Goal: Task Accomplishment & Management: Manage account settings

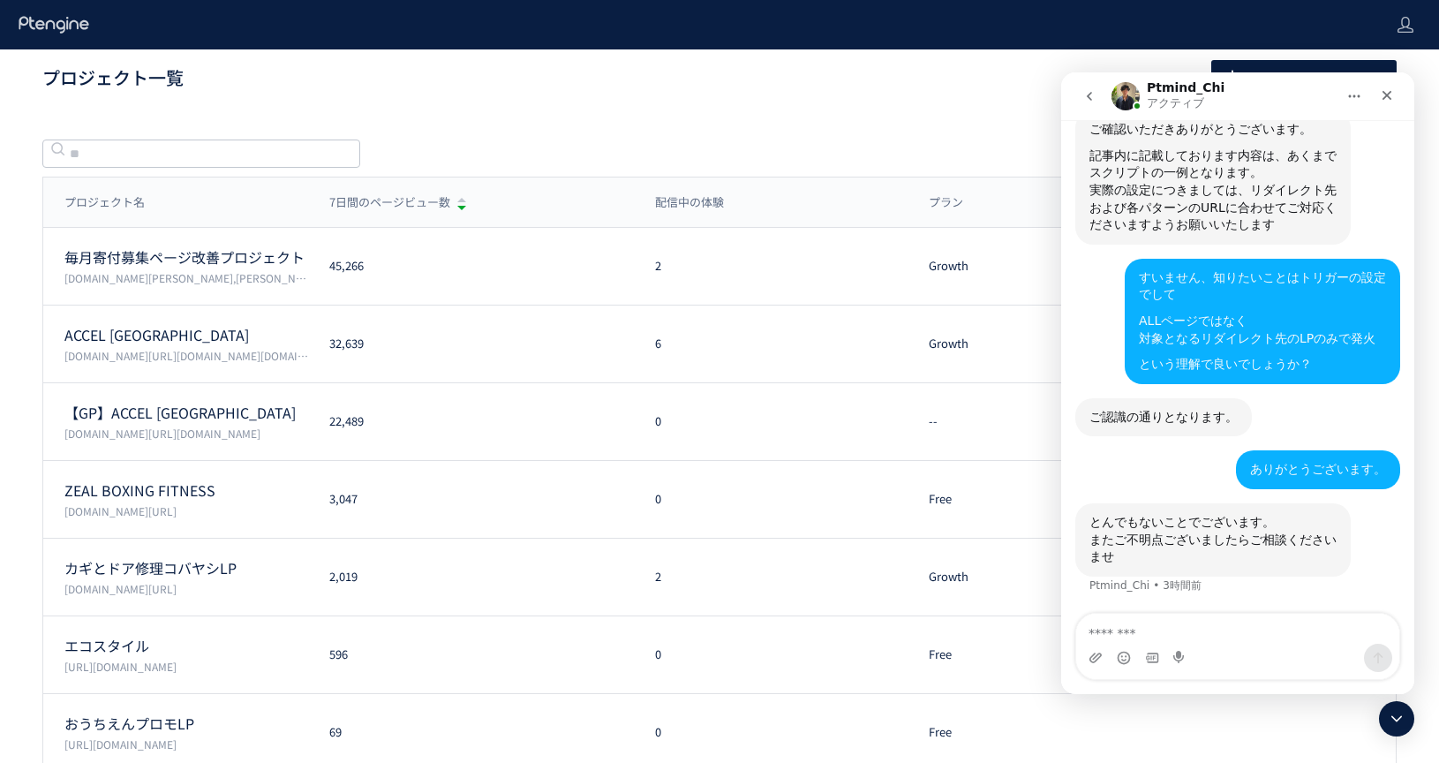
scroll to position [5972, 0]
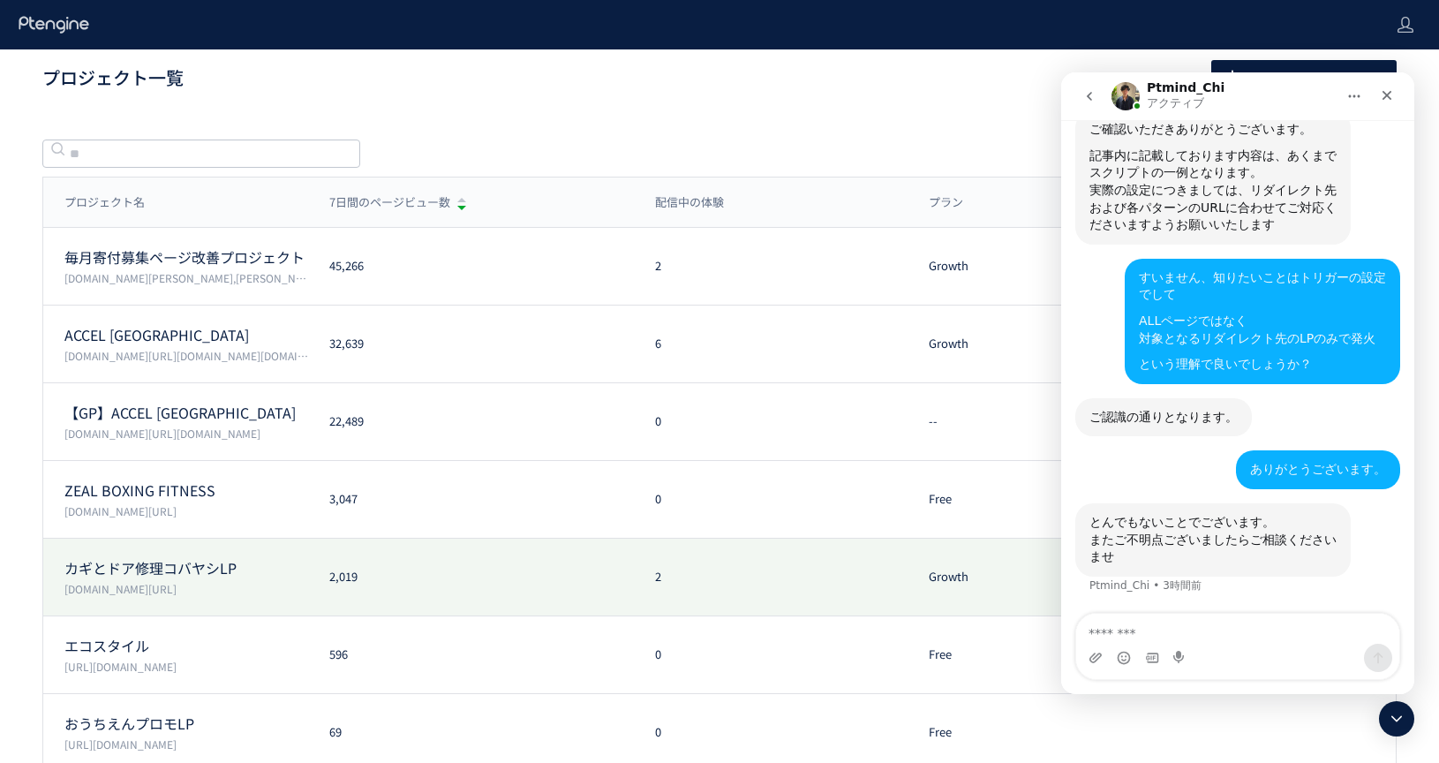
click at [210, 570] on p "カギとドア修理コバヤシLP" at bounding box center [186, 568] width 244 height 20
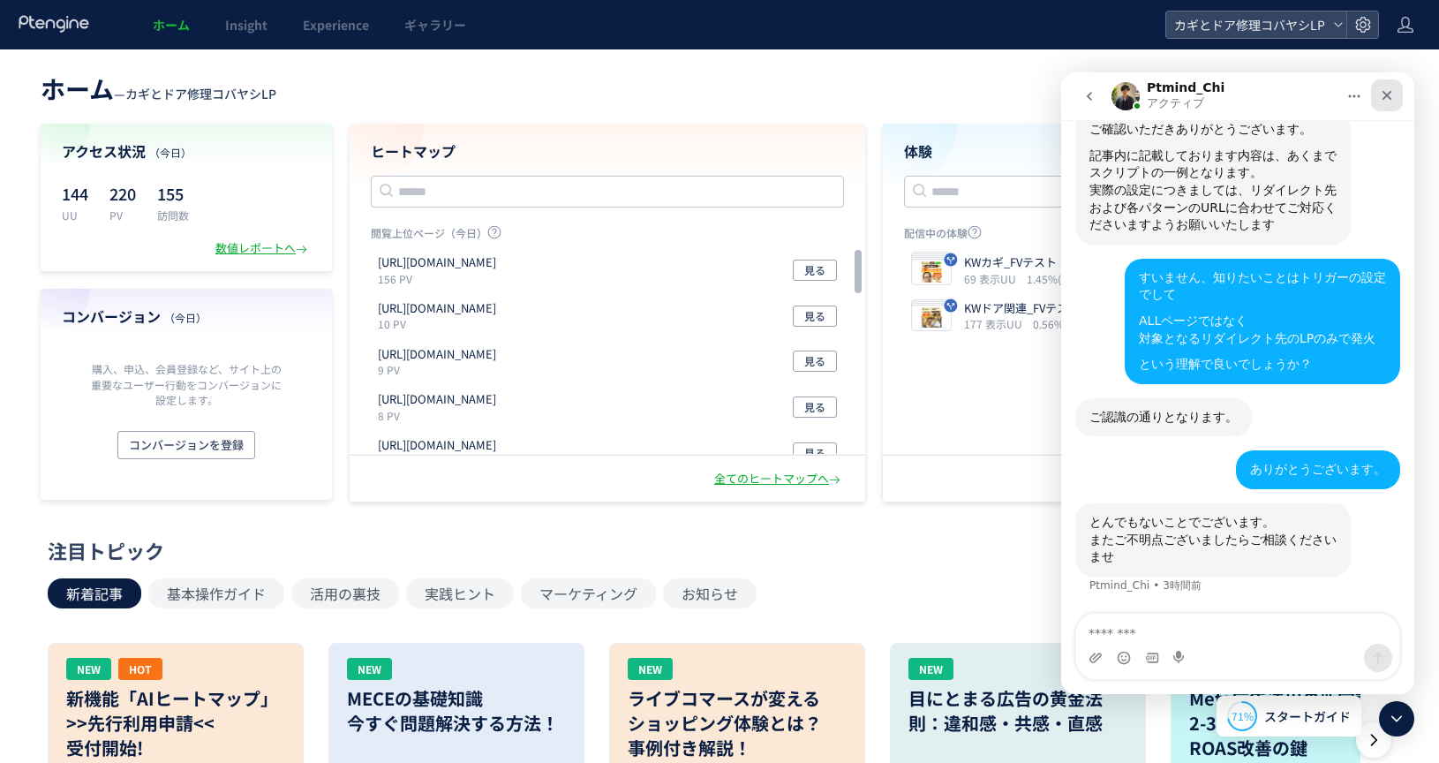
click at [1401, 94] on div "クローズ" at bounding box center [1387, 95] width 32 height 32
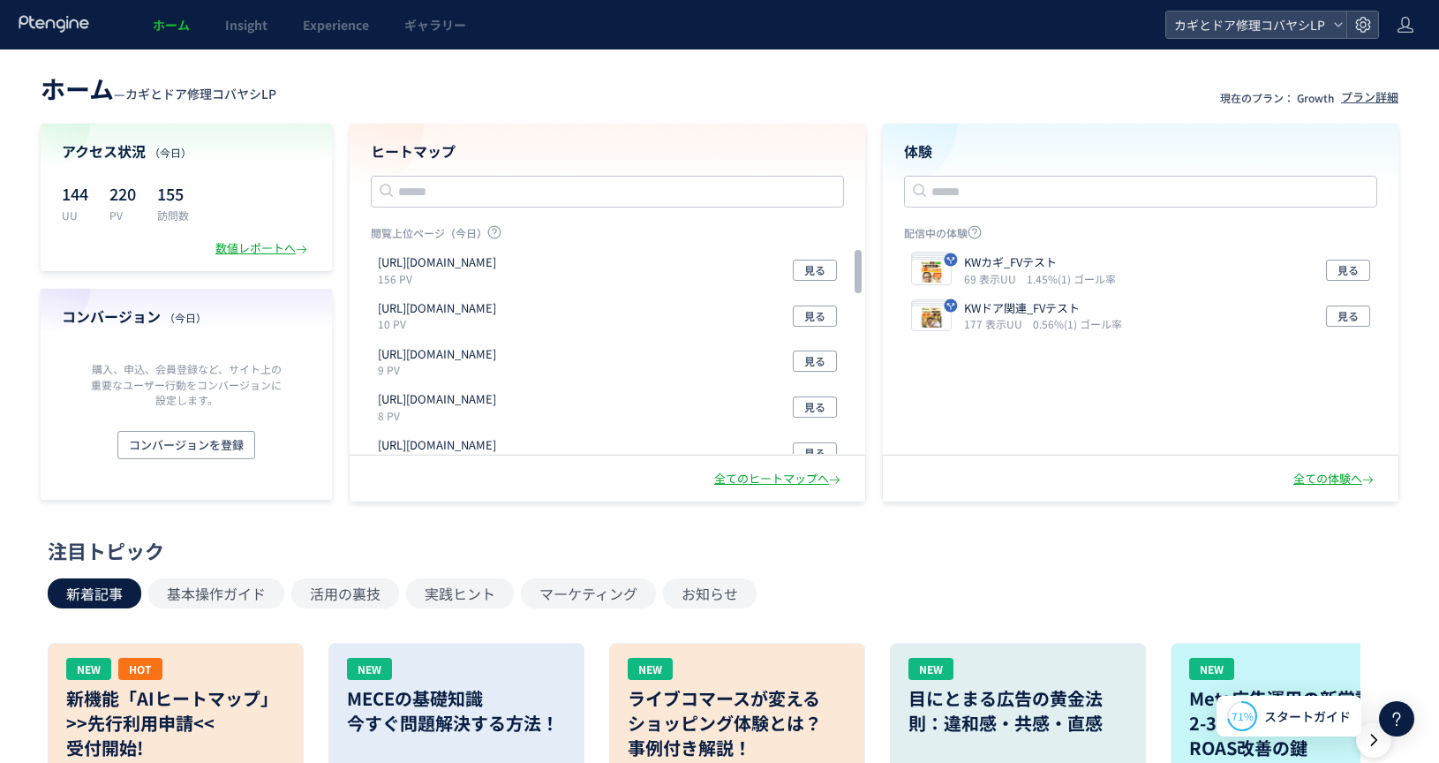
scroll to position [5972, 0]
click at [1014, 313] on p "KWドア関連_FVテスト" at bounding box center [1039, 308] width 151 height 17
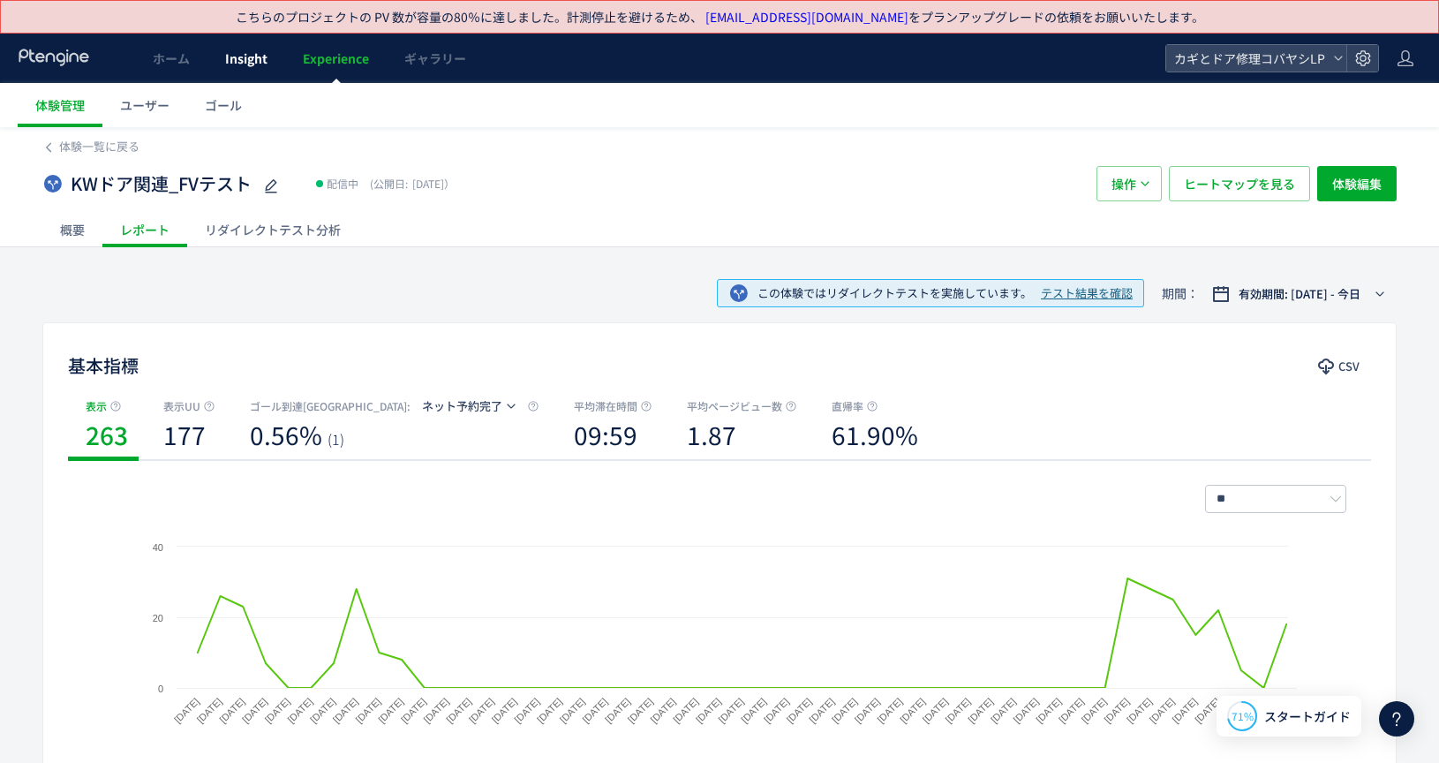
click at [242, 64] on span "Insight" at bounding box center [246, 58] width 42 height 18
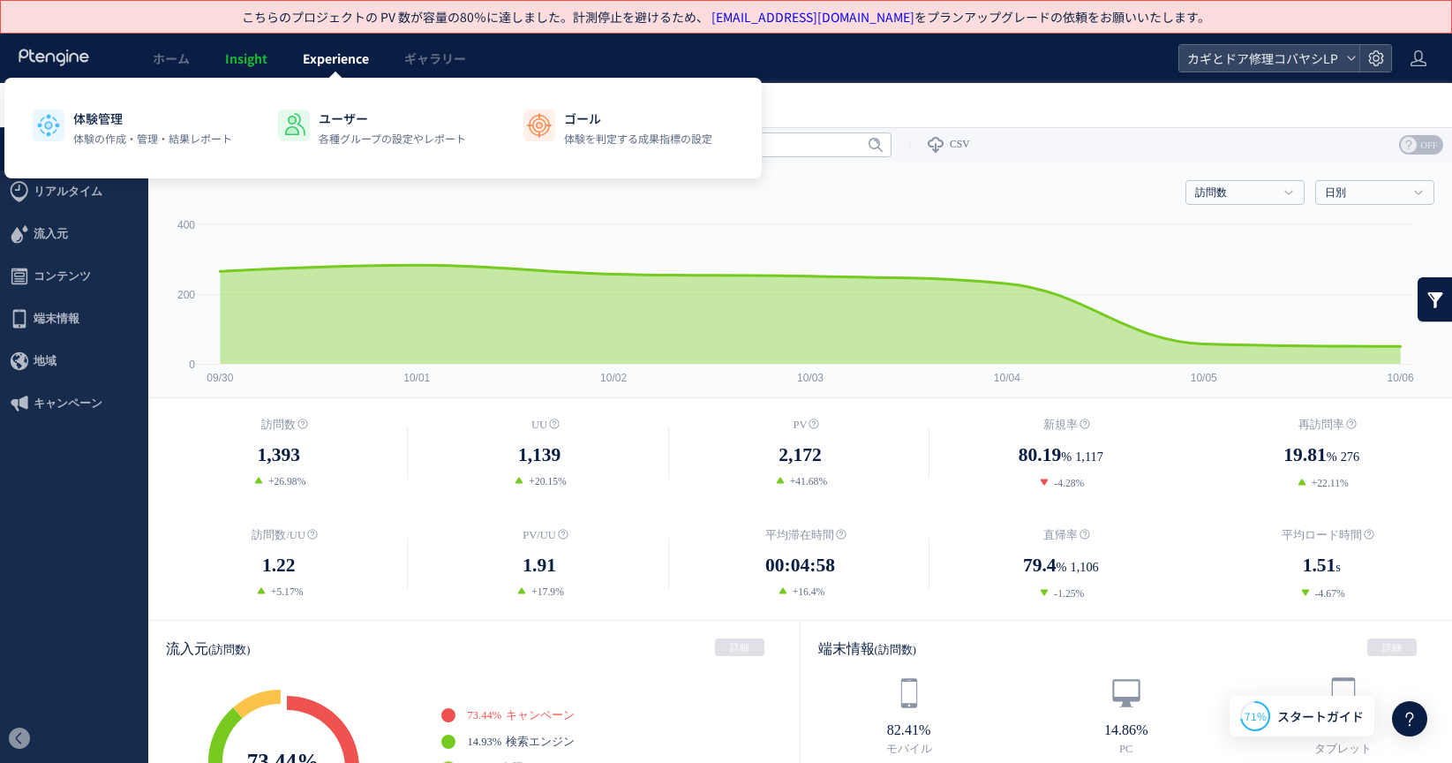
click at [335, 61] on span "Experience" at bounding box center [336, 58] width 66 height 18
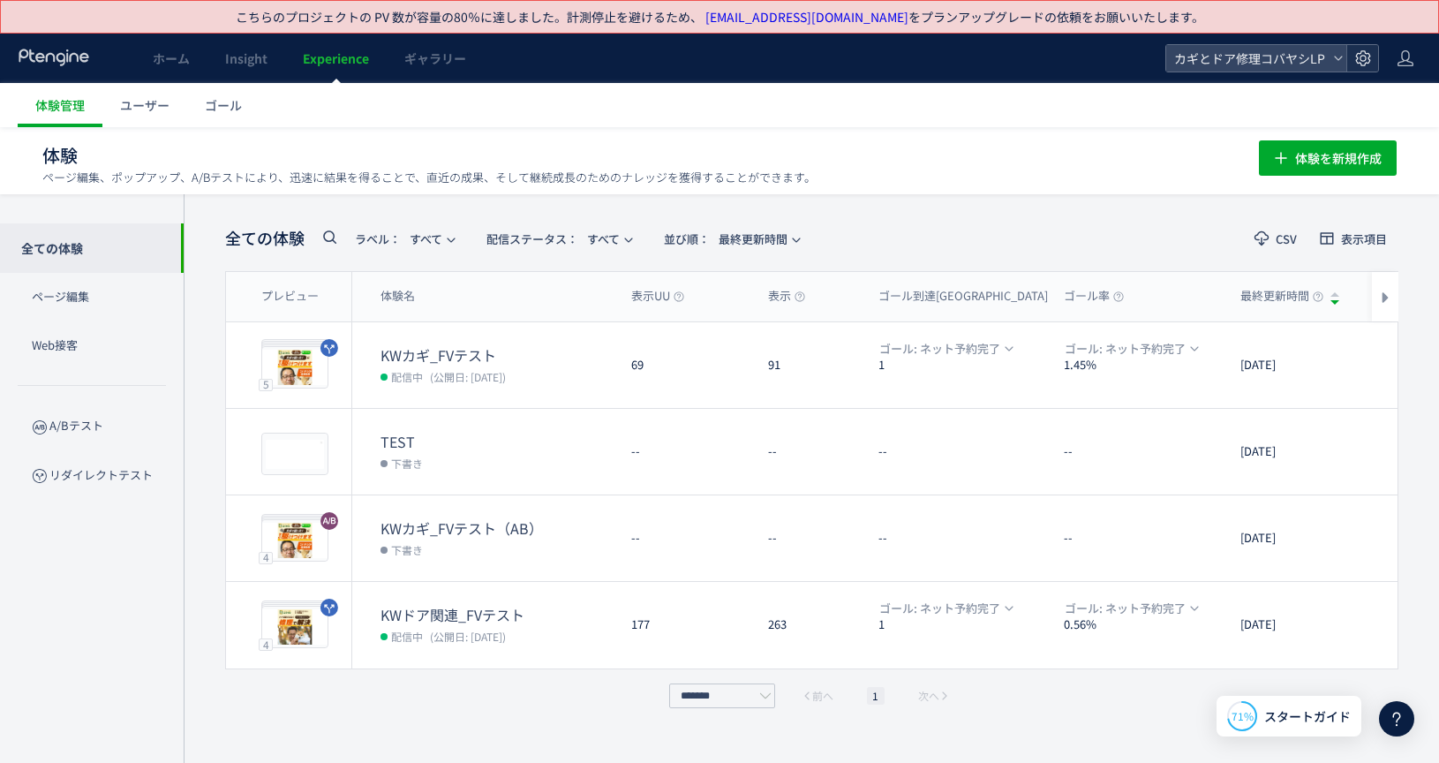
click at [1369, 63] on icon at bounding box center [1363, 58] width 18 height 18
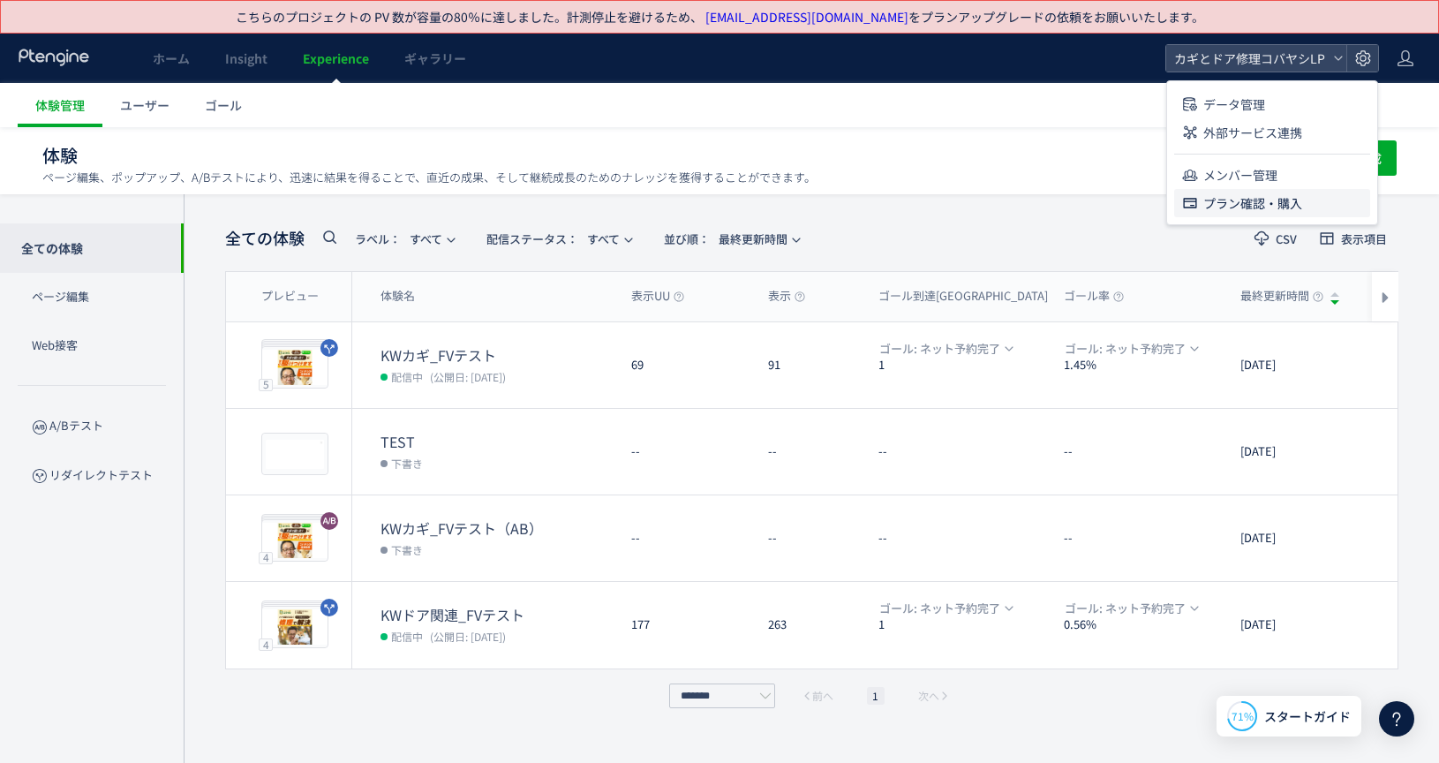
click at [1238, 199] on span "プラン確認・購入" at bounding box center [1252, 203] width 99 height 28
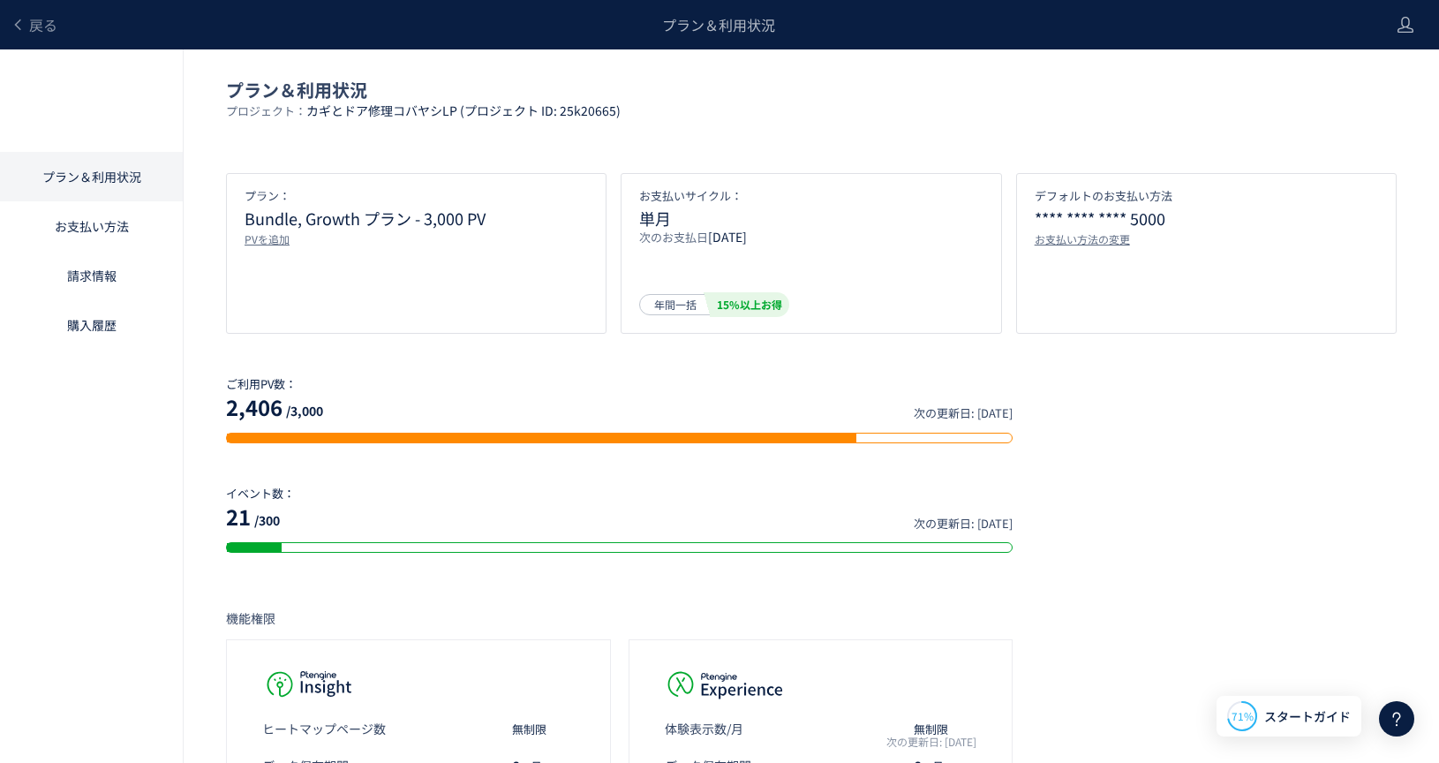
click at [381, 302] on div "プラン： Bundle, Growth プラン - 3,000 PV PVを追加" at bounding box center [416, 253] width 381 height 161
click at [281, 234] on div "PVを追加" at bounding box center [416, 238] width 343 height 15
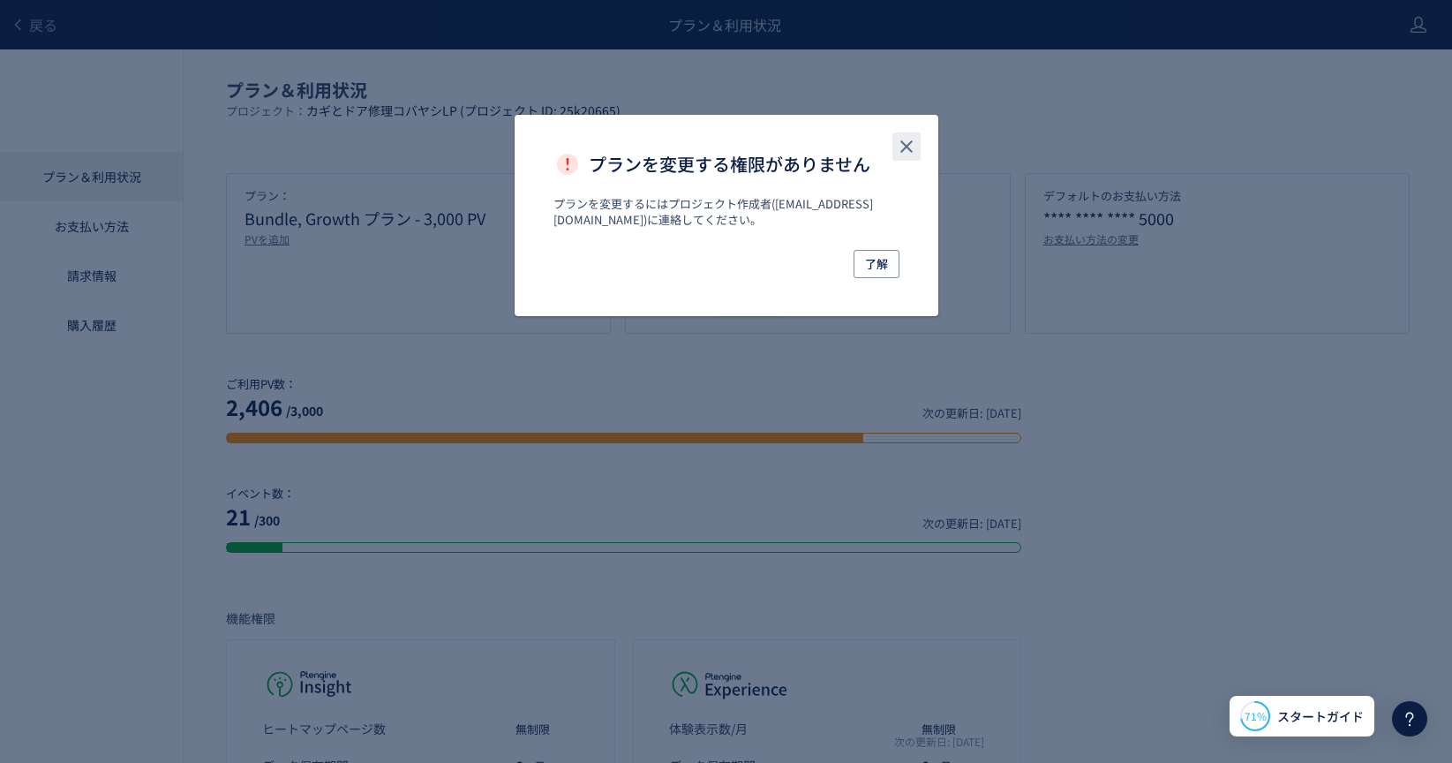
click at [918, 144] on button "close" at bounding box center [907, 146] width 28 height 28
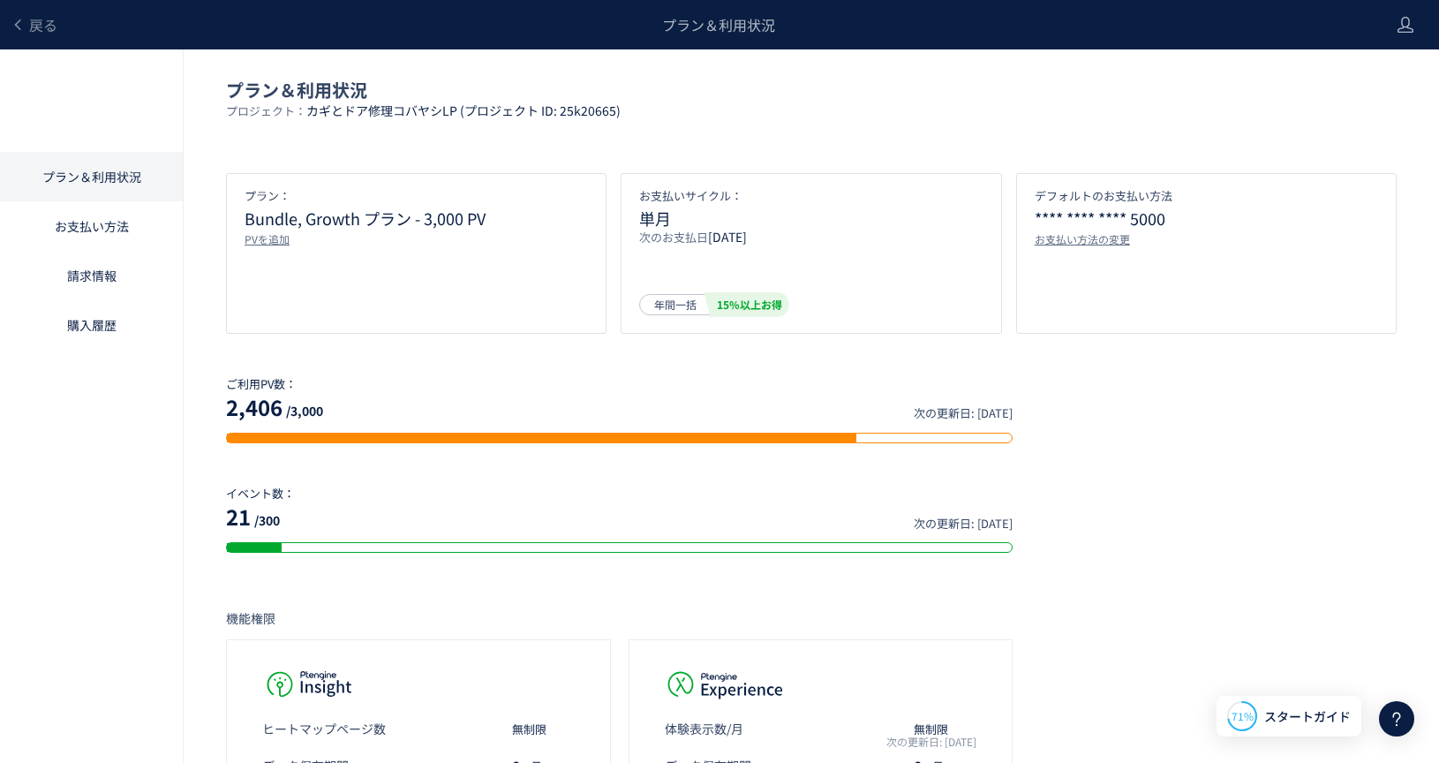
click at [822, 126] on p "プロジェクト： カギとドア修理コバヤシLP (プロジェクト ID: 25k20665)" at bounding box center [811, 116] width 1171 height 29
click at [569, 376] on p "ご利用PV数：" at bounding box center [619, 384] width 787 height 16
click at [531, 286] on div "プラン： Bundle, Growth プラン - 3,000 PV PVを追加" at bounding box center [416, 253] width 381 height 161
click at [545, 392] on div "2,406 /3,000 次の更新日: 2025/10/29" at bounding box center [619, 407] width 787 height 30
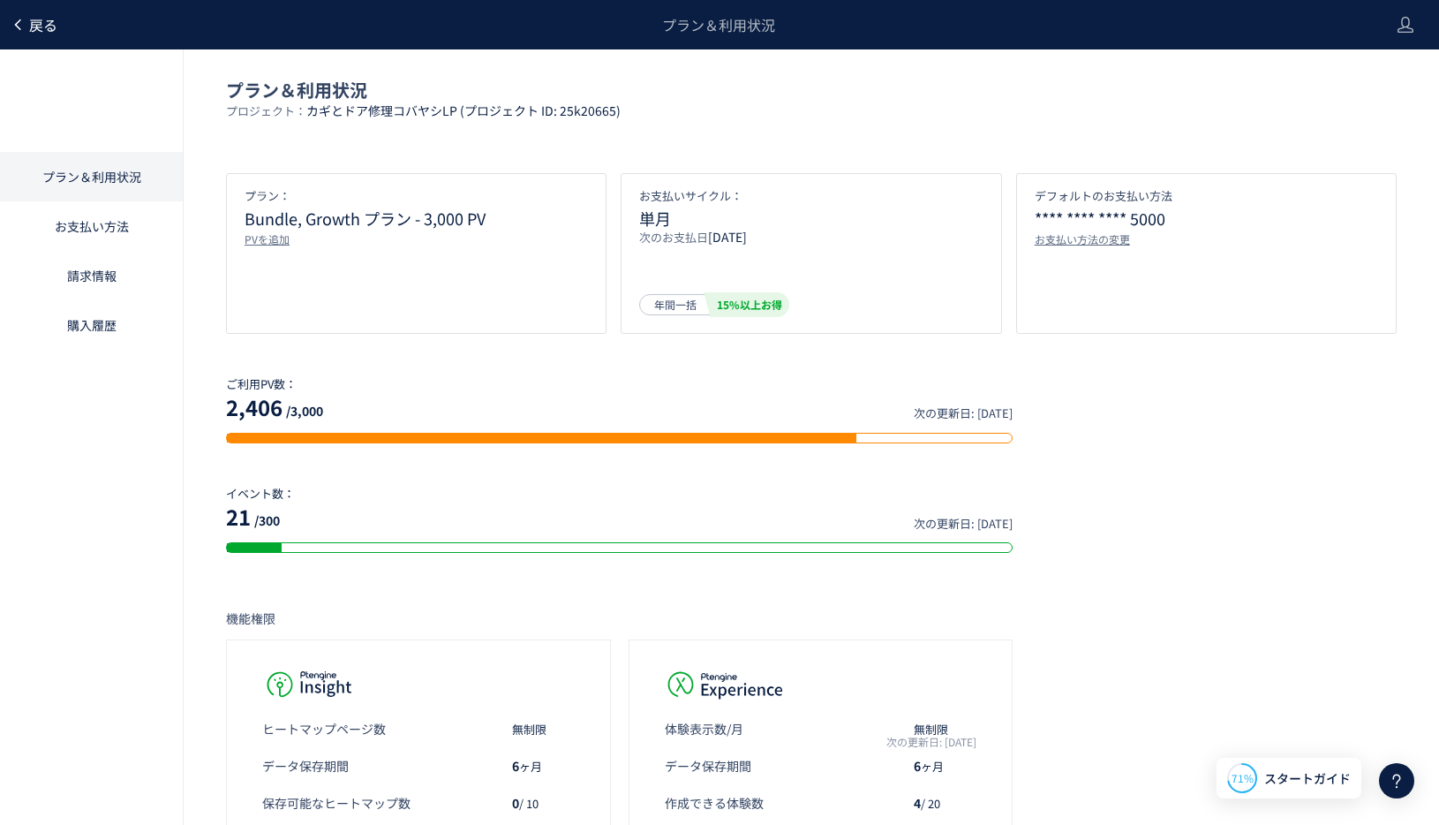
click at [56, 29] on span "戻る" at bounding box center [43, 24] width 28 height 21
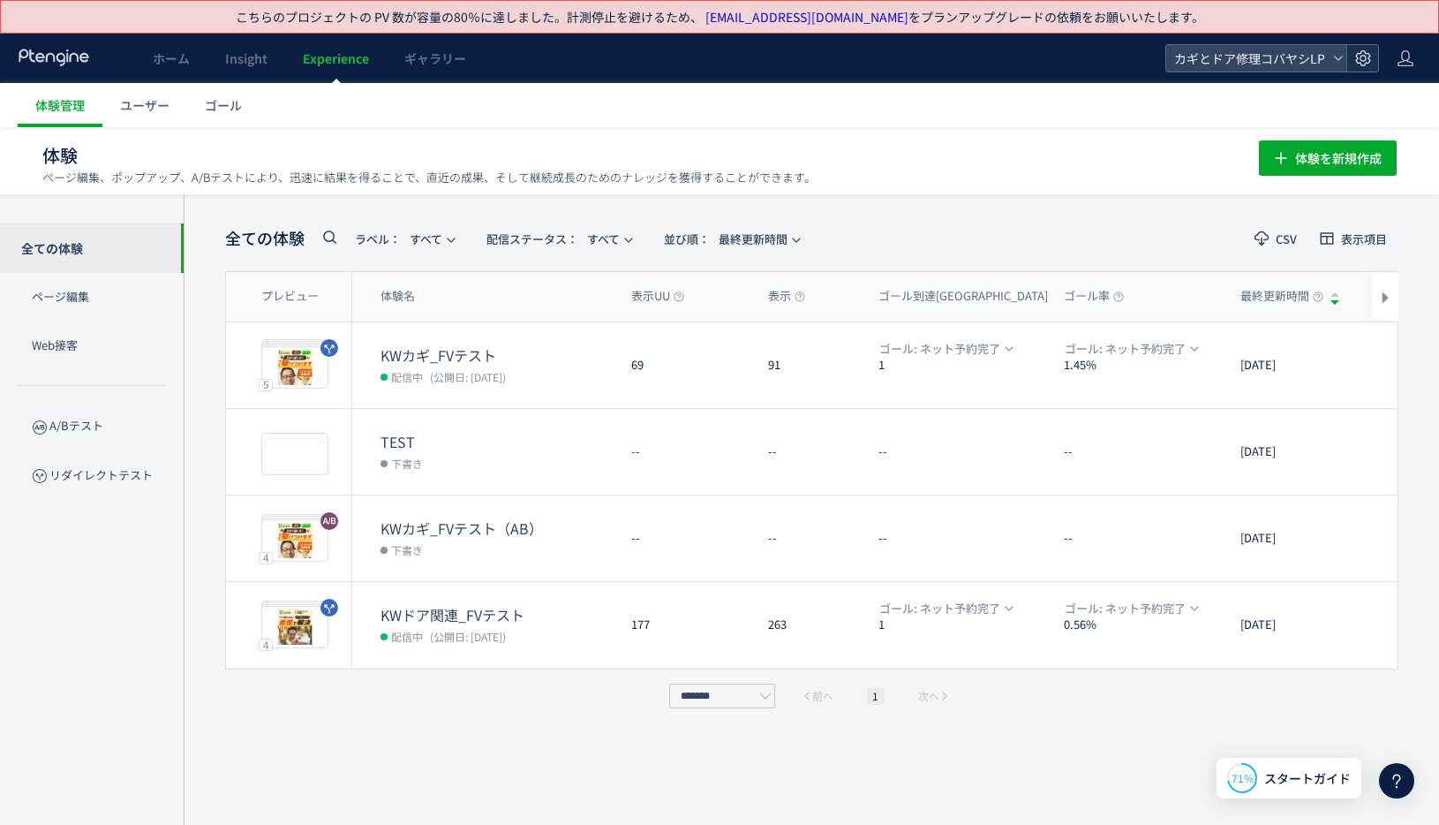
click at [1364, 55] on use at bounding box center [1362, 57] width 15 height 15
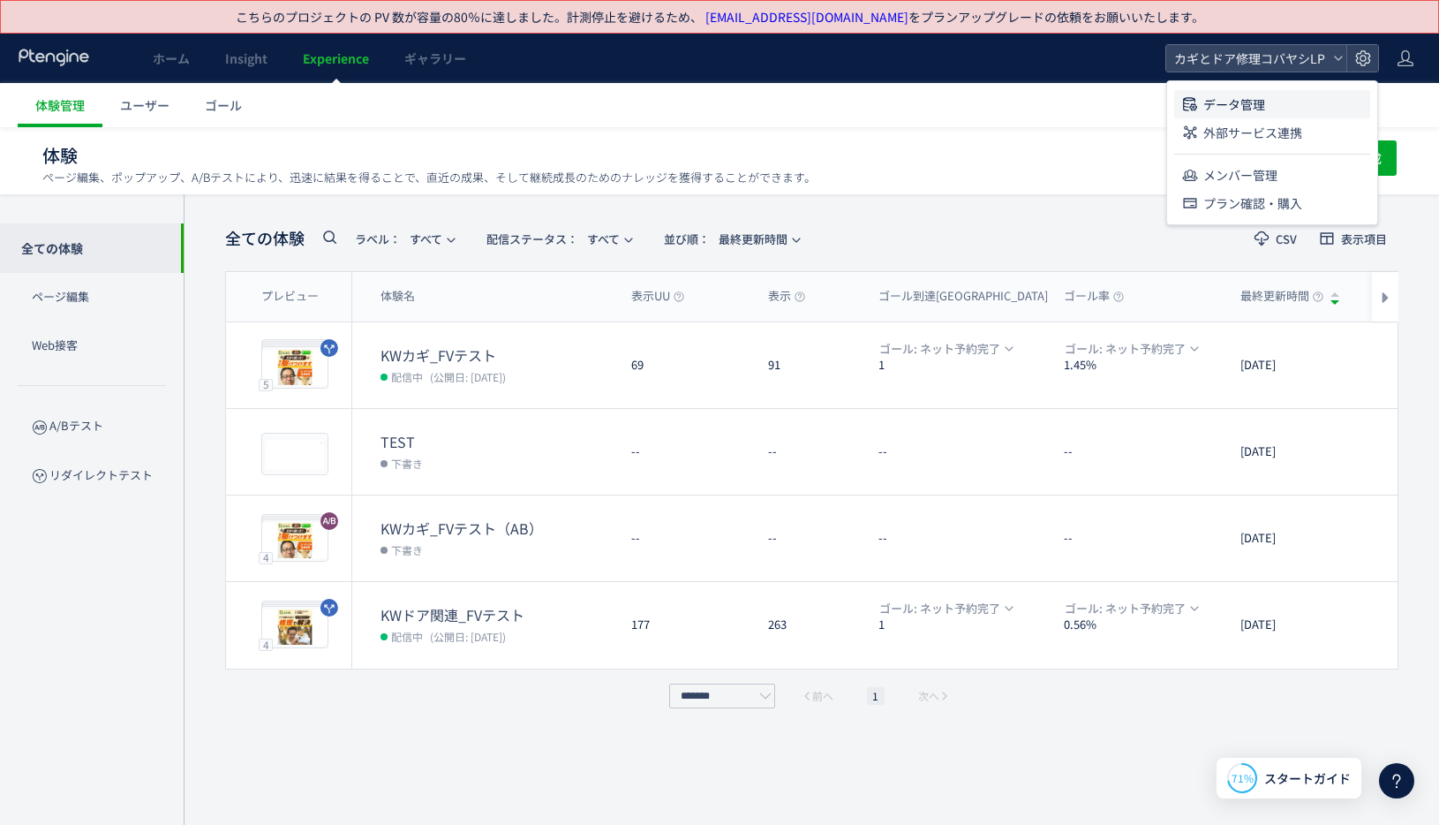
click at [1205, 97] on span "データ管理" at bounding box center [1234, 104] width 62 height 28
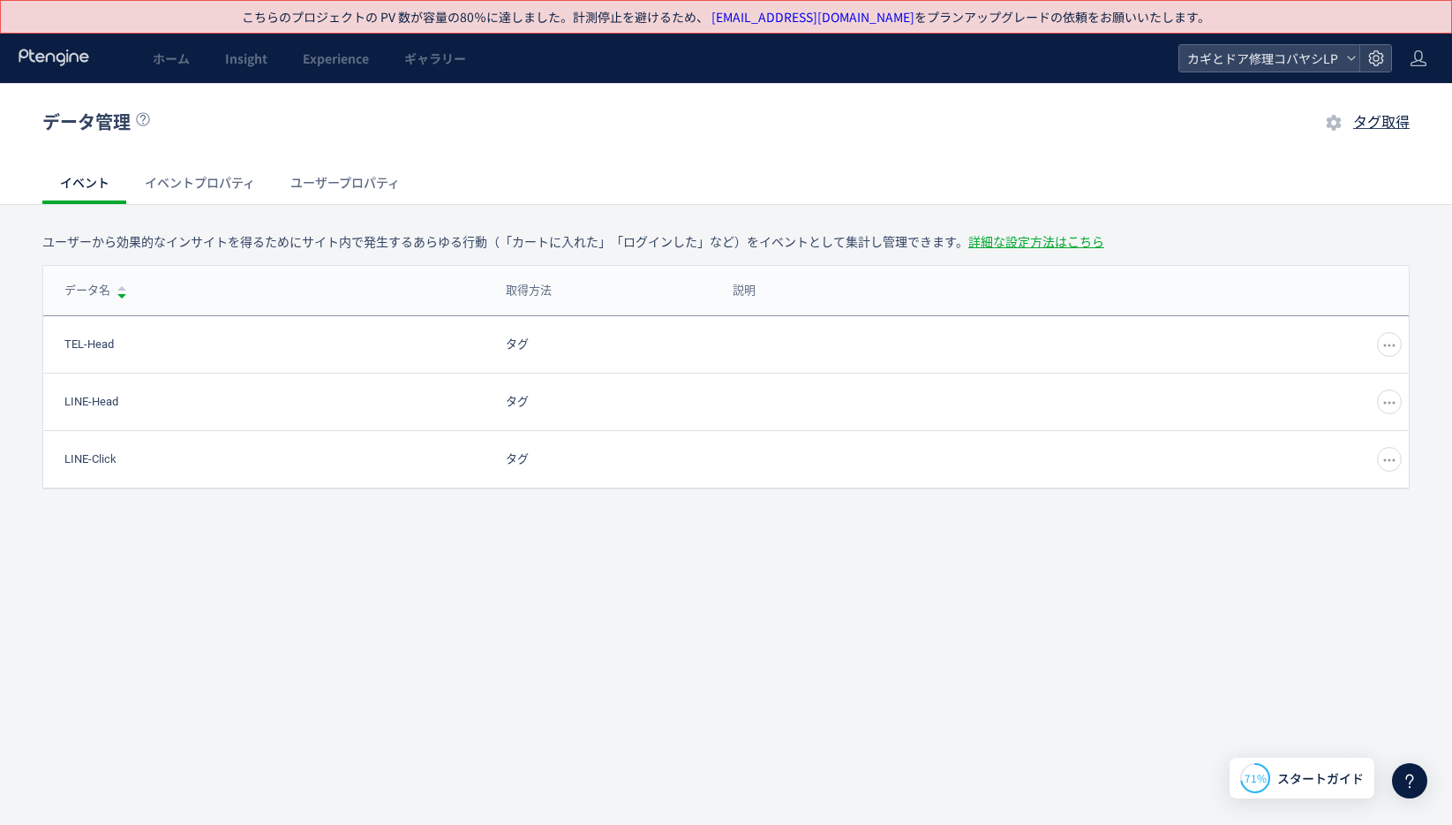
click at [1396, 53] on header "ホーム Insight Experience ギャラリー カギとドア修理コバヤシLP" at bounding box center [726, 58] width 1452 height 49
click at [1389, 55] on div at bounding box center [1376, 58] width 32 height 26
click at [1276, 108] on span "データ管理" at bounding box center [1248, 104] width 62 height 28
click at [1325, 64] on span "カギとドア修理コバヤシLP" at bounding box center [1260, 58] width 157 height 26
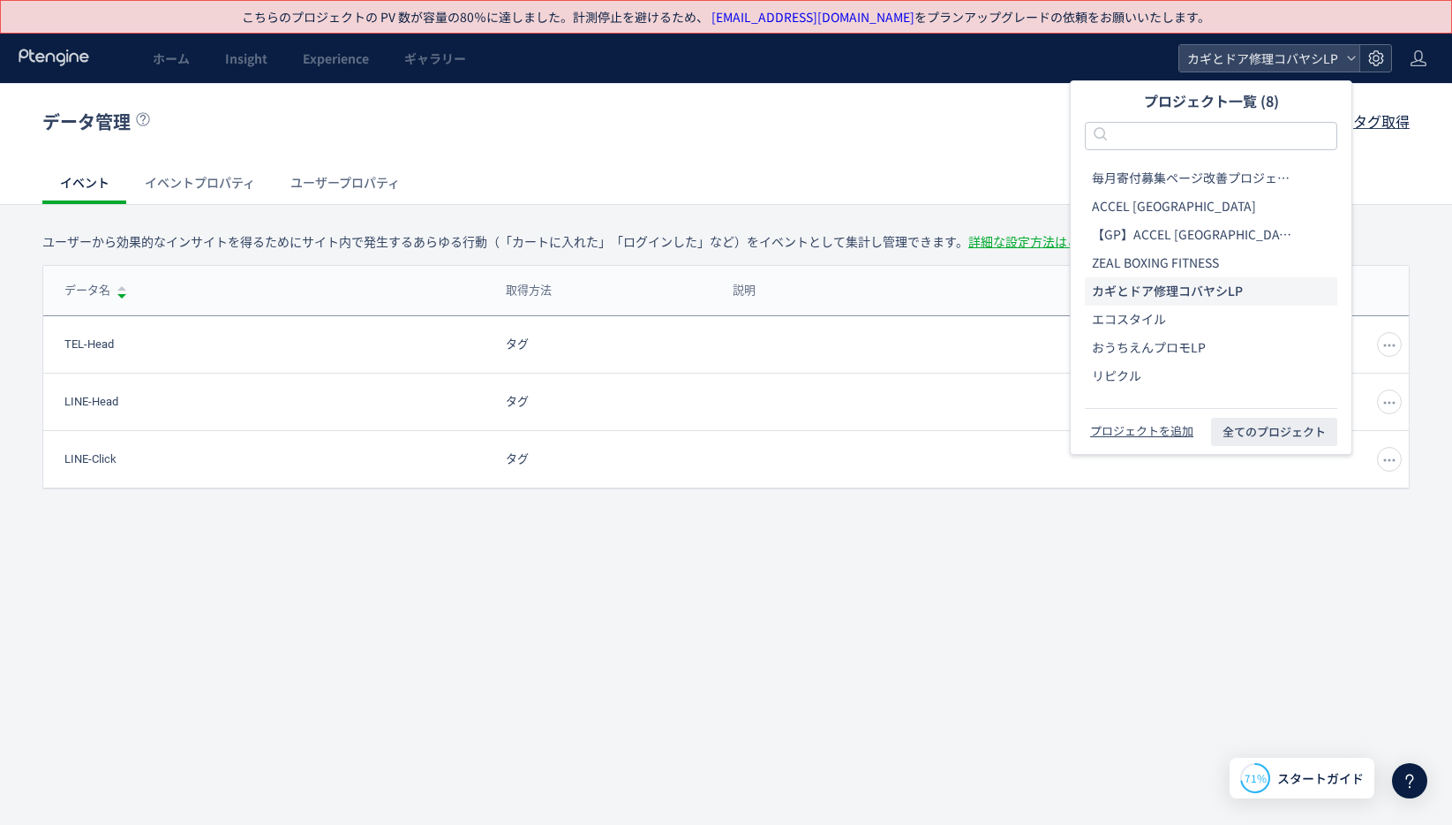
click at [1390, 53] on div at bounding box center [1376, 58] width 32 height 26
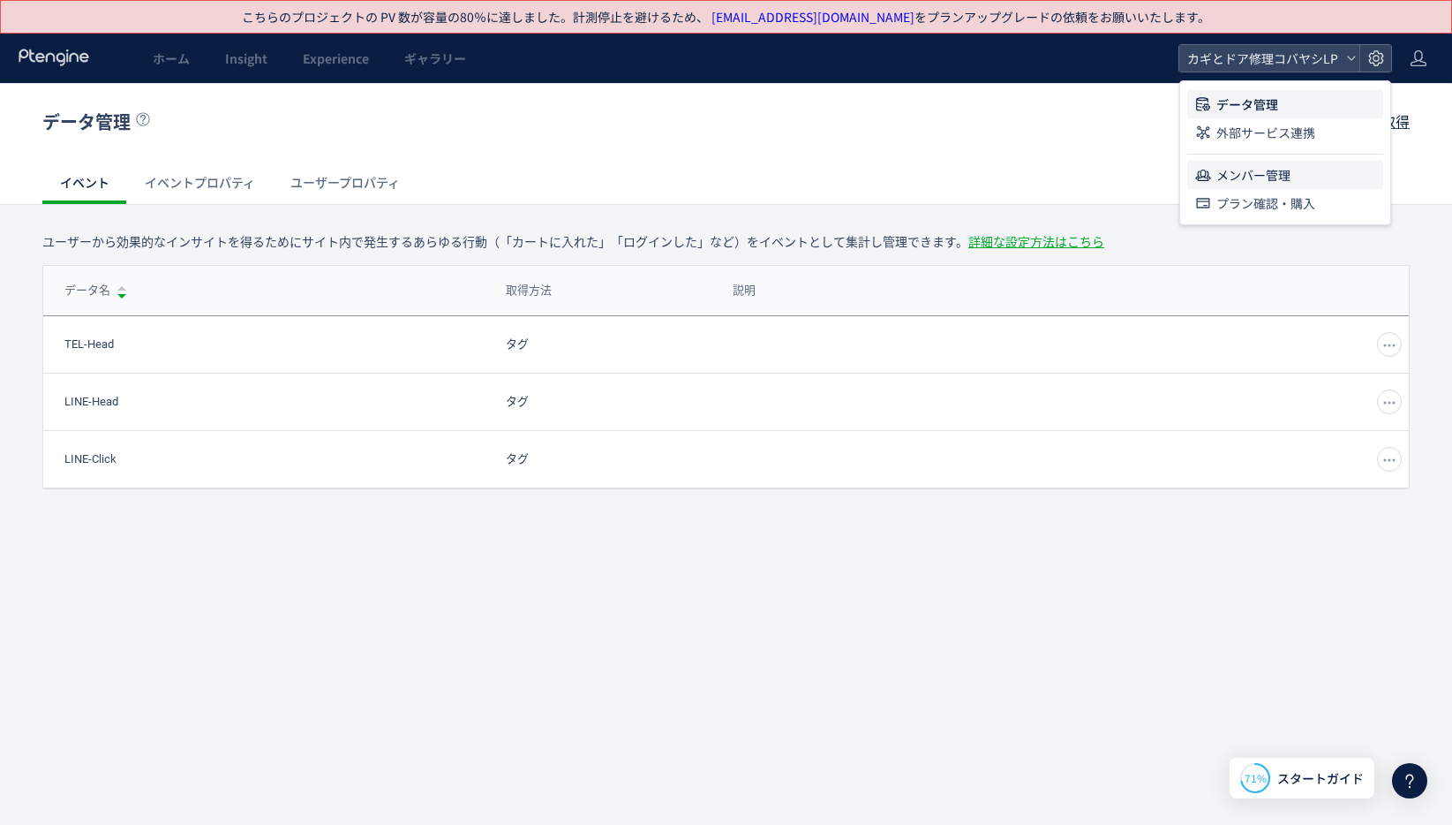
click at [1268, 179] on span "メンバー管理" at bounding box center [1254, 175] width 74 height 28
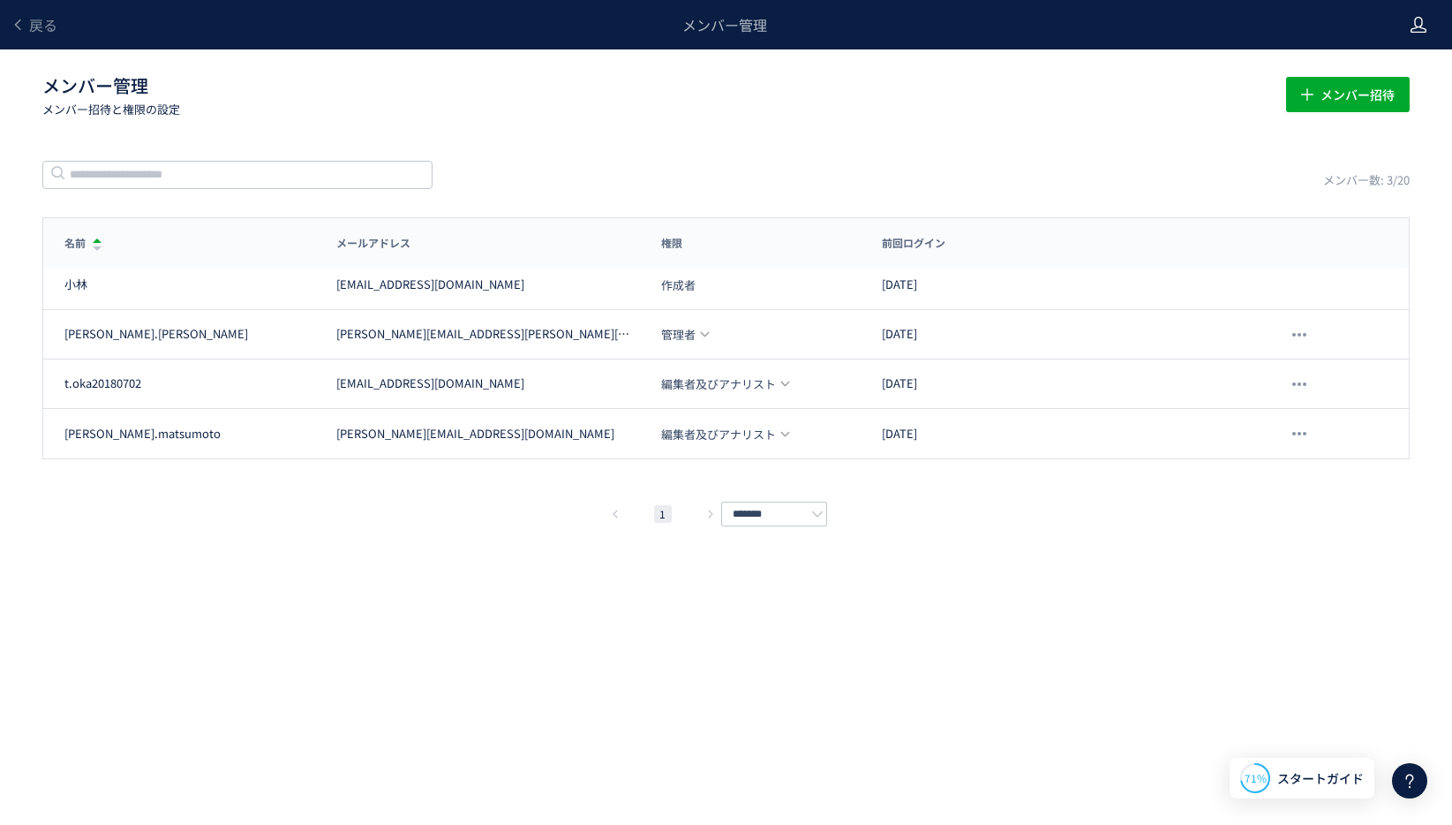
click at [1417, 26] on use at bounding box center [1419, 25] width 16 height 16
click at [493, 102] on p "メンバー招待と権限の設定" at bounding box center [653, 109] width 1223 height 17
click at [42, 28] on span "戻る" at bounding box center [43, 24] width 28 height 21
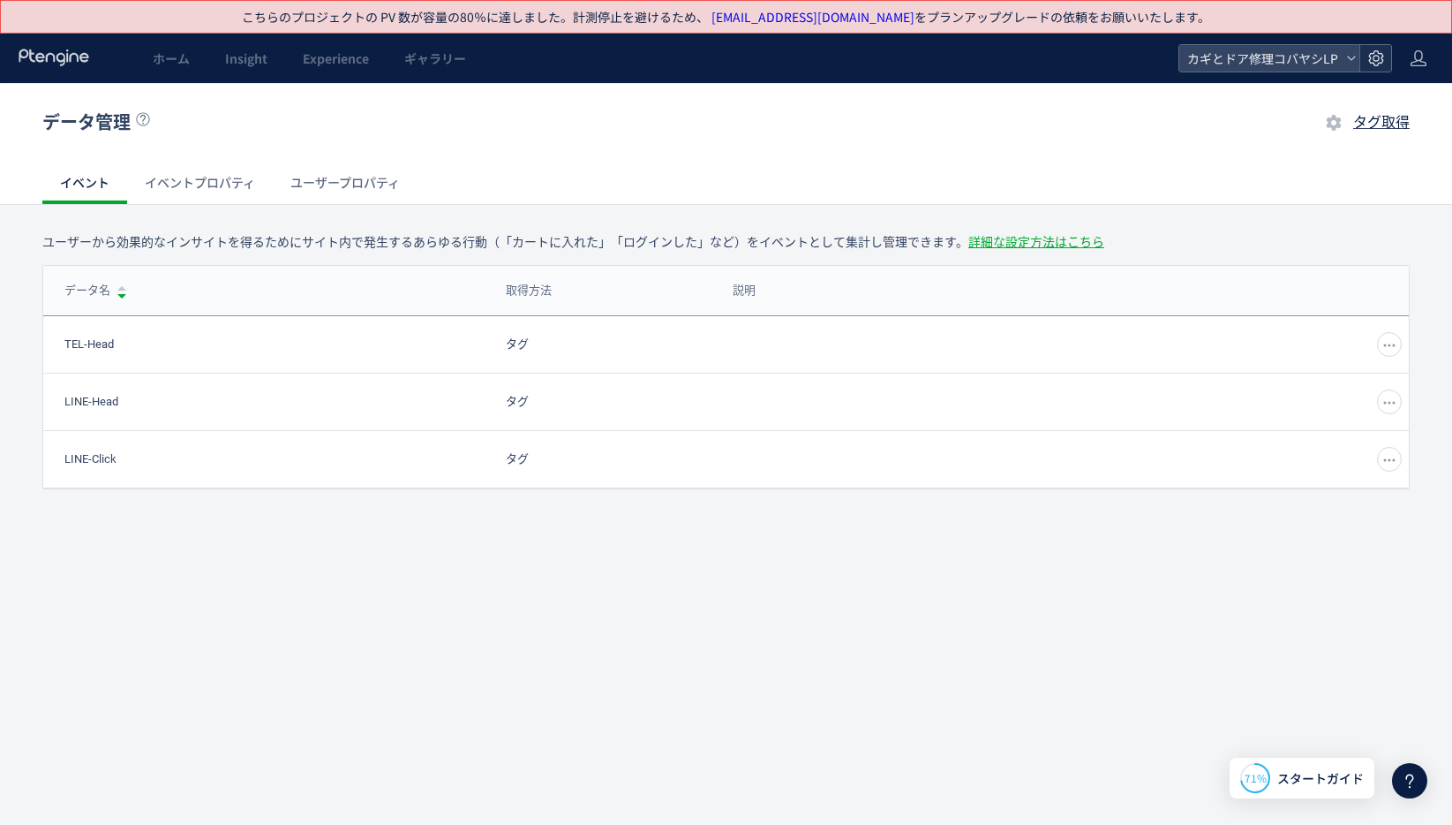
click at [1376, 62] on icon at bounding box center [1377, 58] width 18 height 18
click at [657, 134] on h1 "データ管理" at bounding box center [661, 123] width 1239 height 26
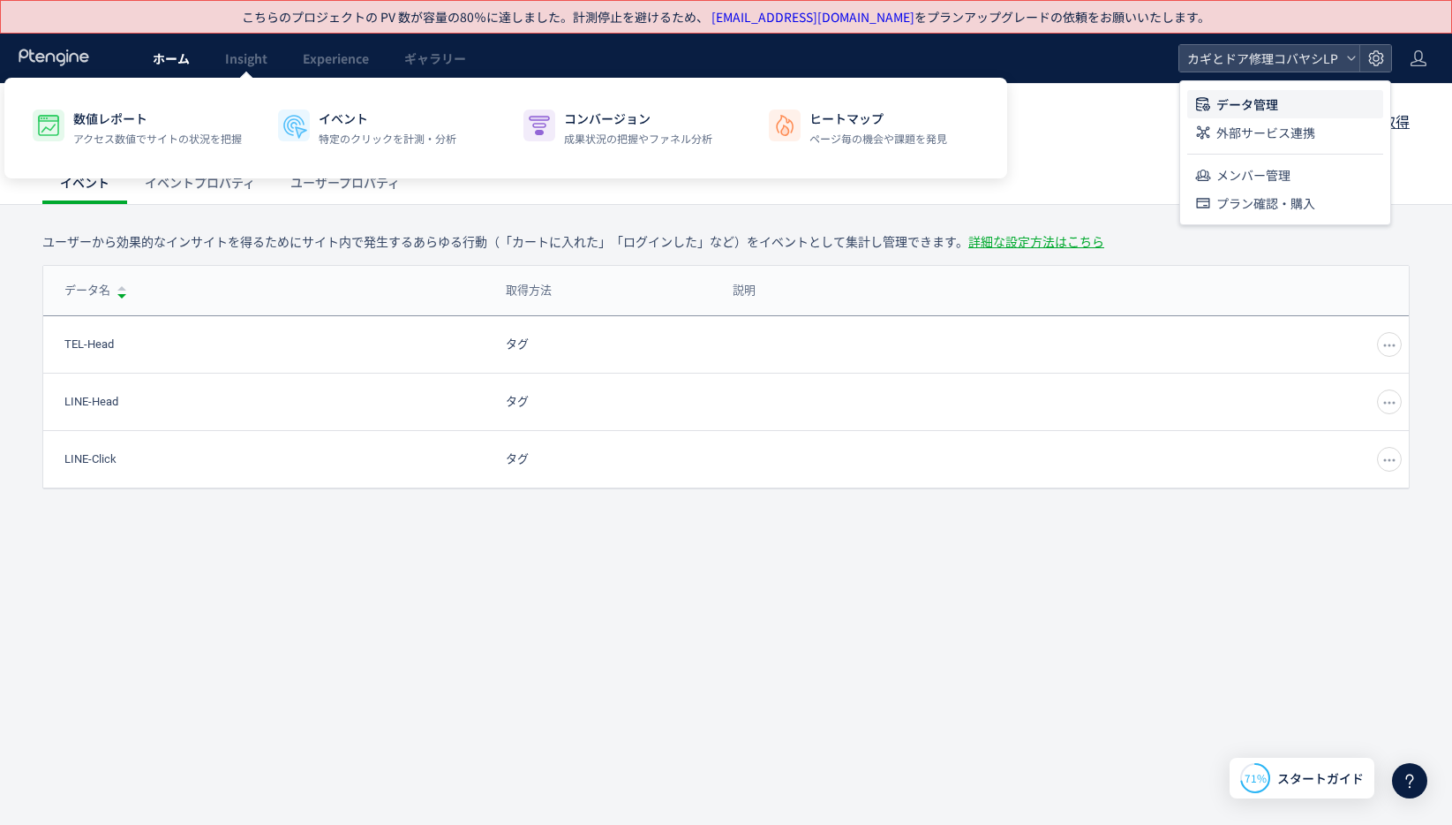
click at [183, 57] on span "ホーム" at bounding box center [171, 58] width 37 height 18
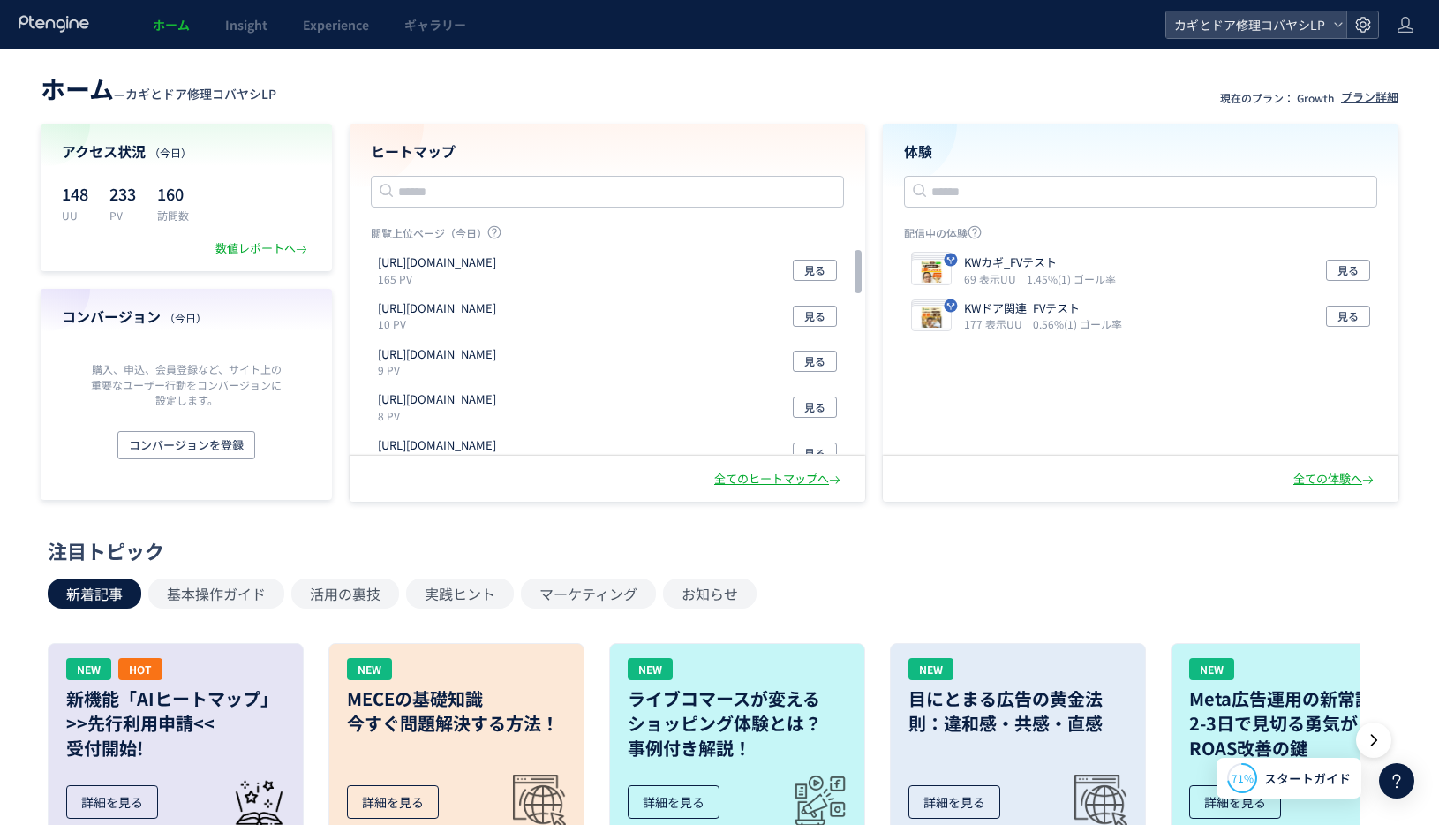
click at [1359, 27] on icon at bounding box center [1363, 25] width 18 height 18
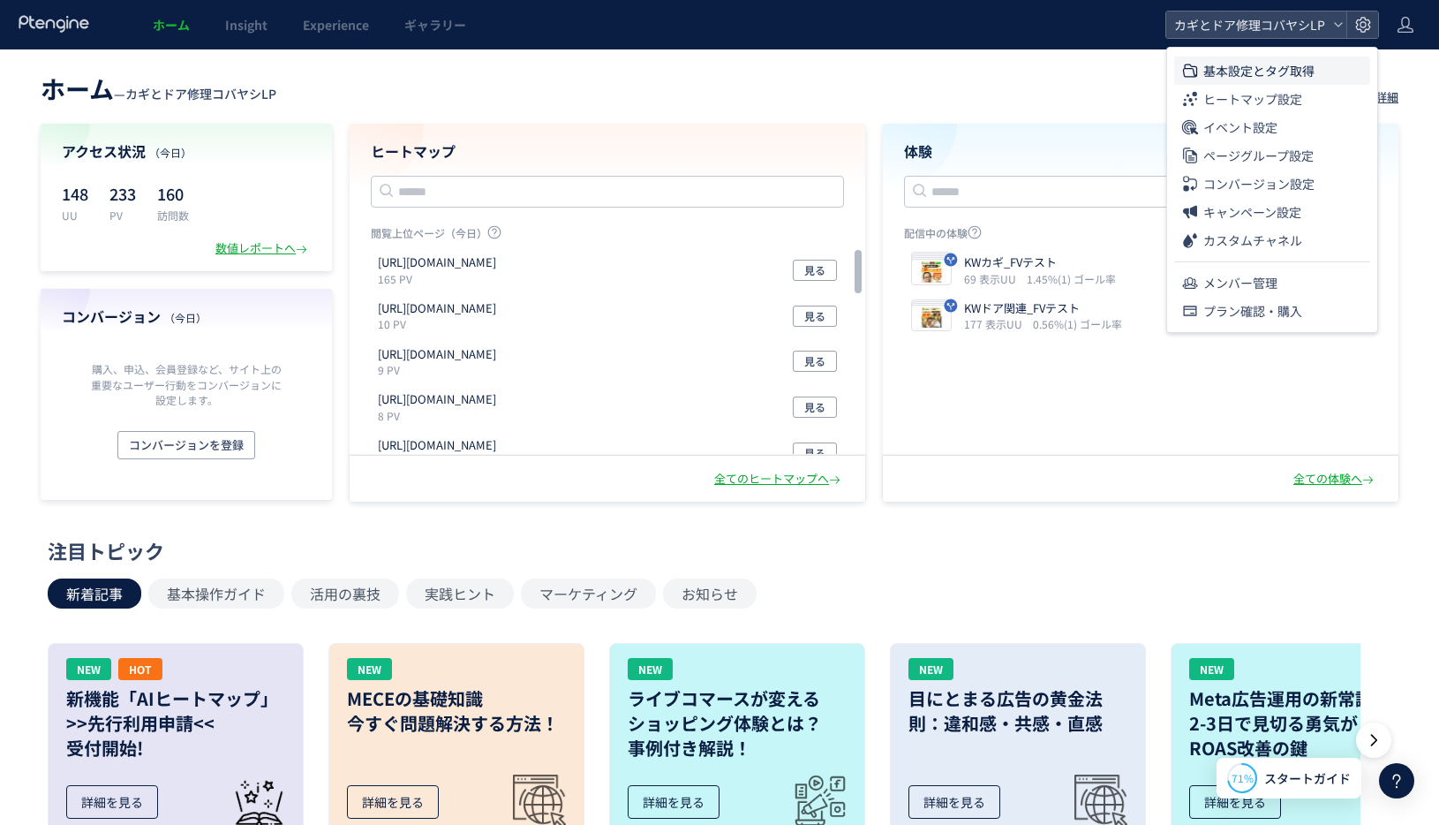
click at [1240, 72] on span "基本設定とタグ取得" at bounding box center [1258, 71] width 111 height 28
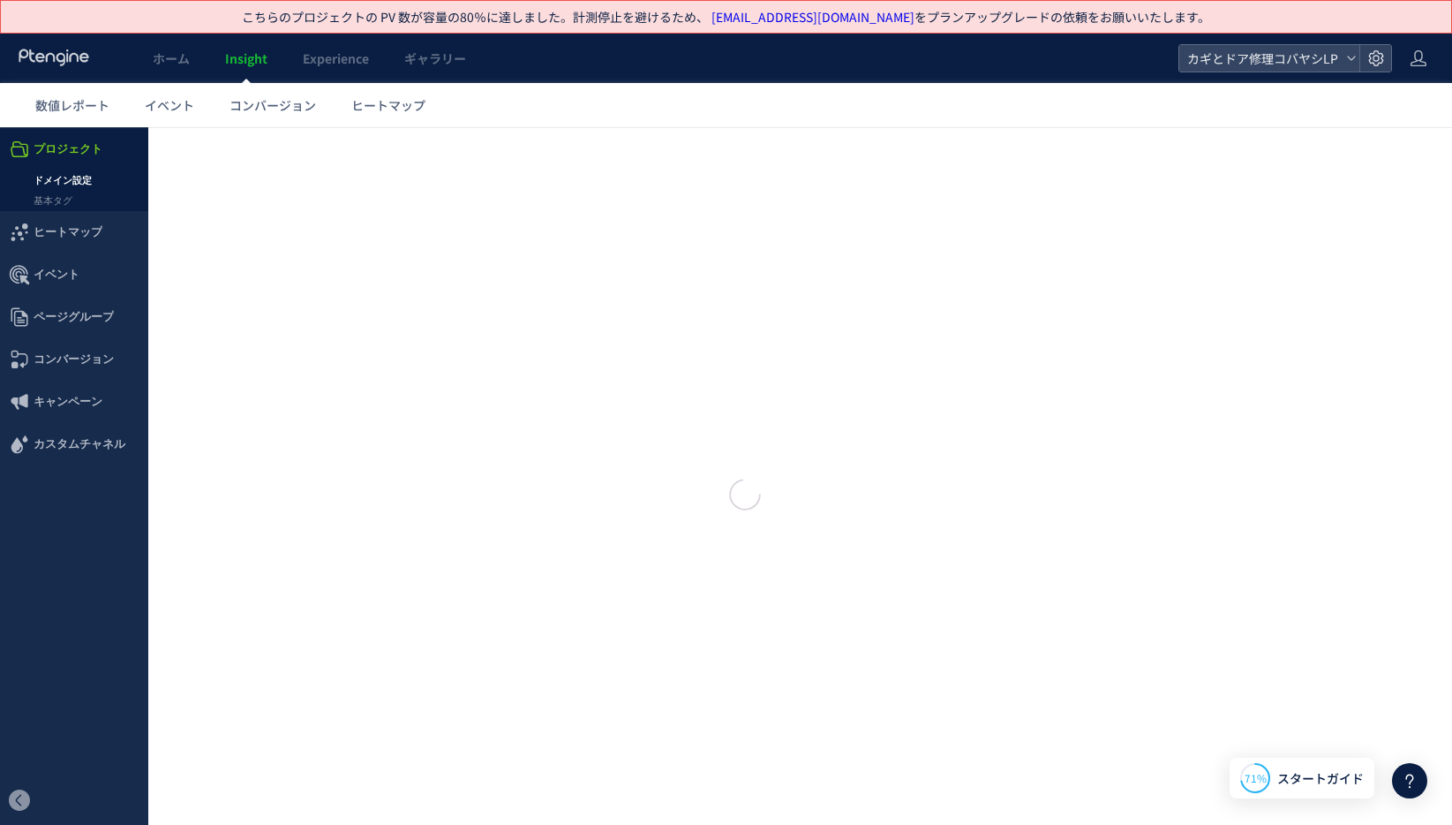
type input "**********"
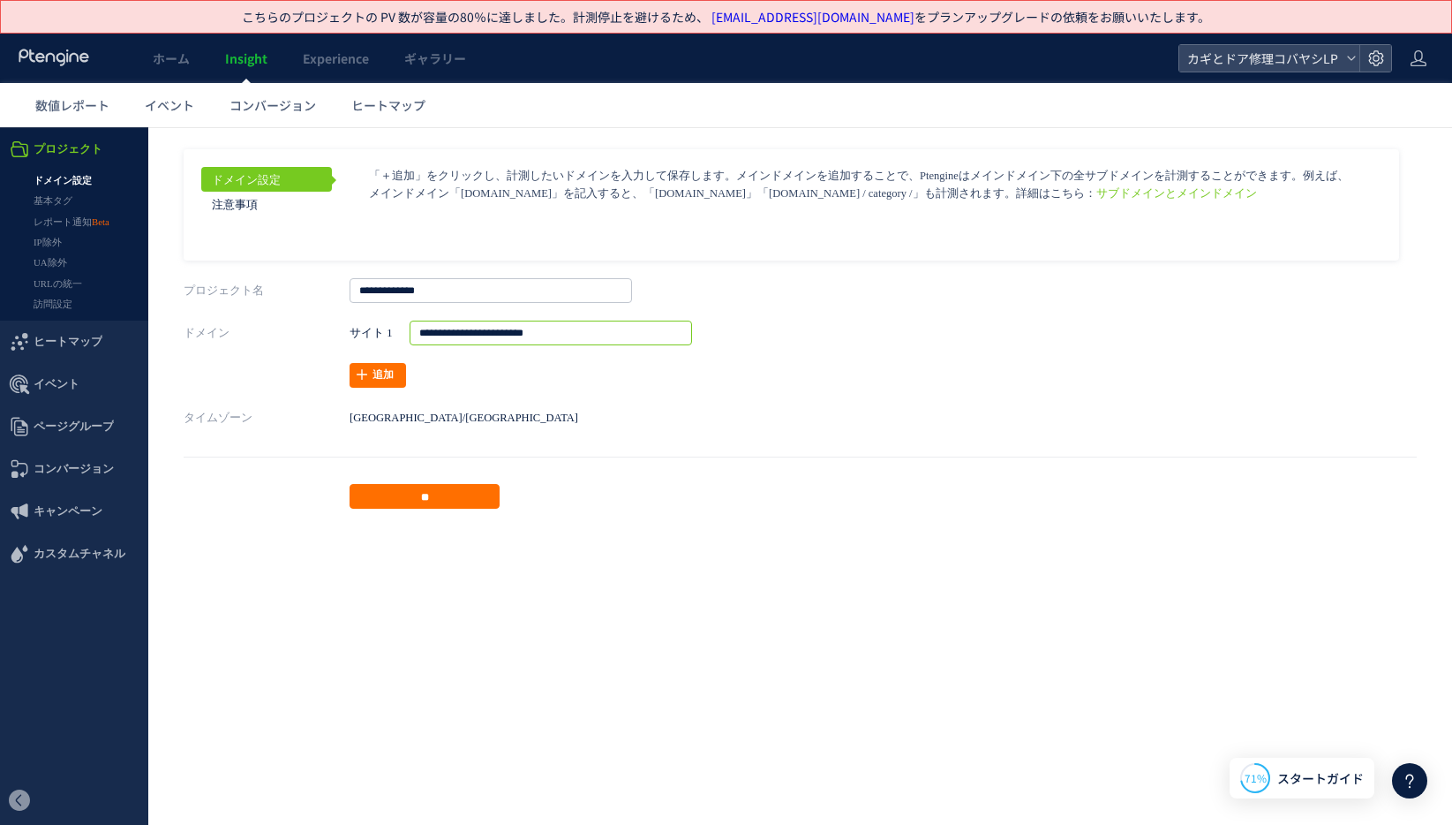
click at [570, 335] on input "**********" at bounding box center [551, 332] width 283 height 25
type input "**********"
click at [431, 492] on input "**" at bounding box center [425, 496] width 150 height 25
drag, startPoint x: 591, startPoint y: 340, endPoint x: 320, endPoint y: 336, distance: 271.1
click at [320, 336] on div "**********" at bounding box center [800, 353] width 1233 height 67
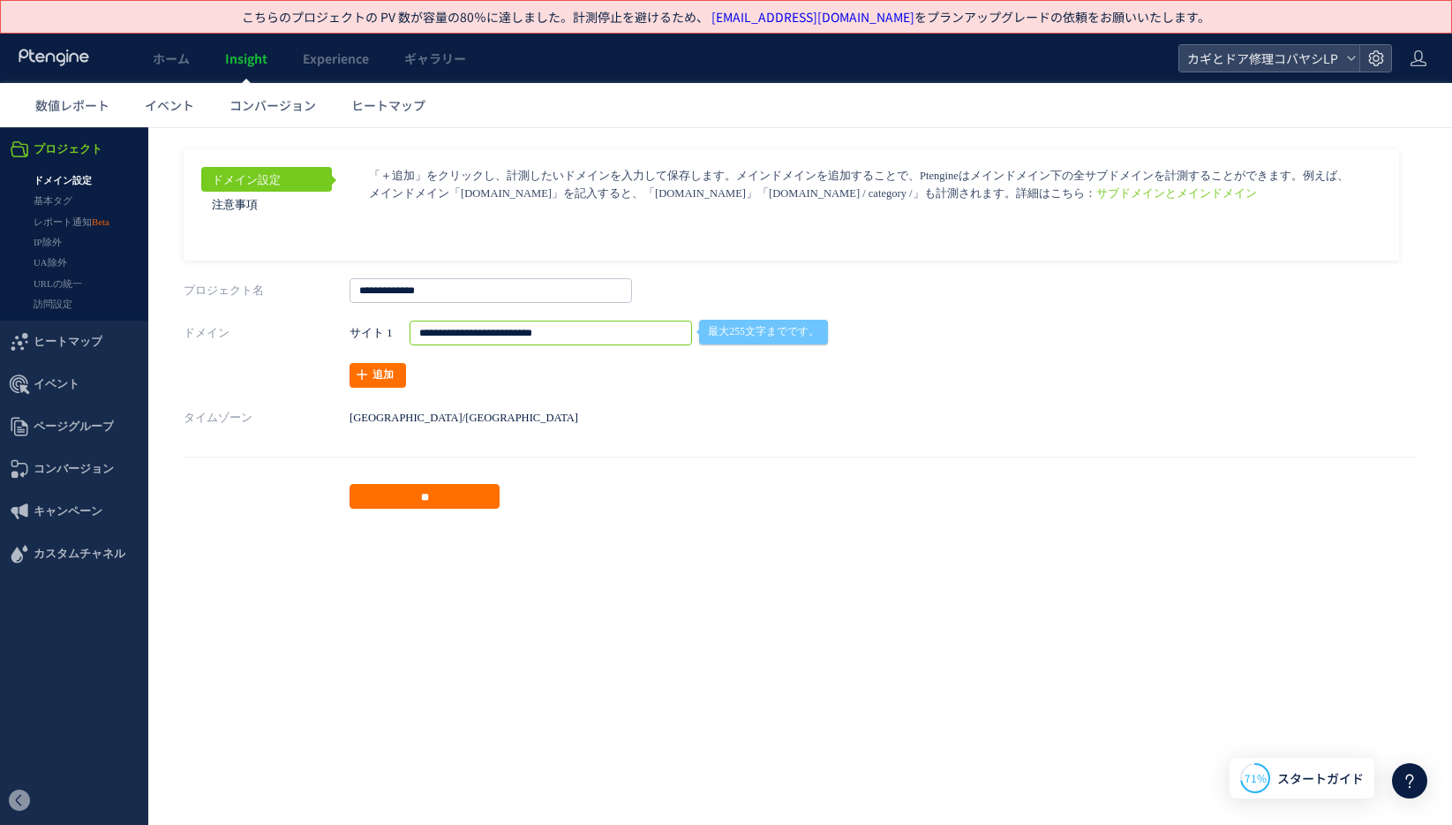
click at [1085, 484] on footer "**" at bounding box center [800, 482] width 1233 height 52
click at [167, 60] on span "ホーム" at bounding box center [171, 58] width 37 height 18
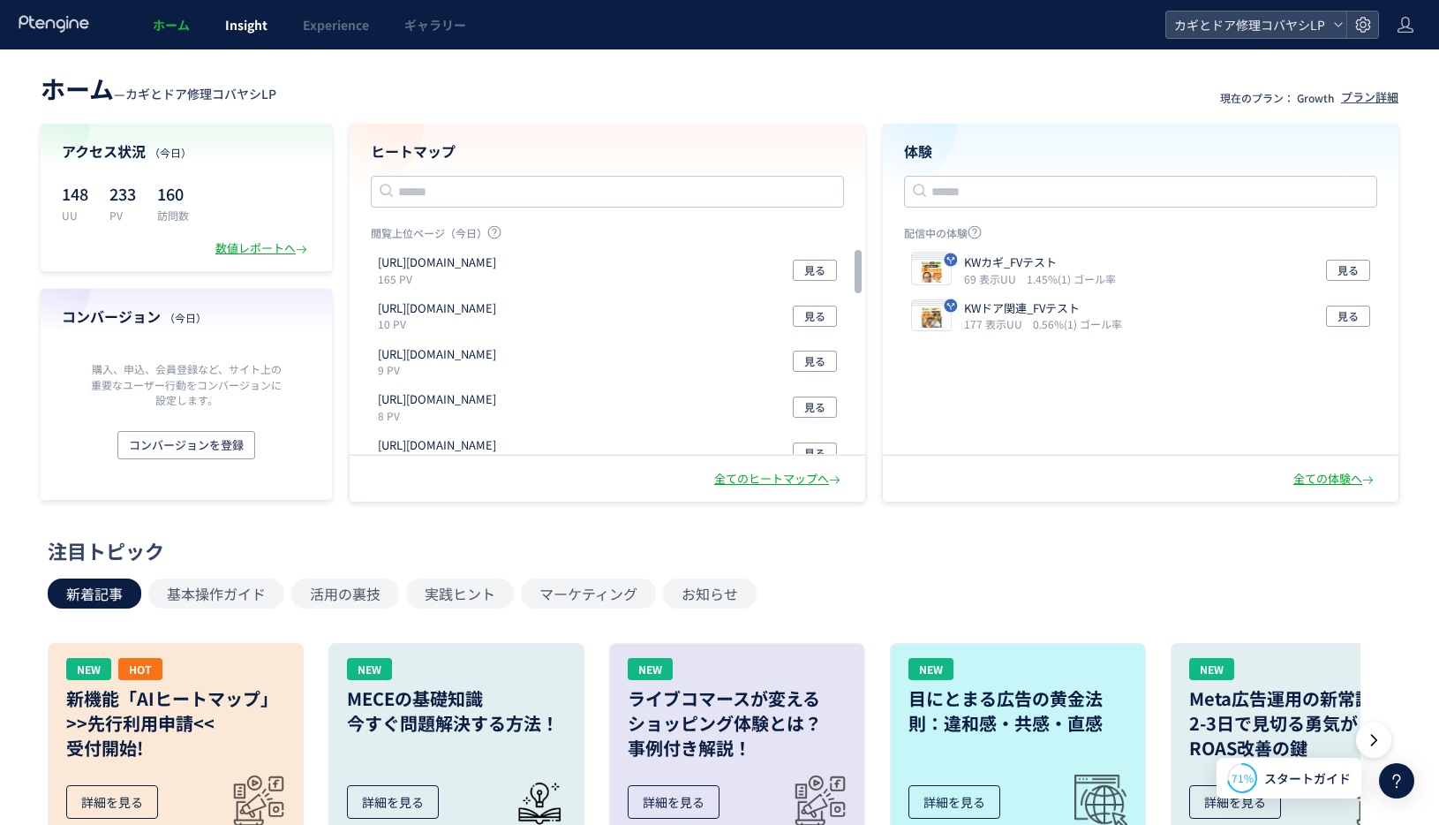
click at [254, 34] on link "Insight" at bounding box center [246, 24] width 78 height 49
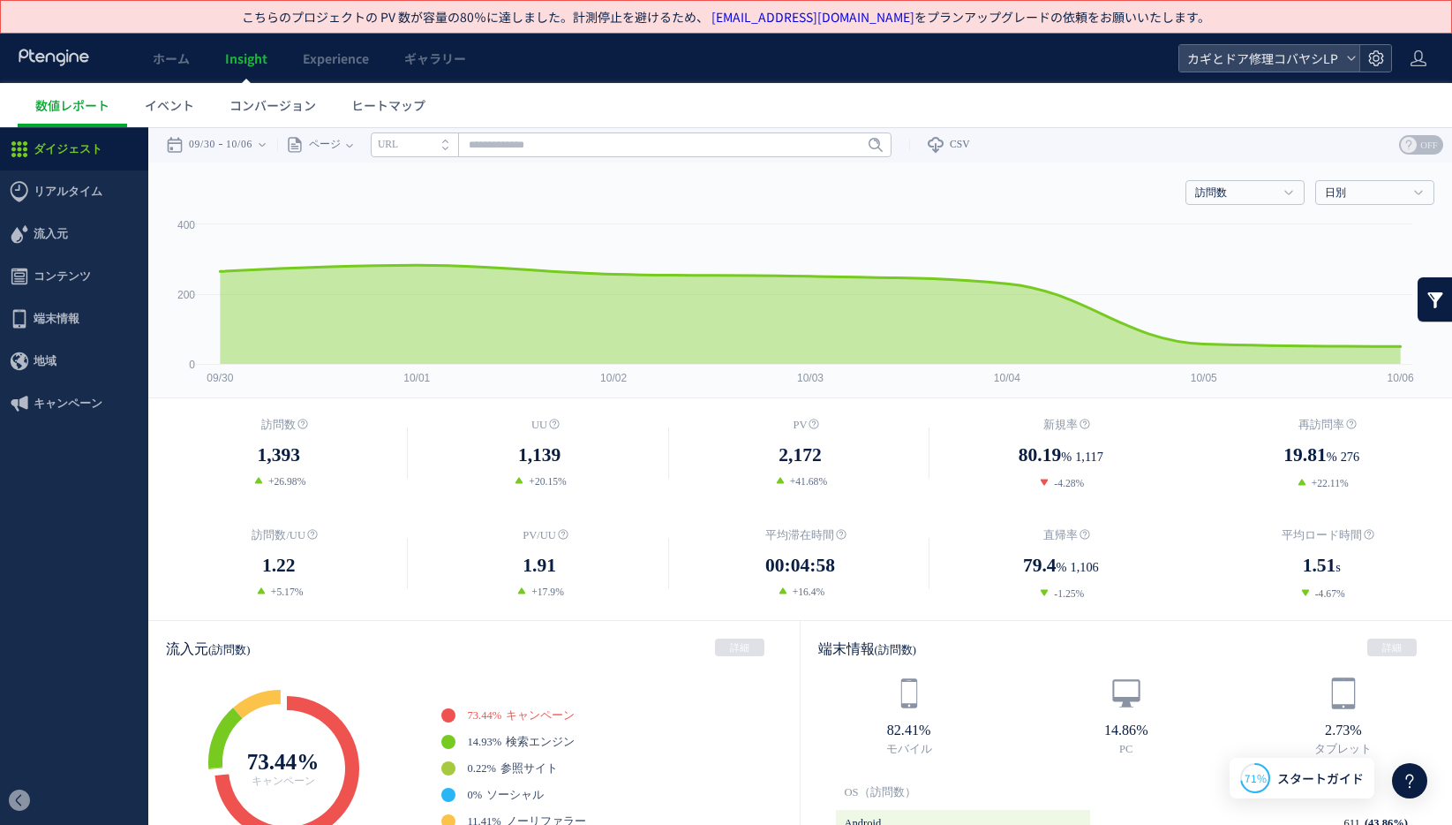
click at [1371, 59] on icon at bounding box center [1377, 58] width 18 height 18
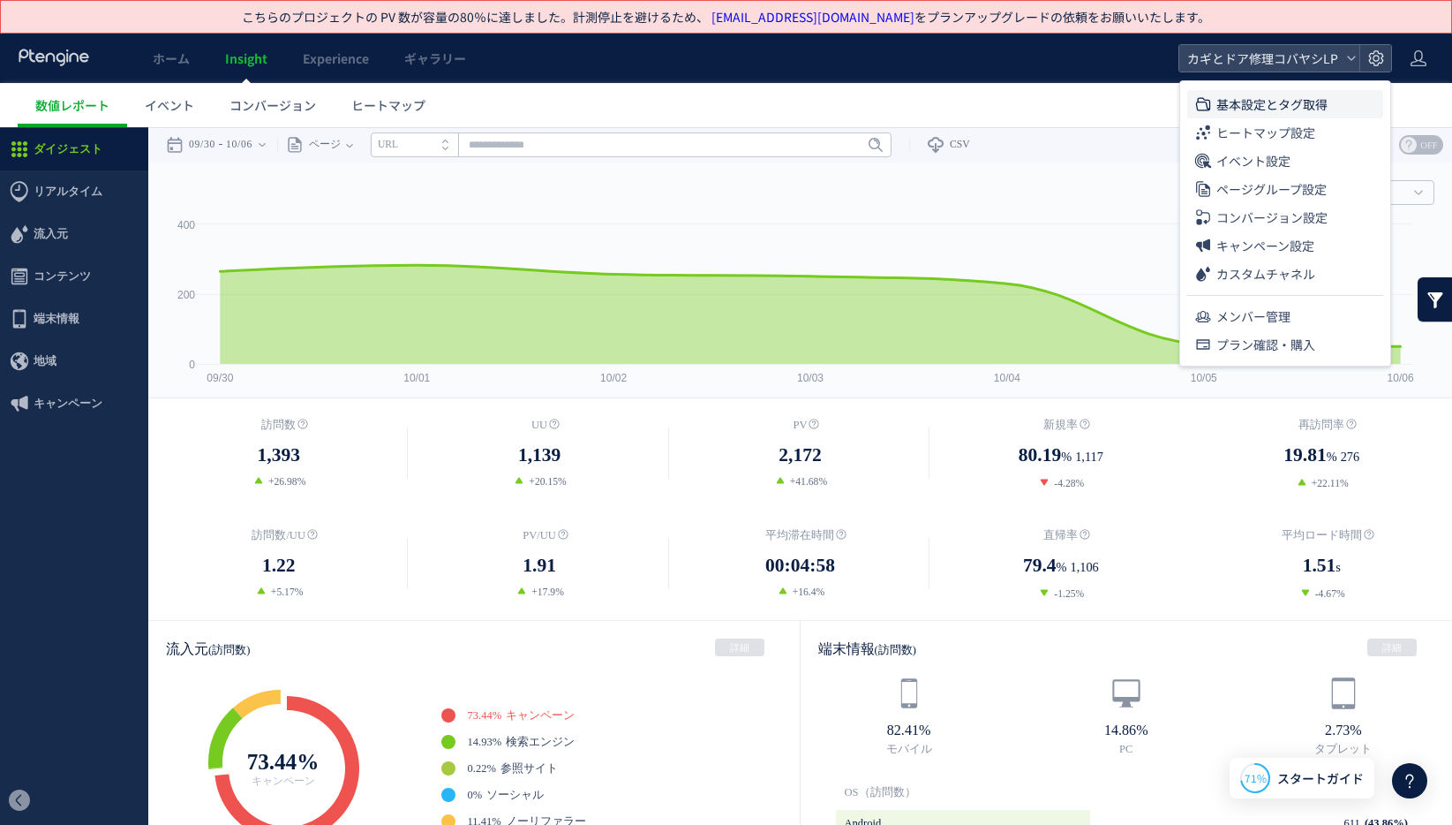
click at [1280, 100] on span "基本設定とタグ取得" at bounding box center [1272, 104] width 111 height 28
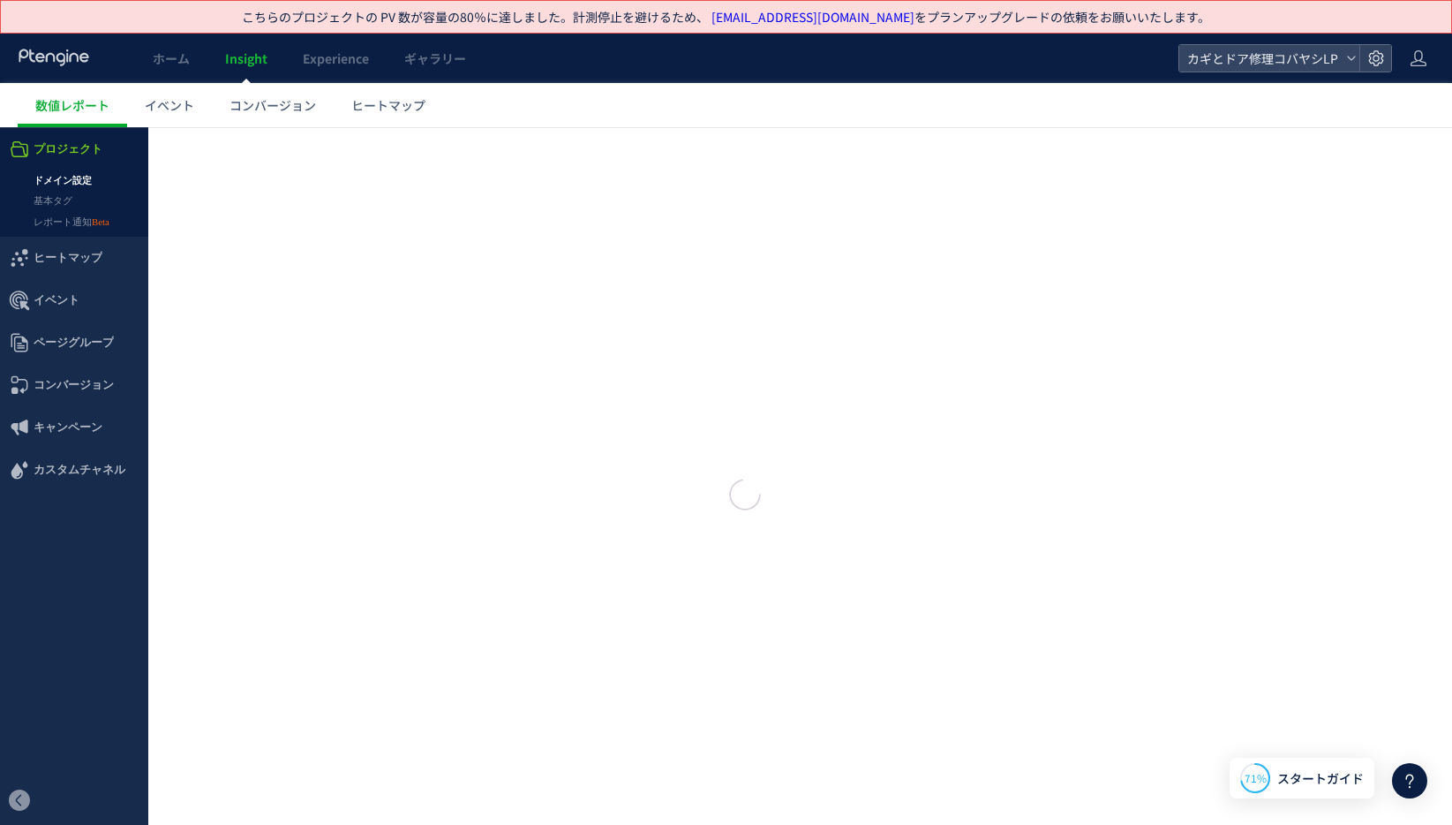
type input "**********"
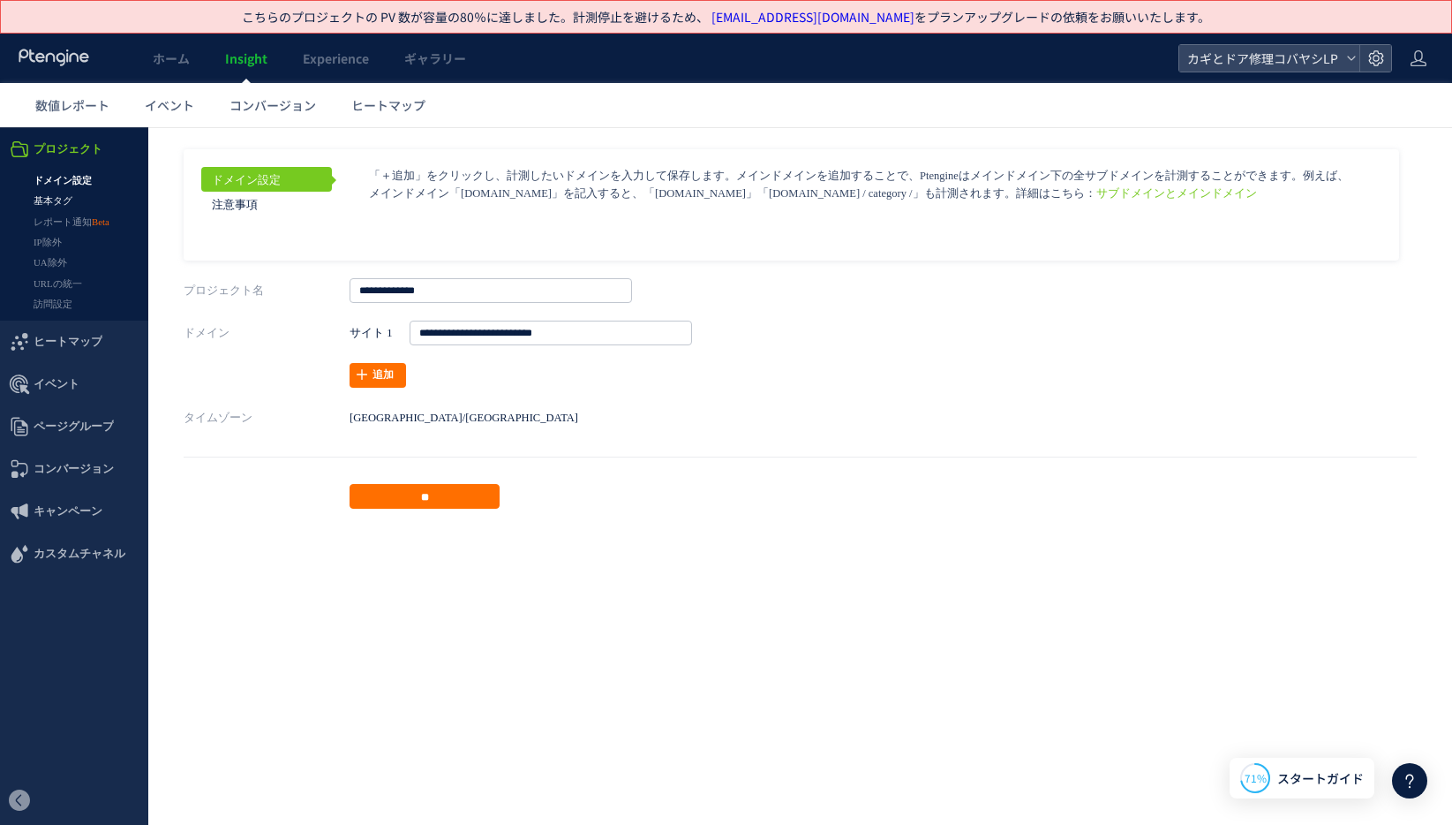
click at [68, 204] on link "基本タグ" at bounding box center [74, 201] width 148 height 20
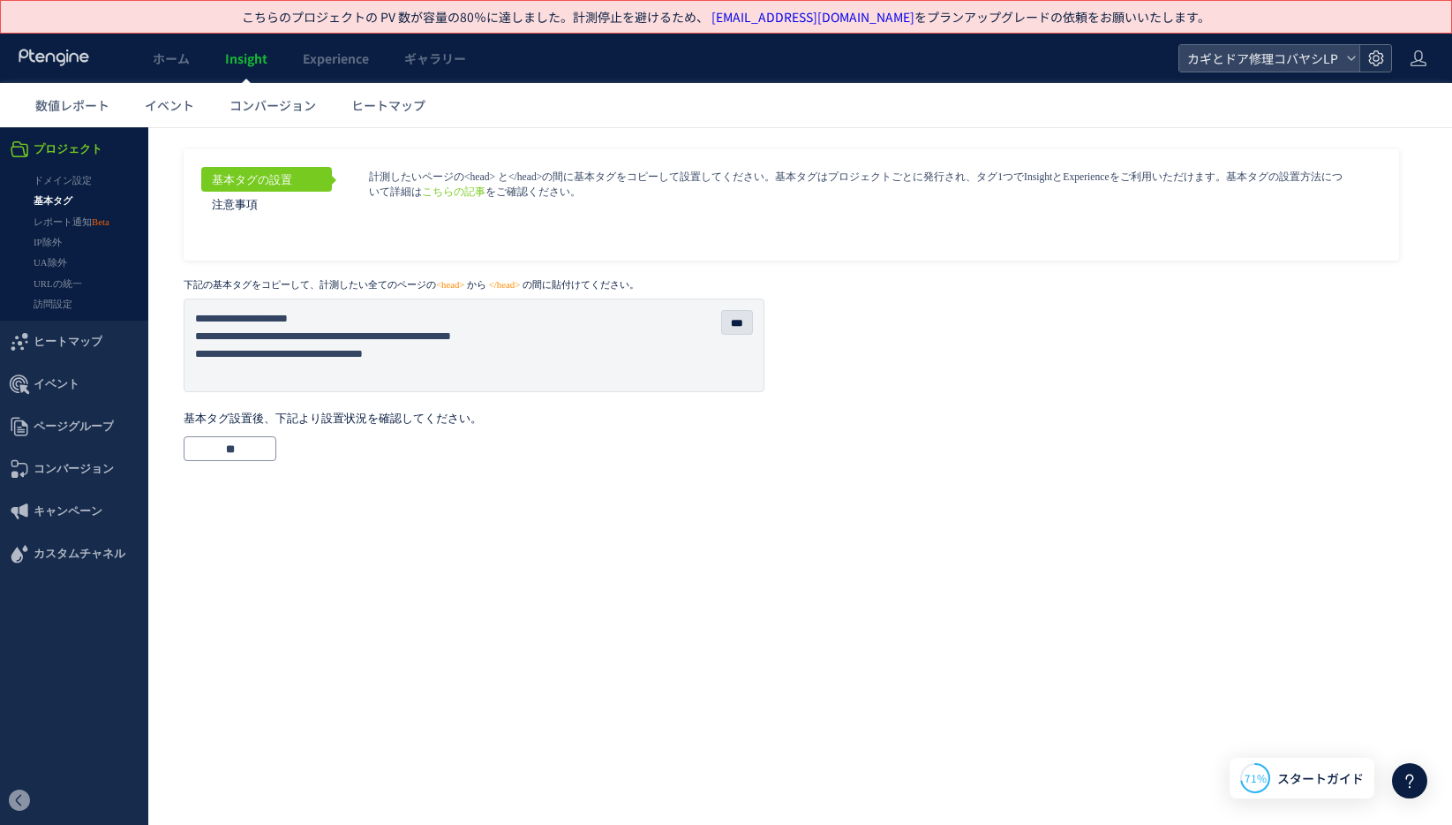
click at [1385, 58] on div at bounding box center [1376, 58] width 32 height 26
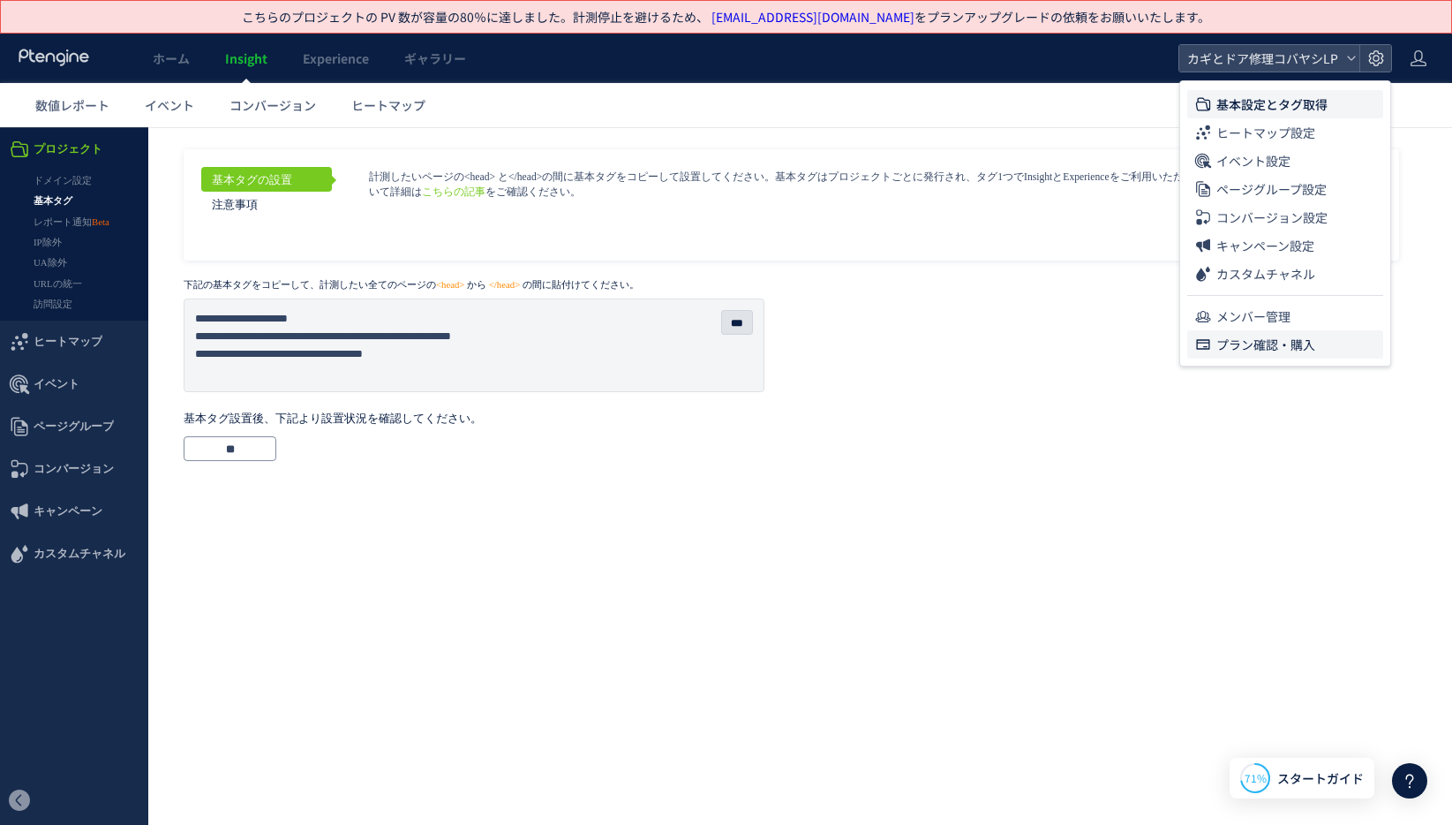
click at [1268, 353] on span "プラン確認・購入" at bounding box center [1266, 344] width 99 height 28
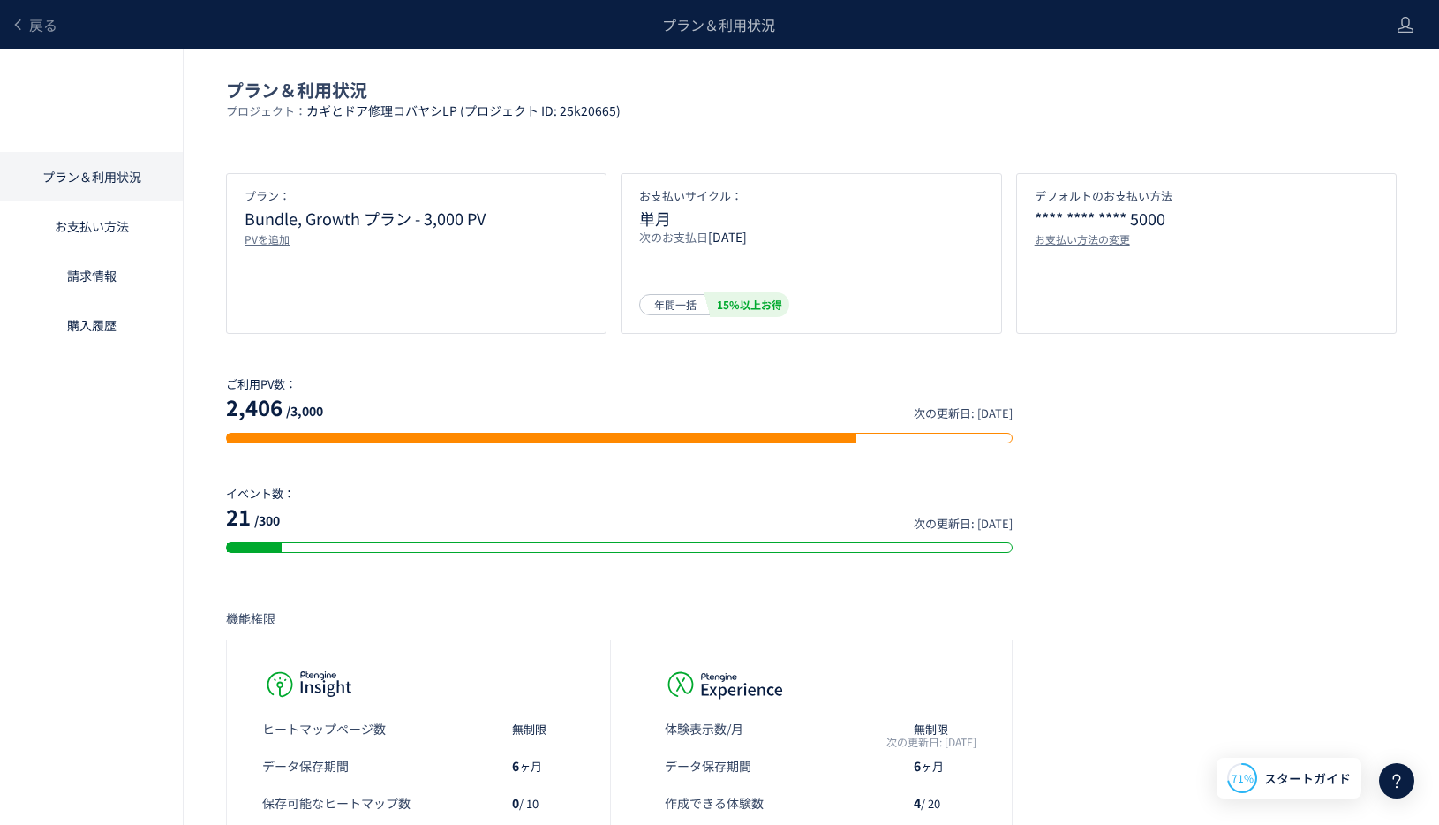
click at [1139, 132] on div "プラン＆利用状況 プロジェクト： カギとドア修理コバヤシLP (プロジェクト ID: 25k20665) プラン： Bundle, Growth プラン - …" at bounding box center [719, 706] width 1439 height 1315
click at [51, 29] on span "戻る" at bounding box center [43, 24] width 28 height 21
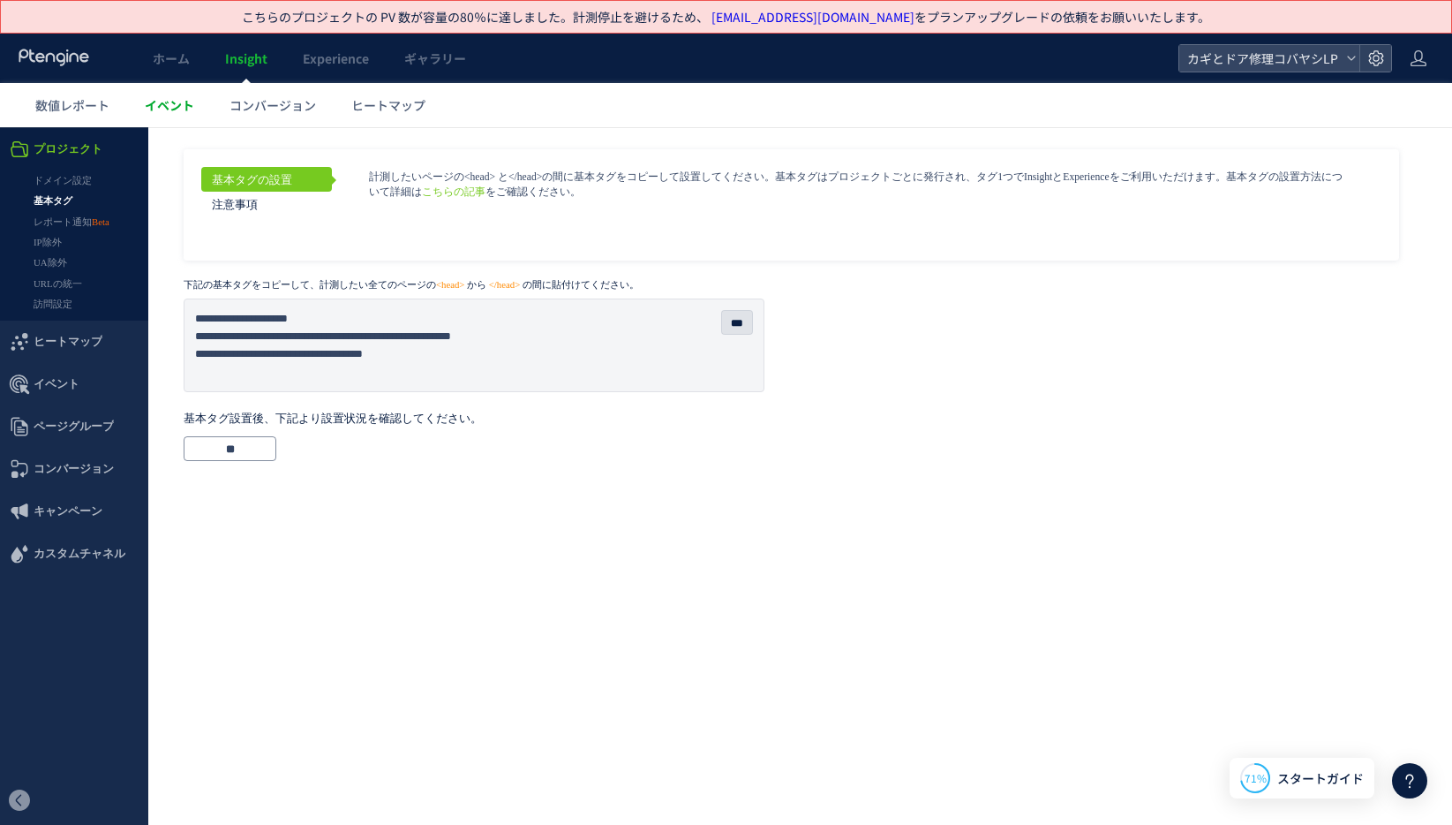
click at [188, 100] on span "イベント" at bounding box center [169, 105] width 49 height 18
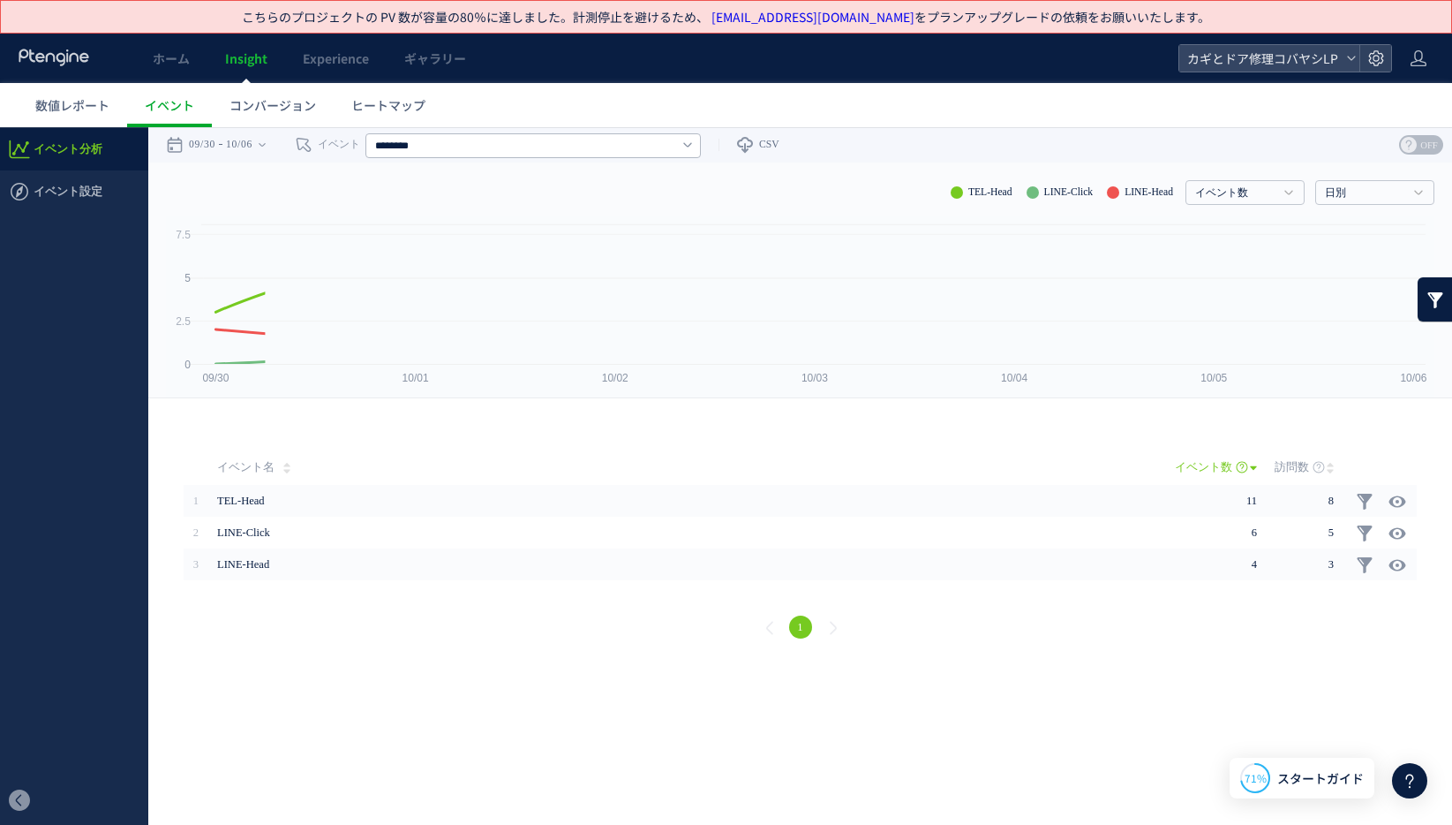
click at [177, 61] on span "ホーム" at bounding box center [171, 58] width 37 height 18
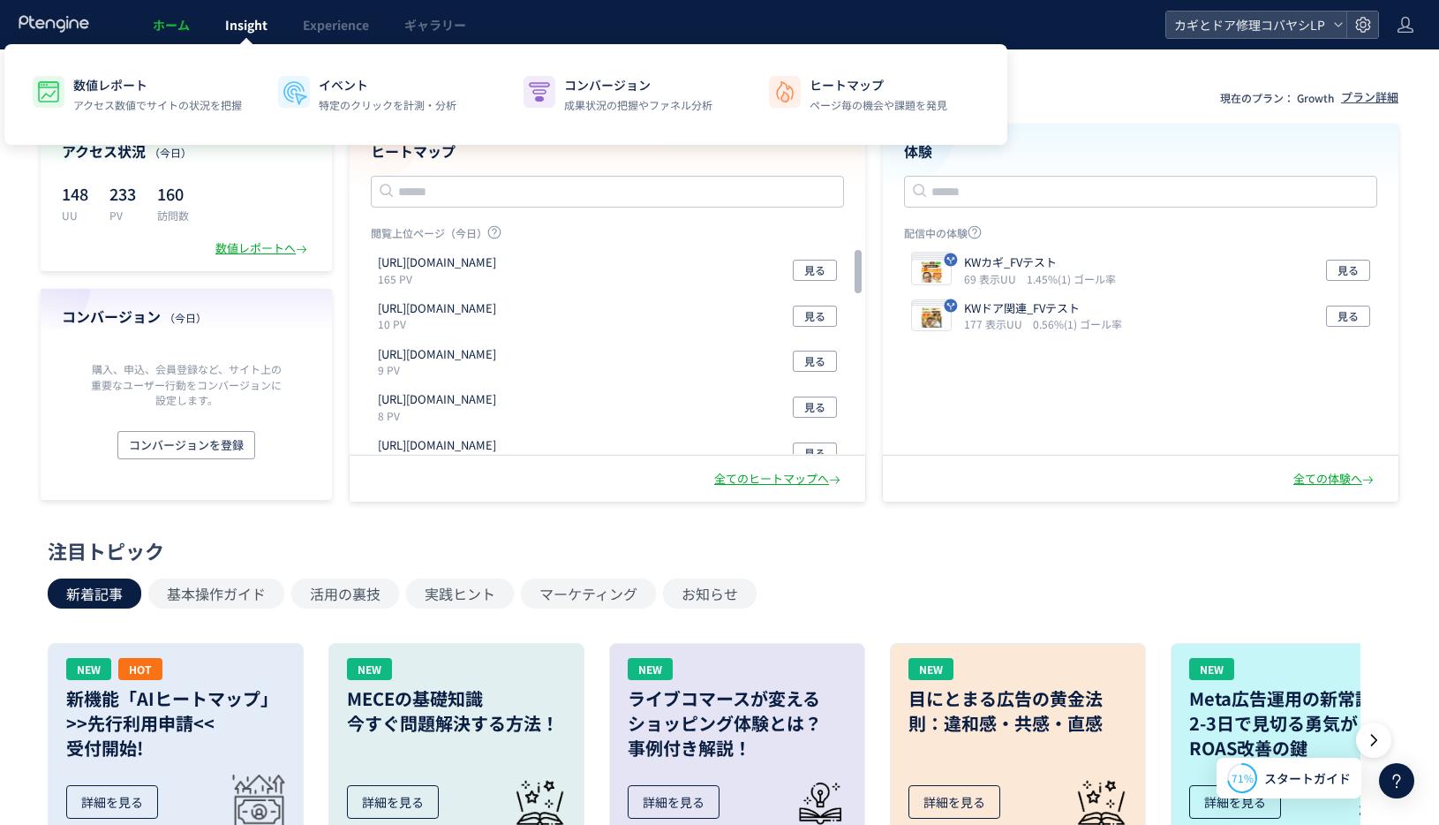
click at [231, 22] on span "Insight" at bounding box center [246, 25] width 42 height 18
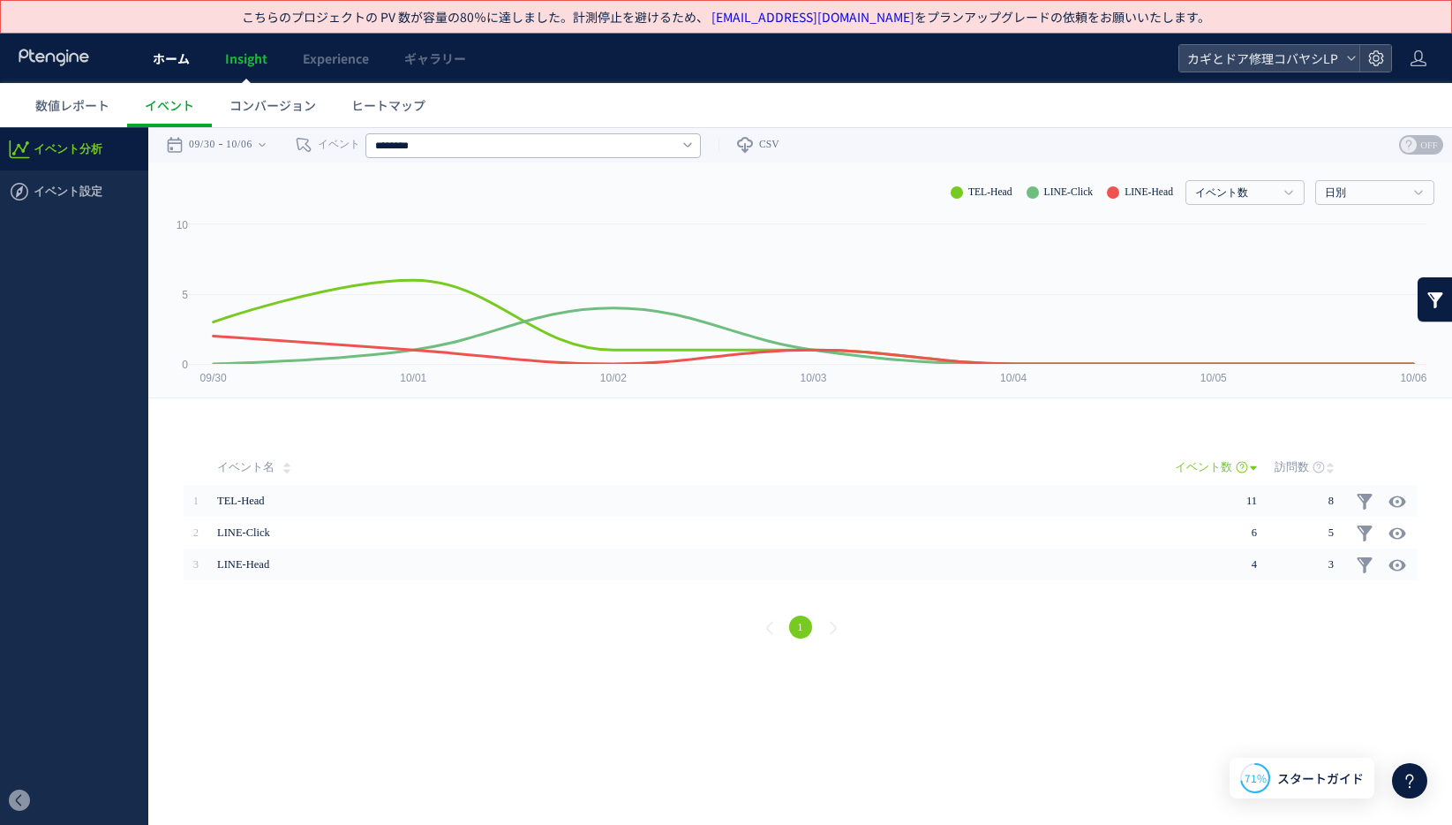
click at [175, 59] on span "ホーム" at bounding box center [171, 58] width 37 height 18
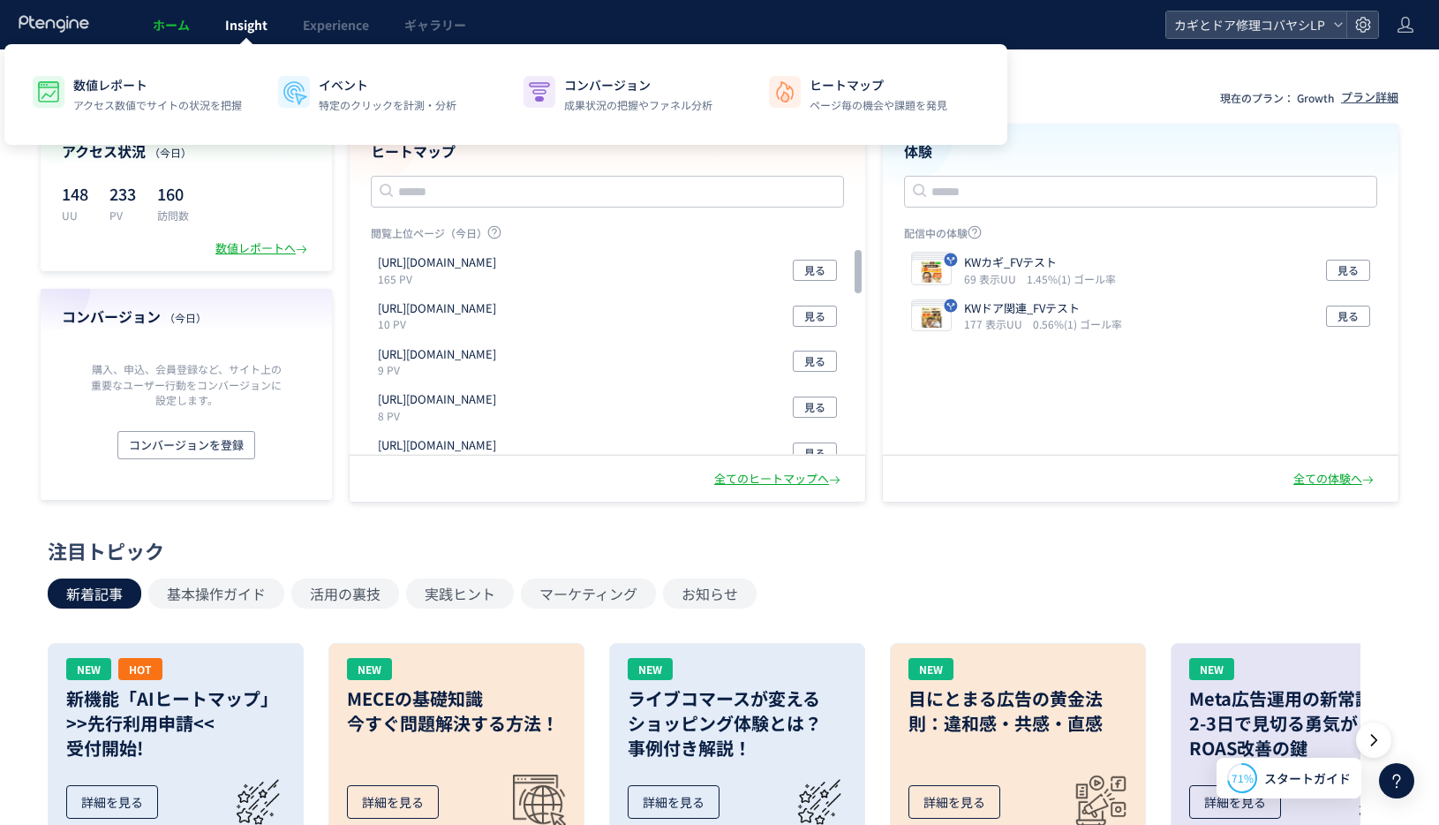
click at [266, 21] on span "Insight" at bounding box center [246, 25] width 42 height 18
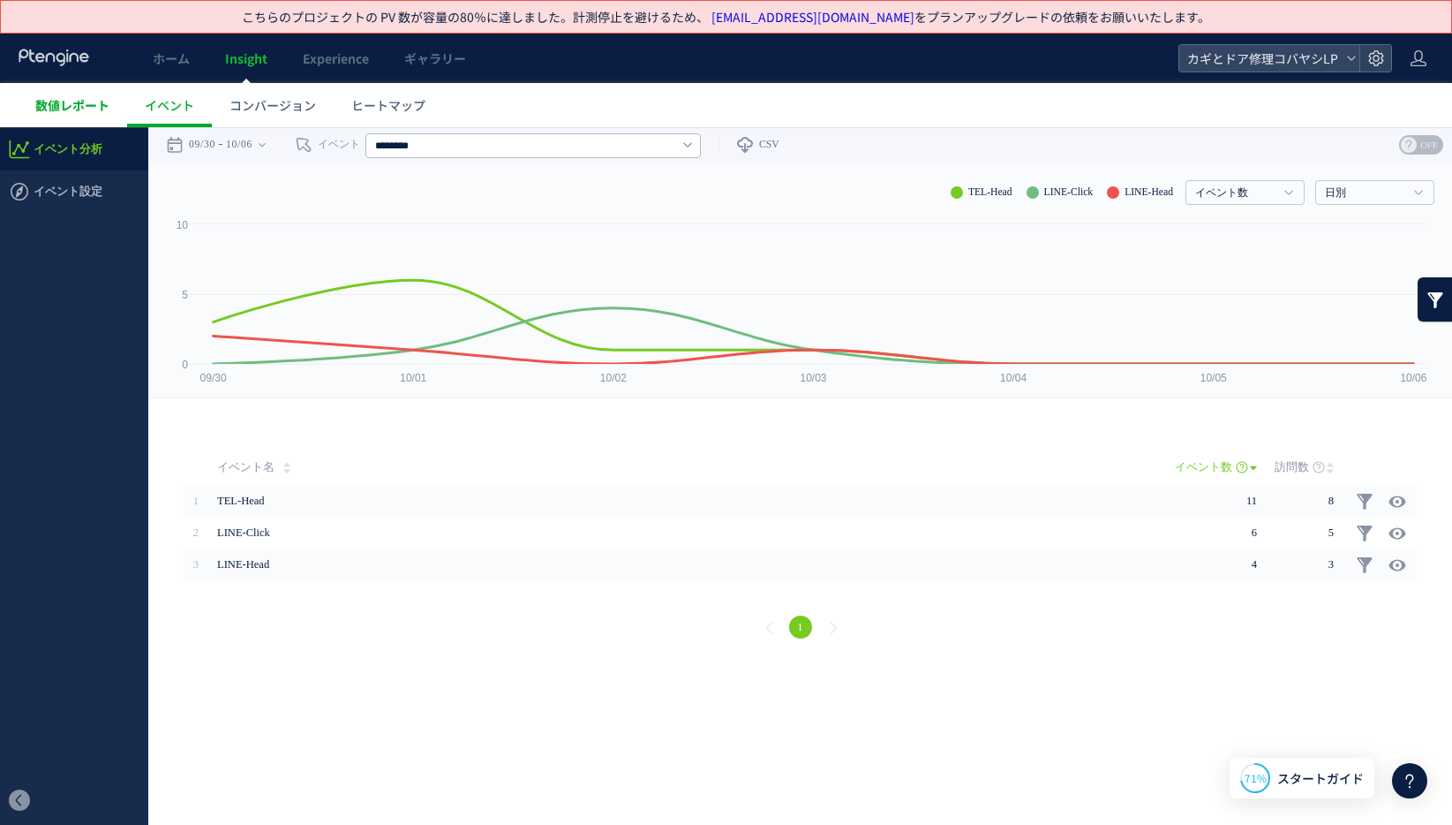
click at [77, 98] on span "数値レポート" at bounding box center [72, 105] width 74 height 18
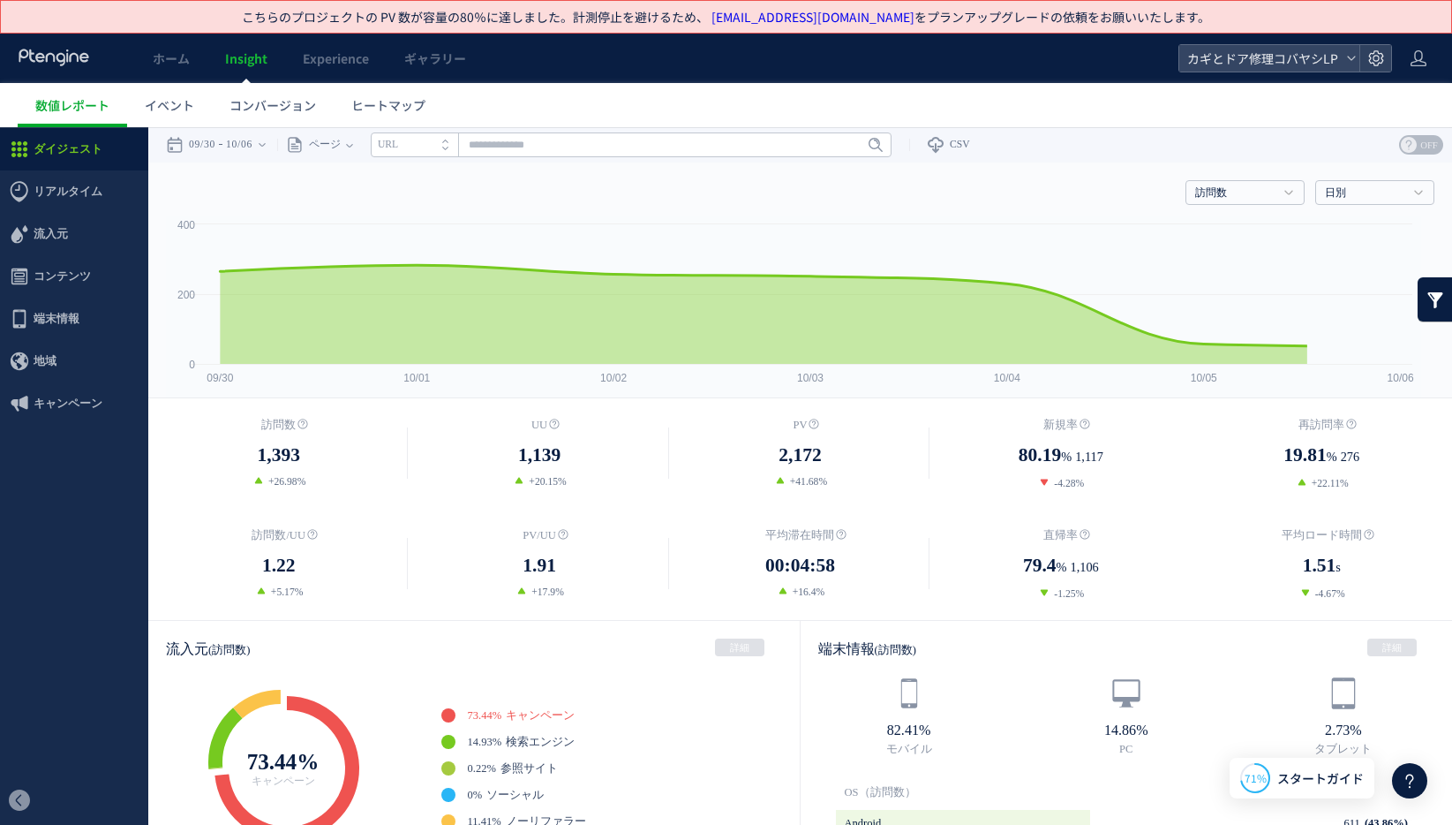
click at [62, 190] on span "リアルタイム" at bounding box center [68, 191] width 69 height 42
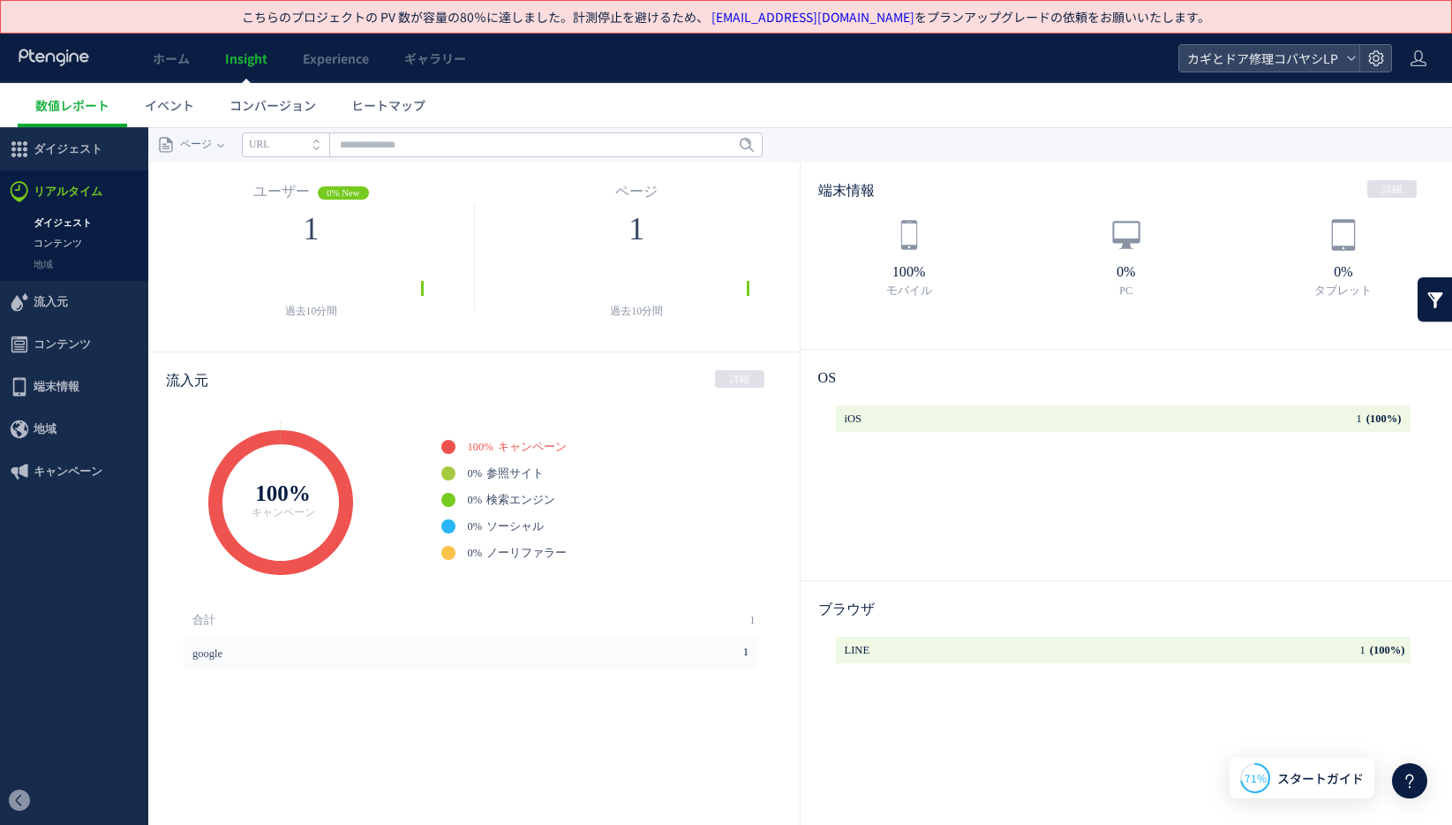
click at [108, 247] on link "コンテンツ" at bounding box center [74, 243] width 148 height 20
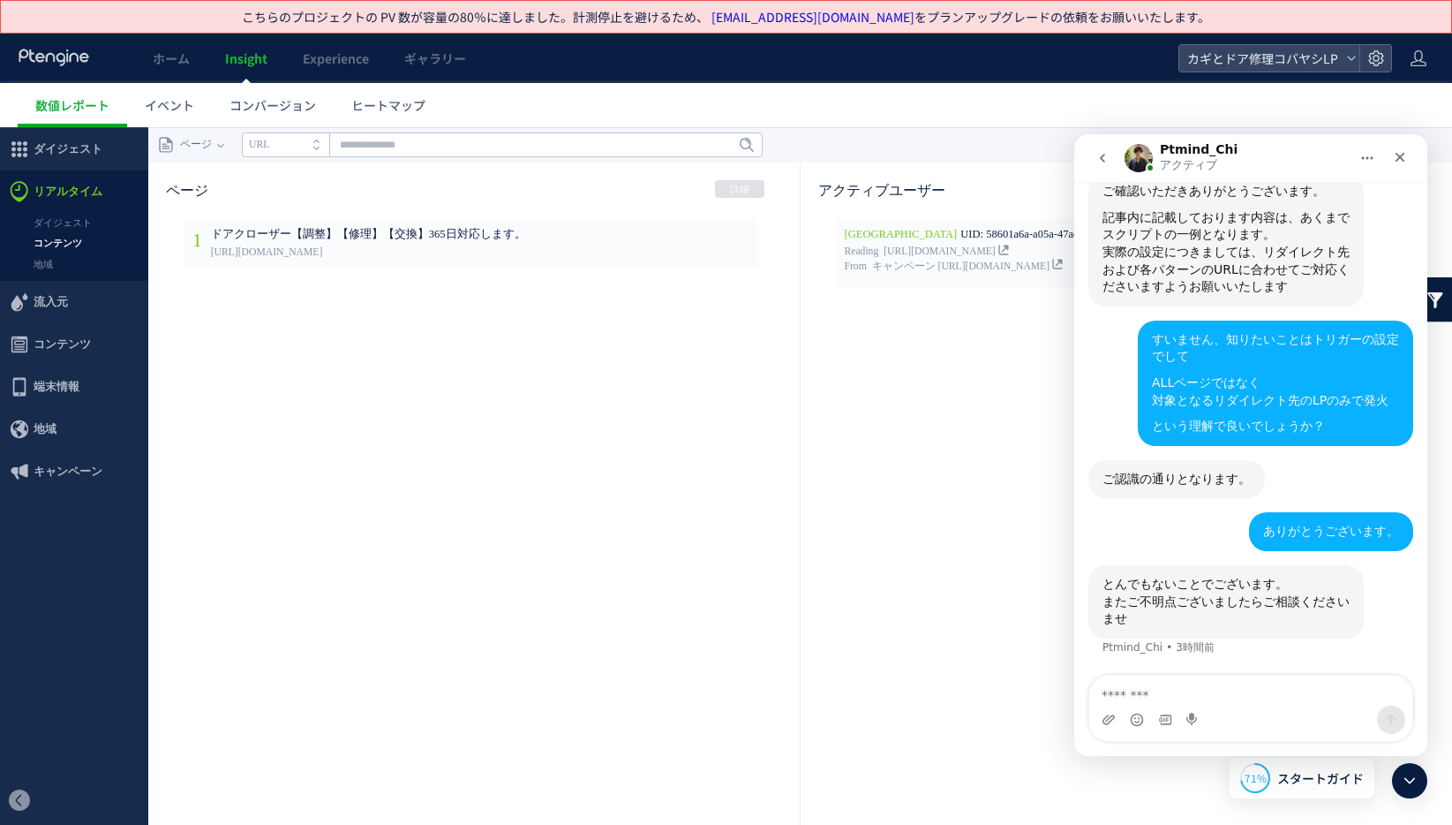
click at [458, 415] on div "1 ドアクローザー【調整】【修理】【交換】365日対応します。 https://kagidoakobayashi.com/lp?utm_source=goog…" at bounding box center [477, 527] width 586 height 618
click at [169, 55] on span "ホーム" at bounding box center [171, 58] width 37 height 18
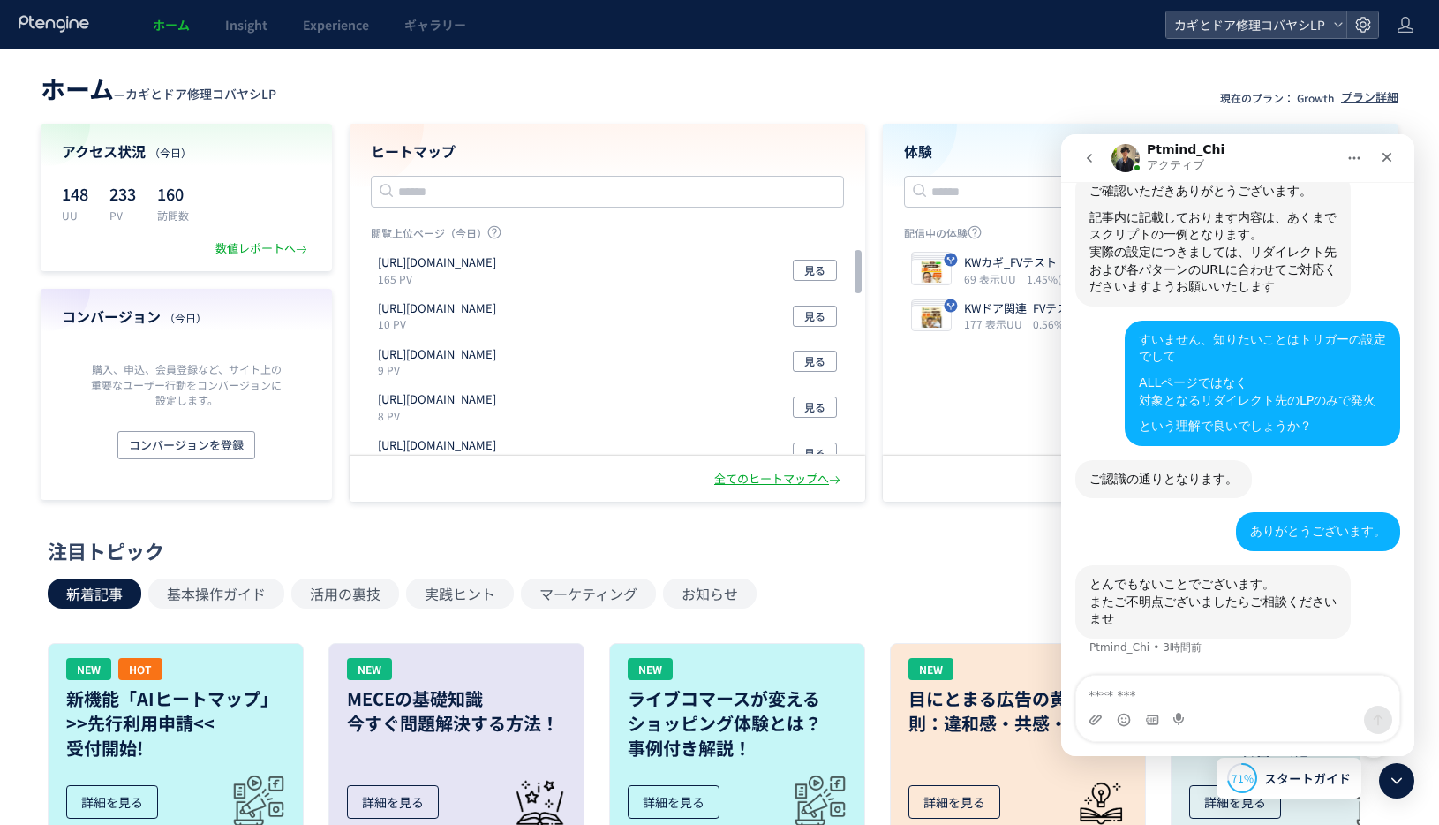
click at [725, 112] on div "ホーム — カギとドア修理コバヤシLP 現在のプラン： Growth プラン詳細 アクセス状況 （今日） 148 UU 233 PV 160 訪問数 数値レポ…" at bounding box center [719, 284] width 1439 height 434
click at [1392, 159] on icon "クローズ" at bounding box center [1387, 157] width 14 height 14
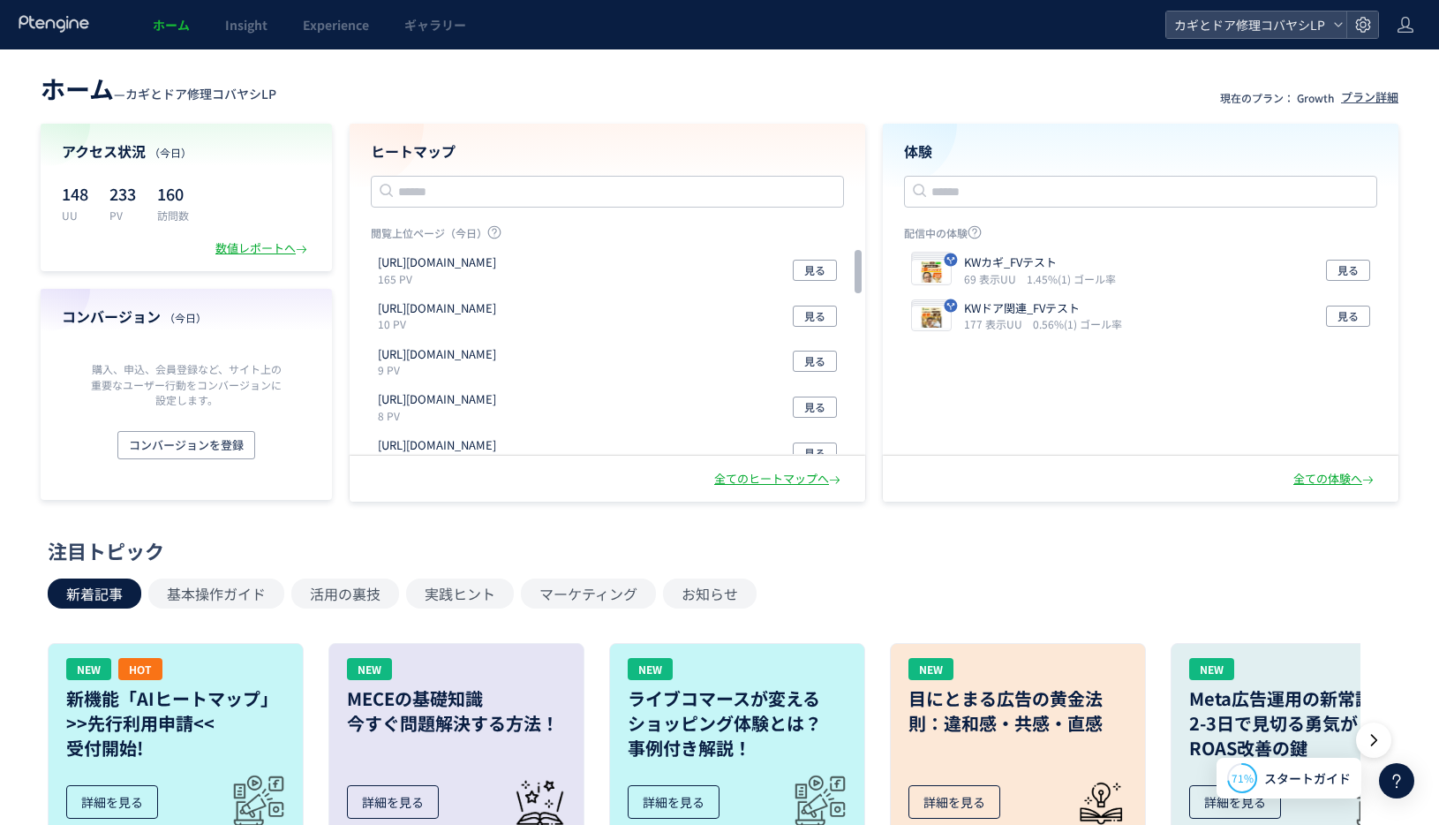
scroll to position [5972, 0]
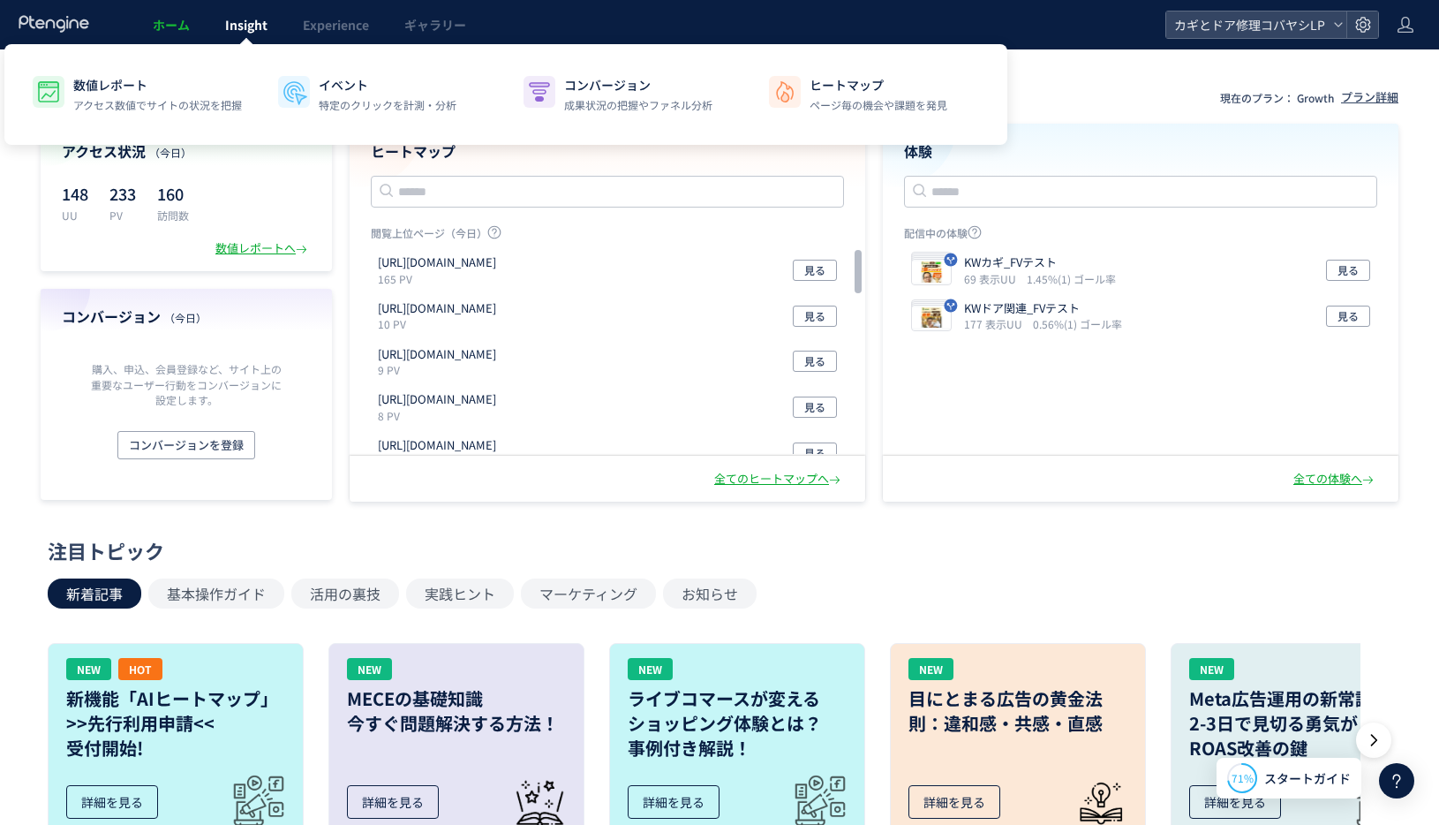
click at [246, 24] on span "Insight" at bounding box center [246, 25] width 42 height 18
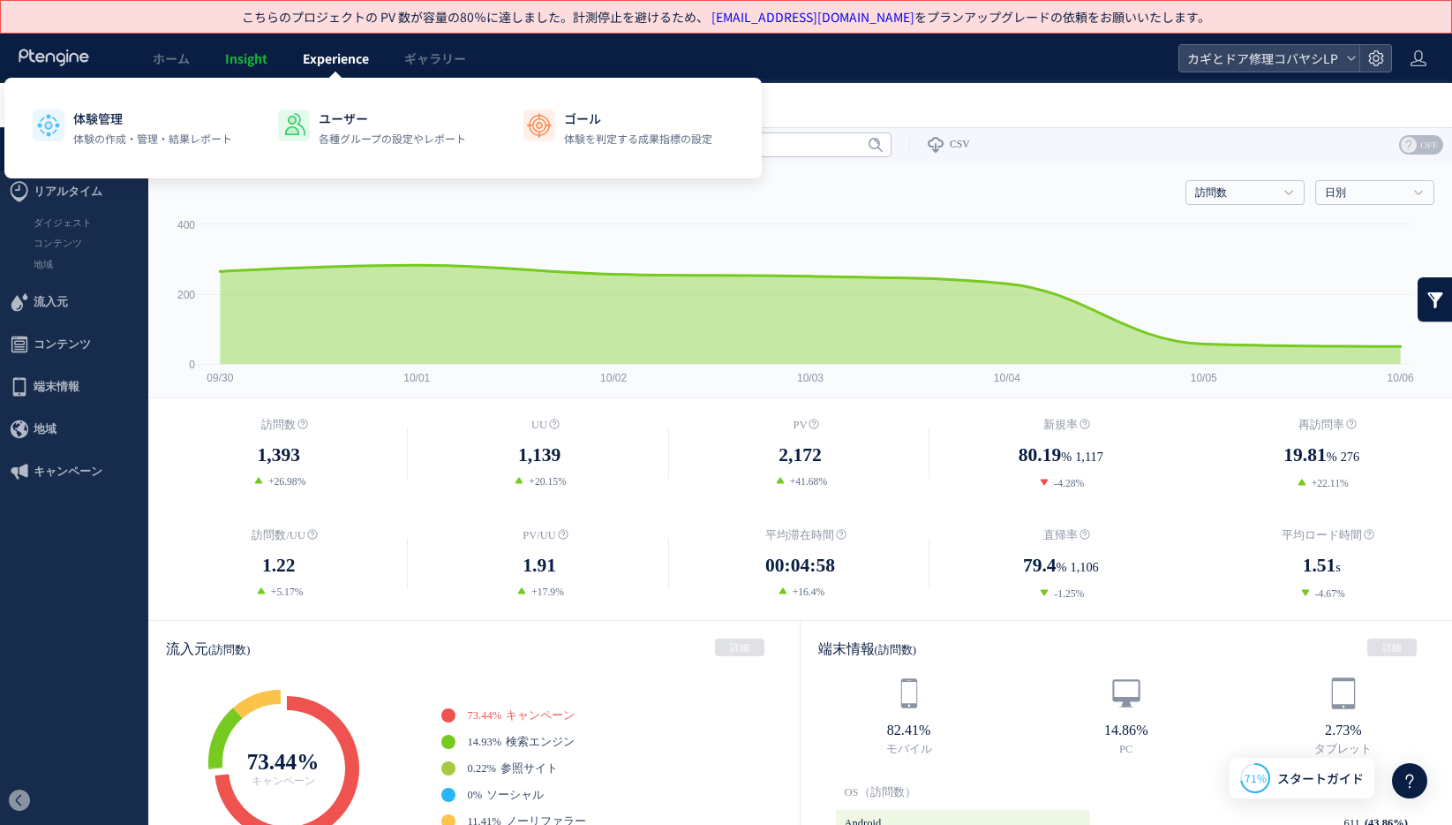
click at [328, 54] on span "Experience" at bounding box center [336, 58] width 66 height 18
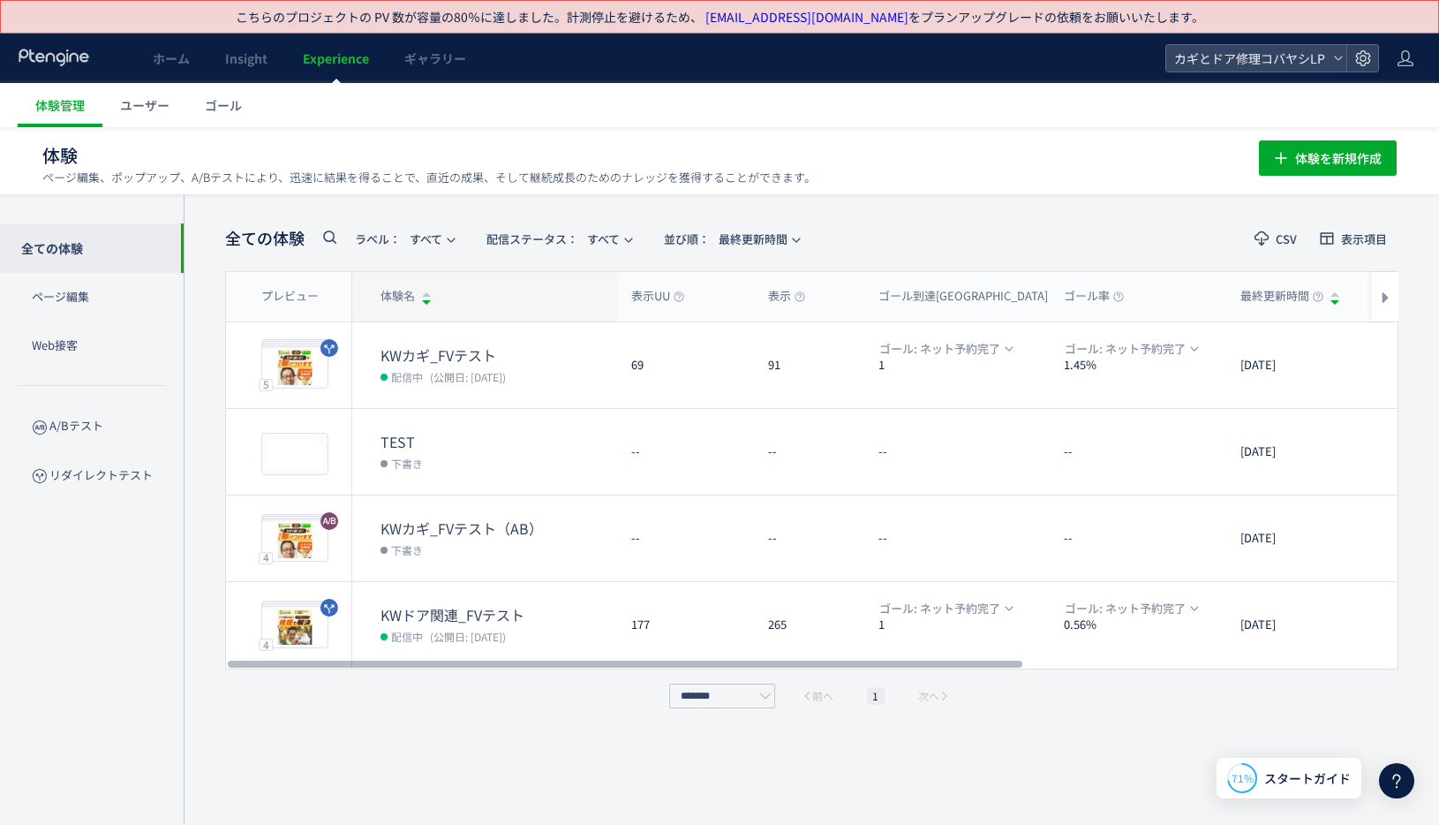
scroll to position [34, 0]
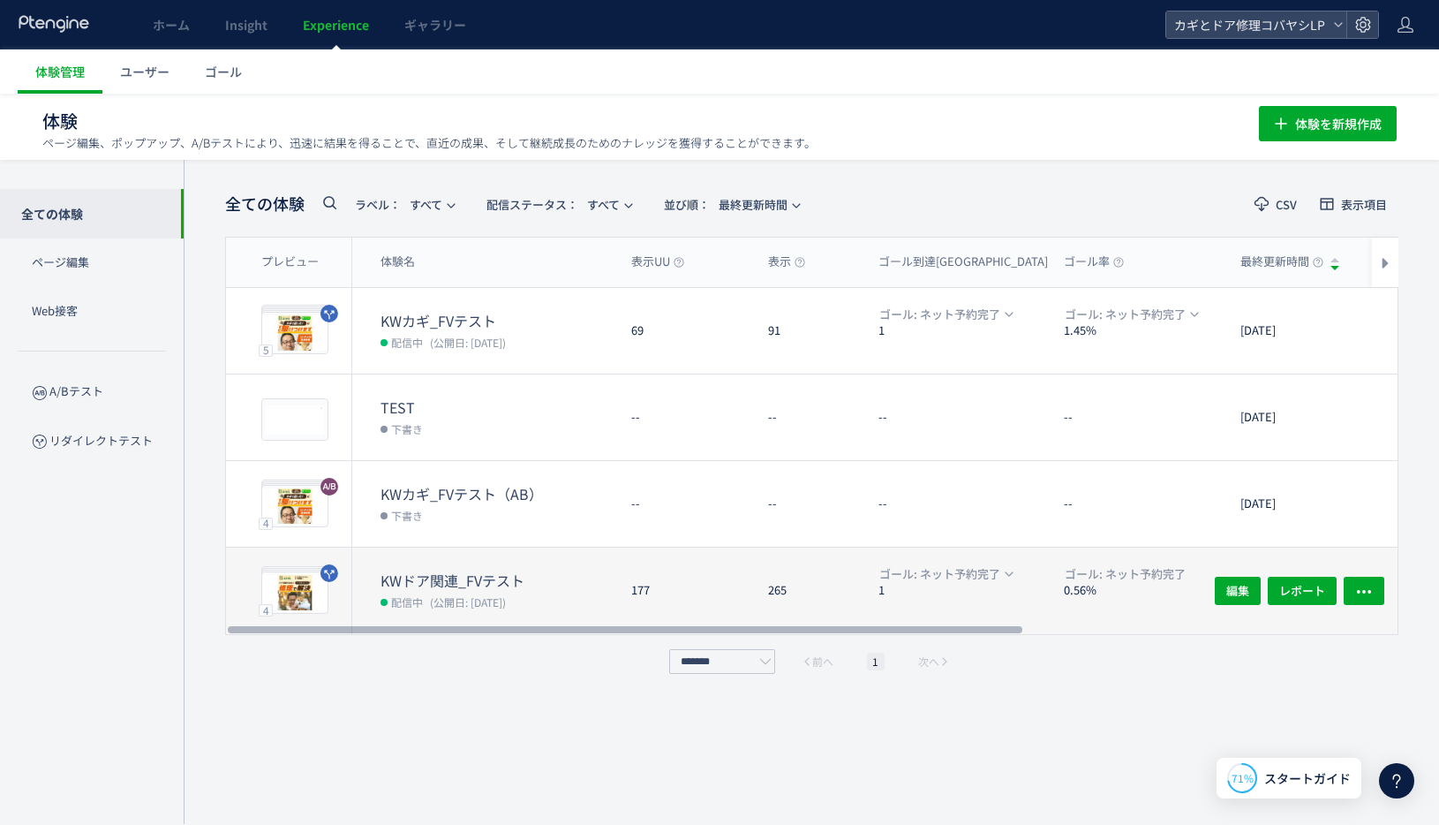
click at [663, 618] on div "177" at bounding box center [685, 590] width 137 height 87
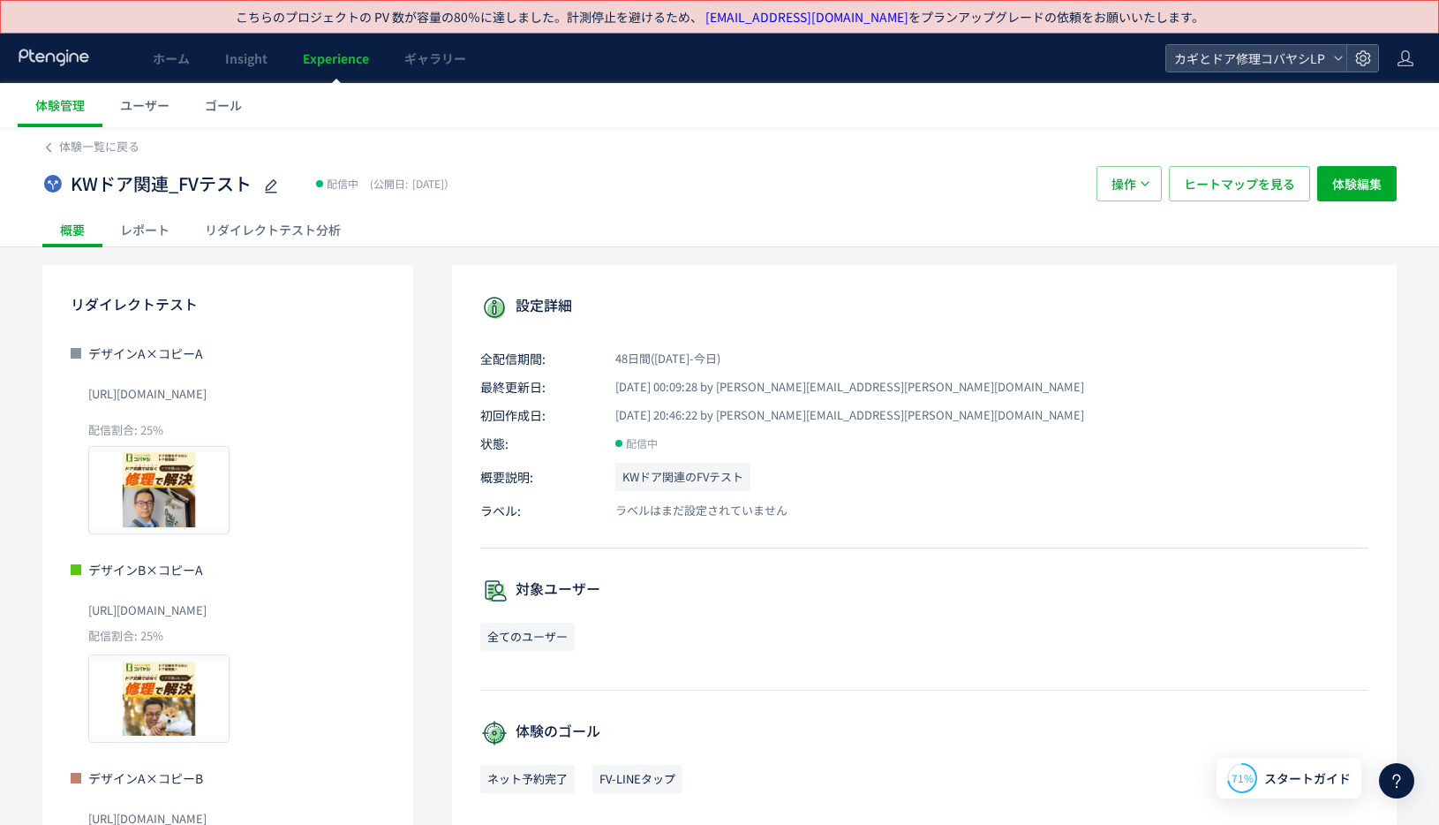
click at [286, 236] on div "リダイレクトテスト分析" at bounding box center [272, 229] width 171 height 35
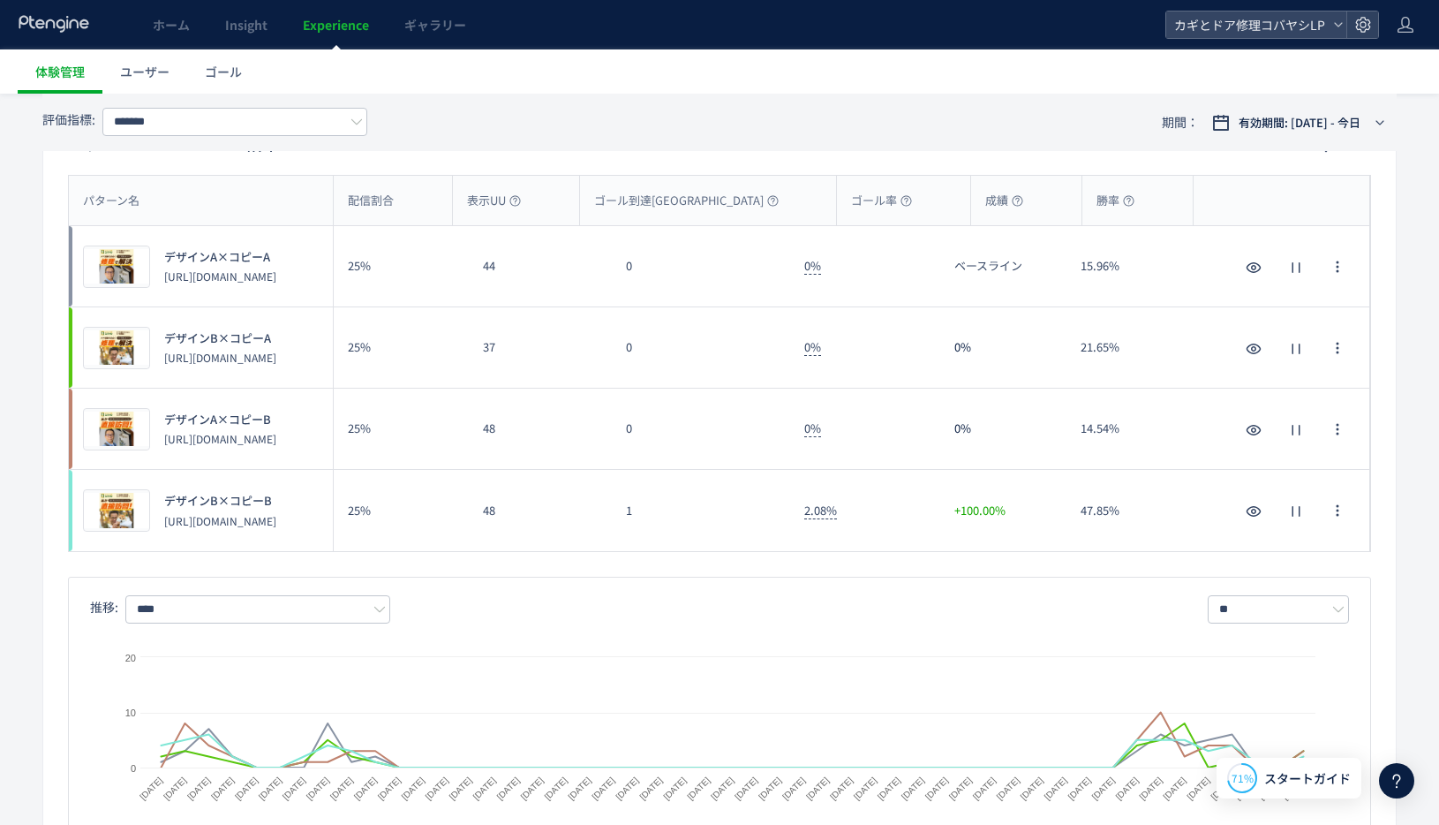
scroll to position [205, 0]
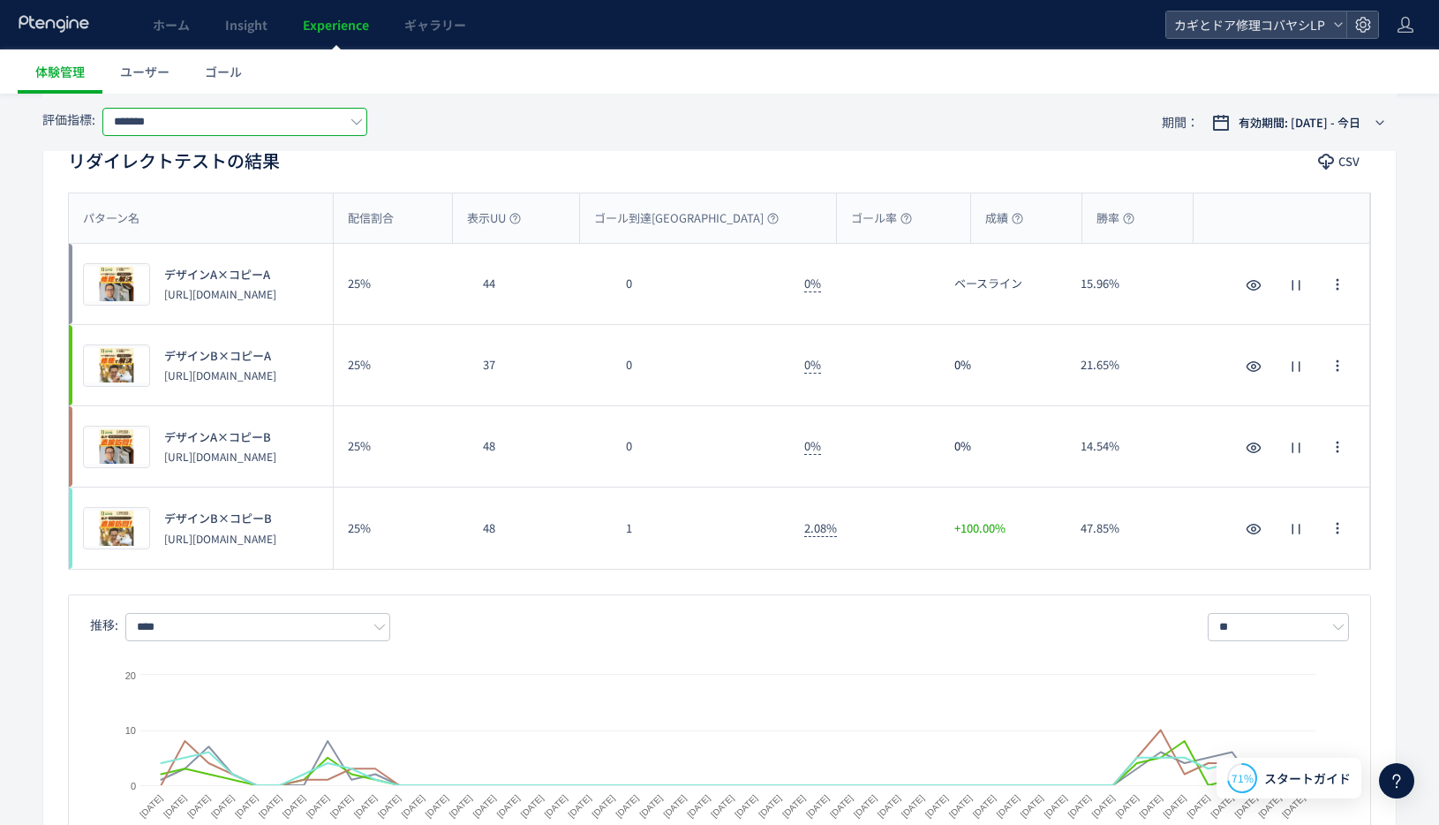
click at [265, 122] on input "*******" at bounding box center [234, 122] width 265 height 28
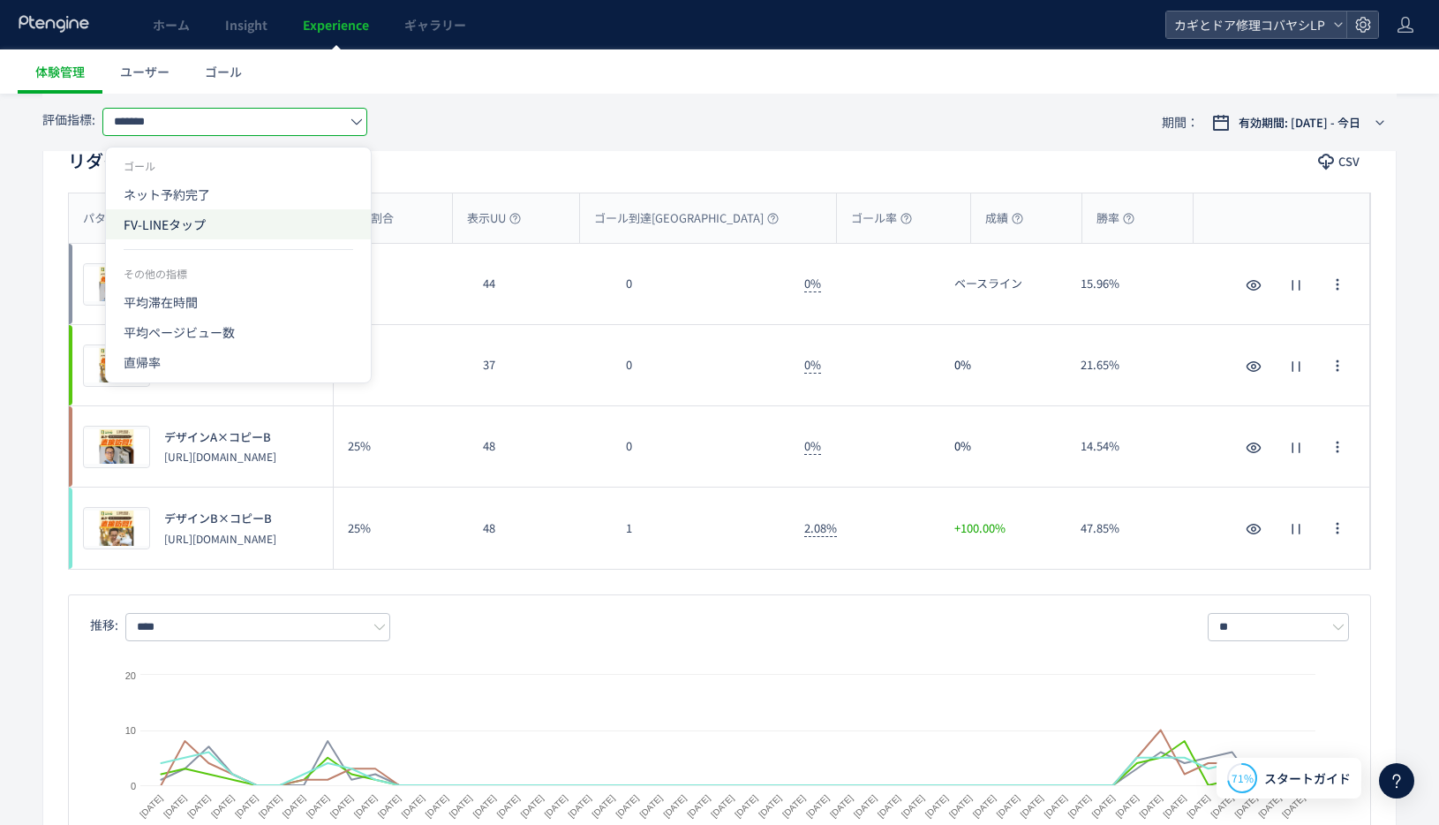
click at [225, 218] on span "FV-LINEタップ" at bounding box center [239, 224] width 230 height 30
type input "**********"
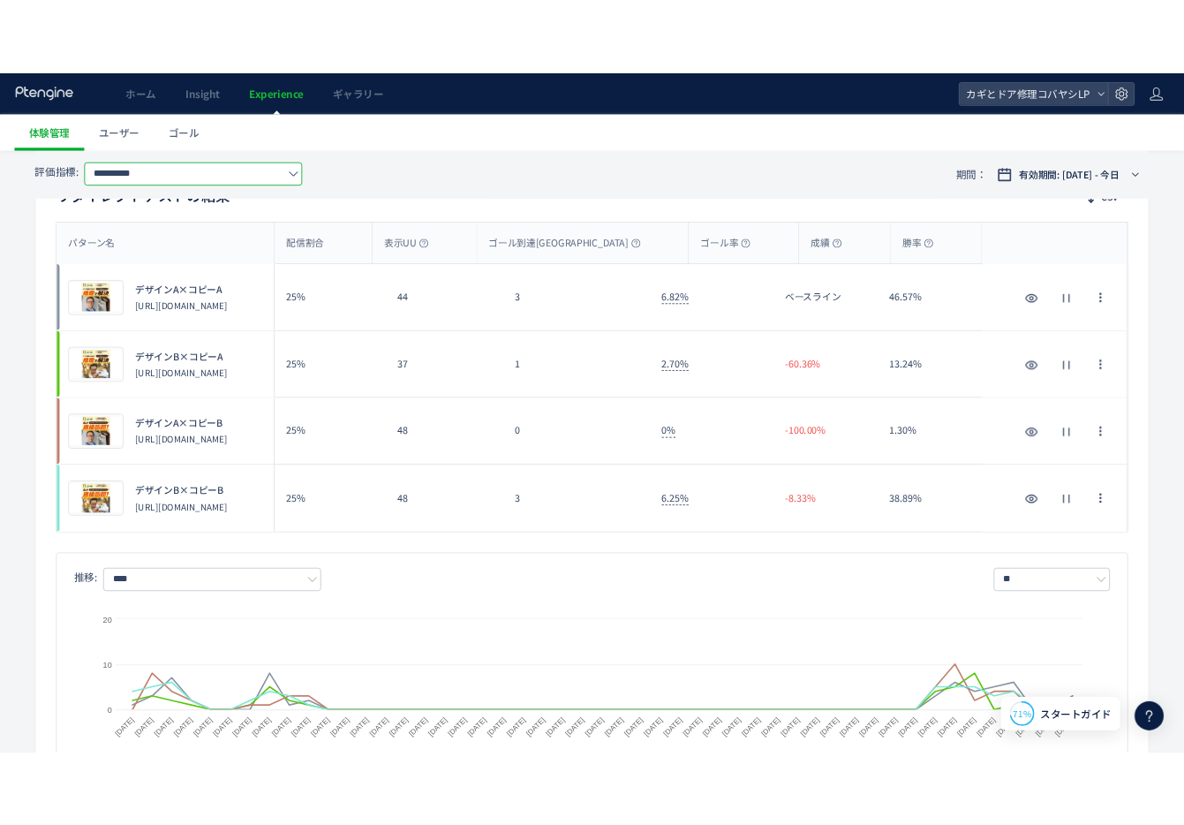
scroll to position [0, 0]
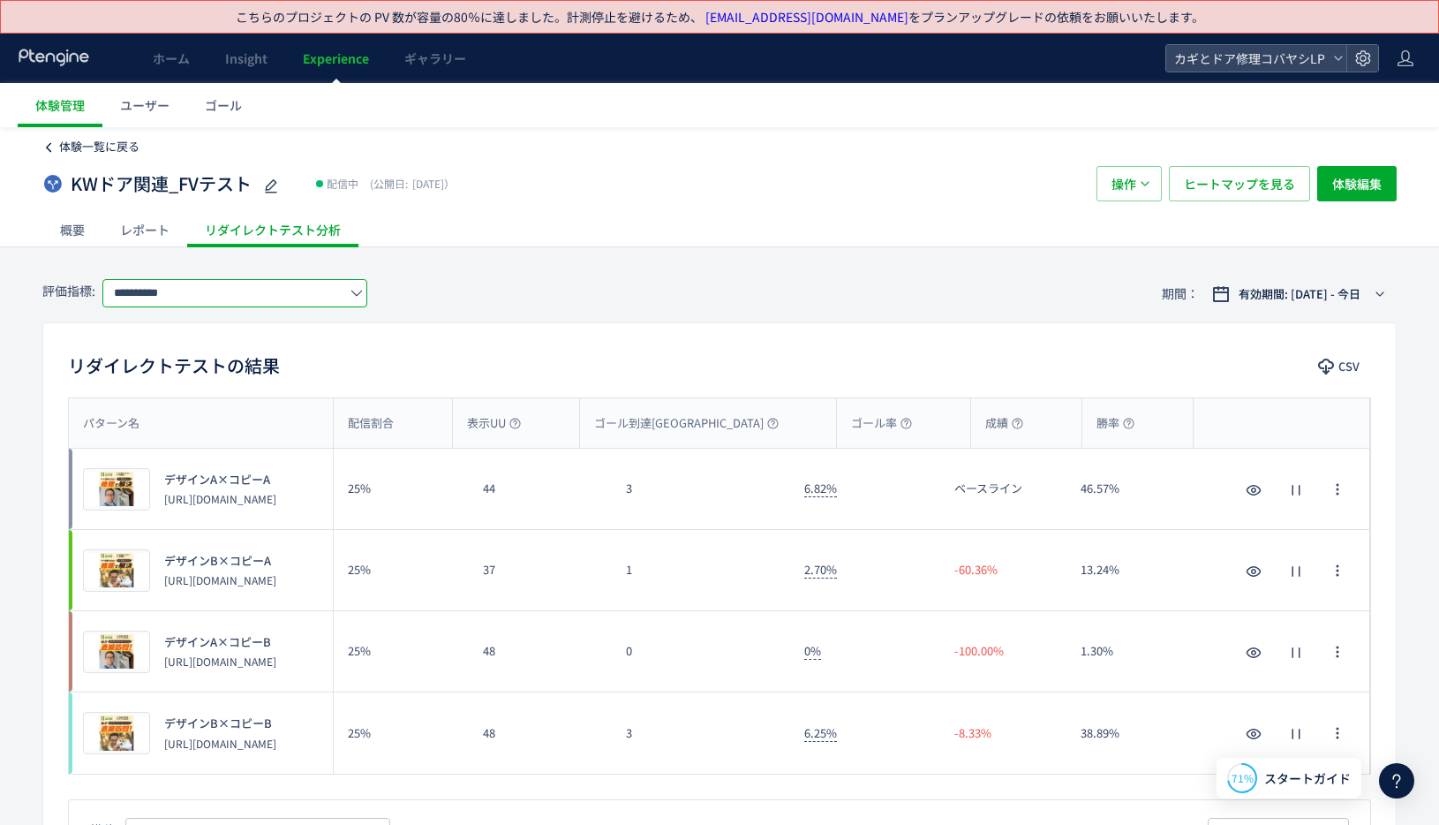
click at [100, 146] on span "体験一覧に戻る" at bounding box center [99, 146] width 80 height 17
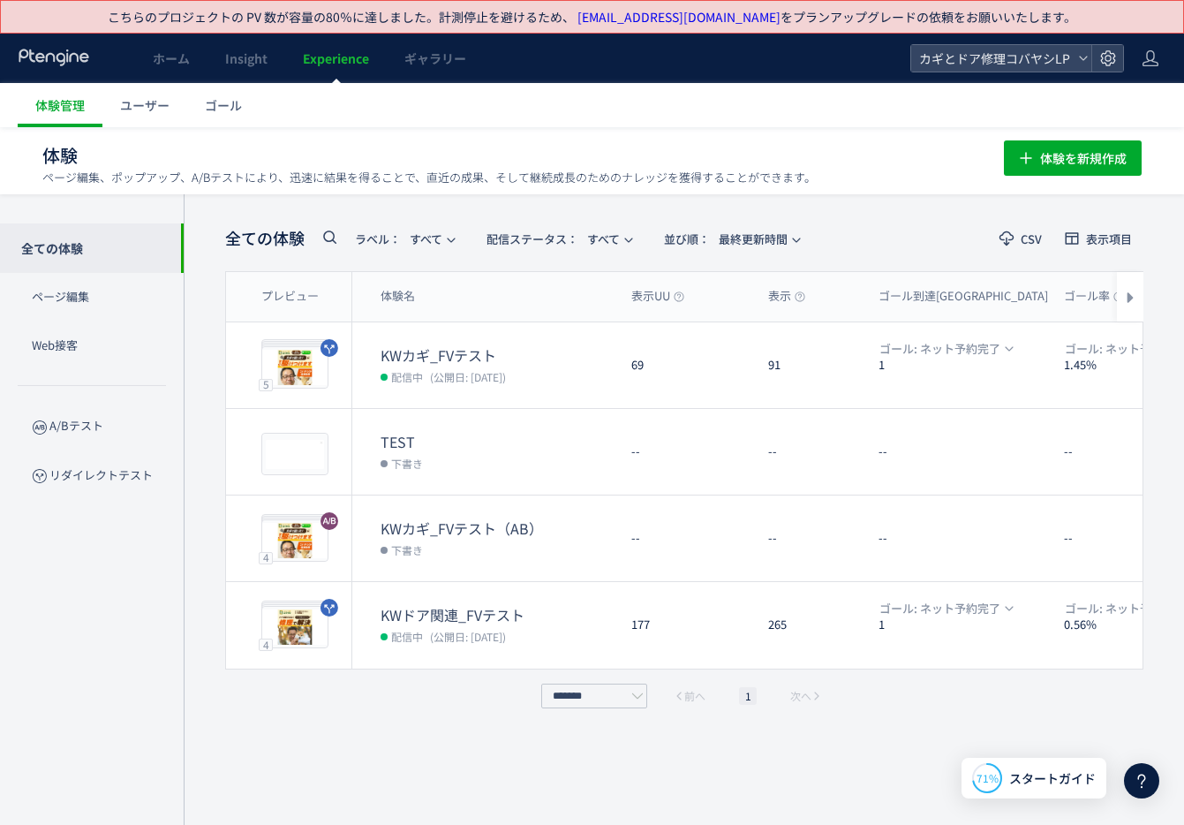
click at [809, 116] on ul "体験管理 ユーザー ゴール" at bounding box center [601, 105] width 1166 height 44
click at [168, 63] on span "ホーム" at bounding box center [171, 58] width 37 height 18
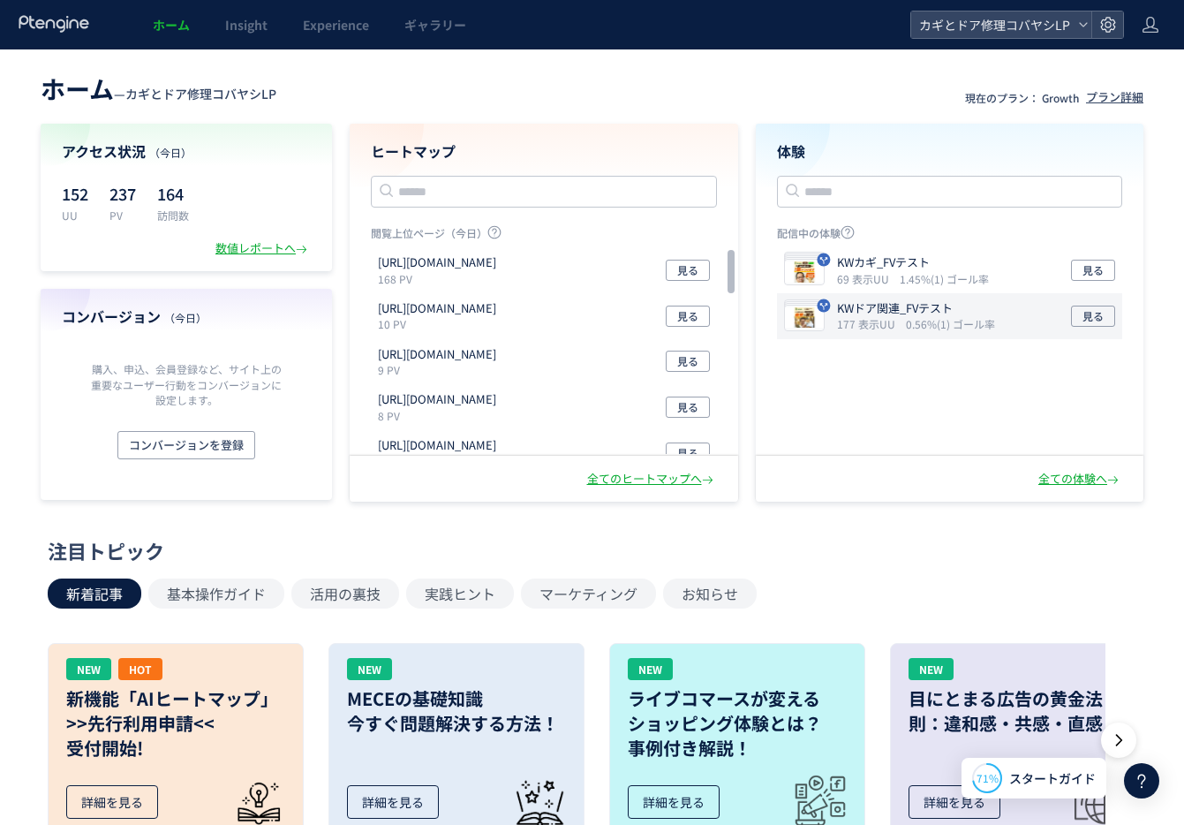
click at [884, 318] on icon "177 表示UU" at bounding box center [869, 323] width 65 height 15
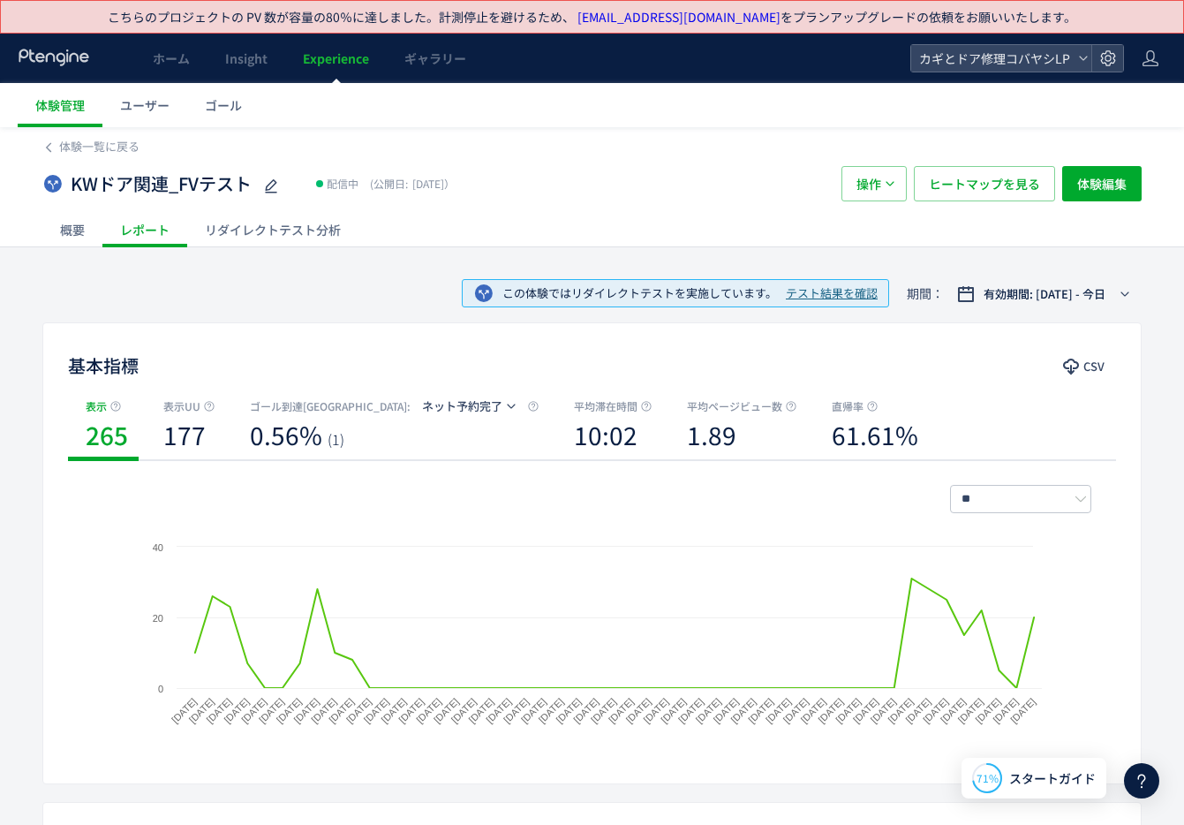
click at [248, 232] on div "リダイレクトテスト分析" at bounding box center [272, 229] width 171 height 35
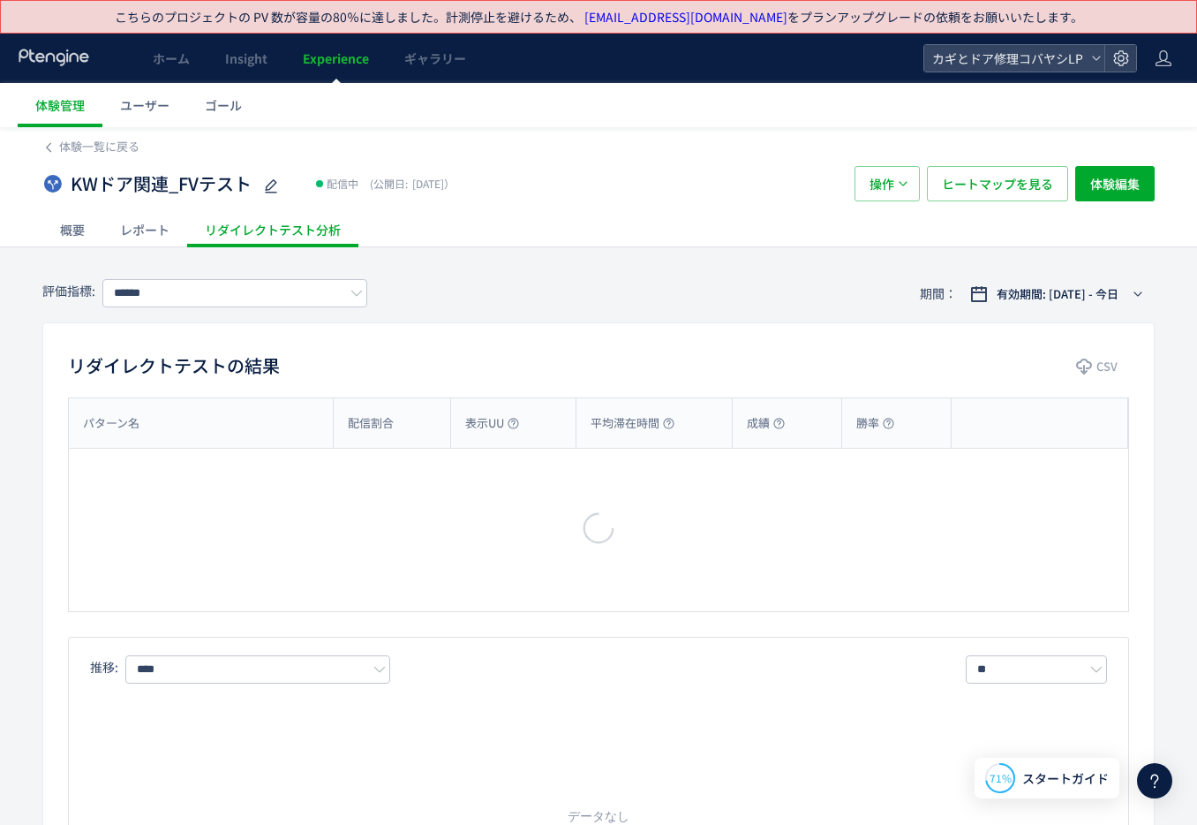
type input "*******"
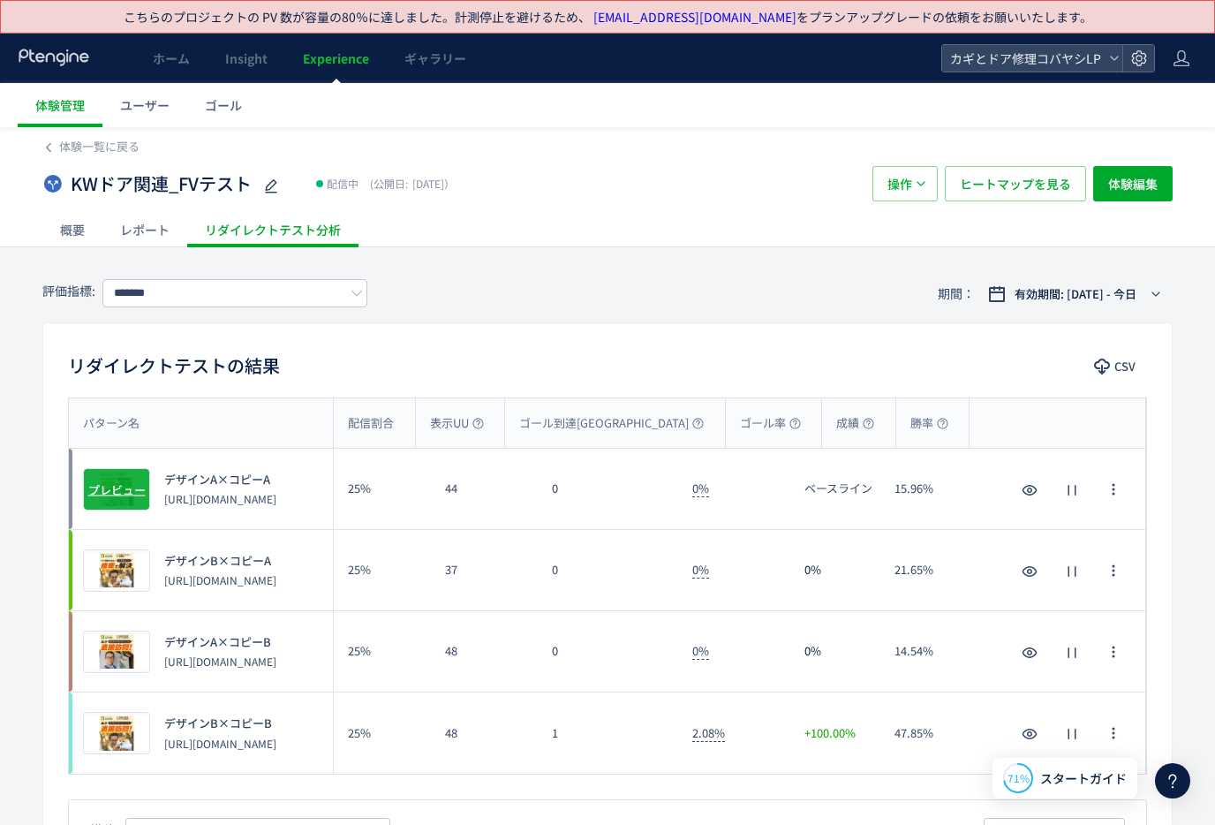
click at [129, 486] on span "プレビュー" at bounding box center [116, 488] width 57 height 17
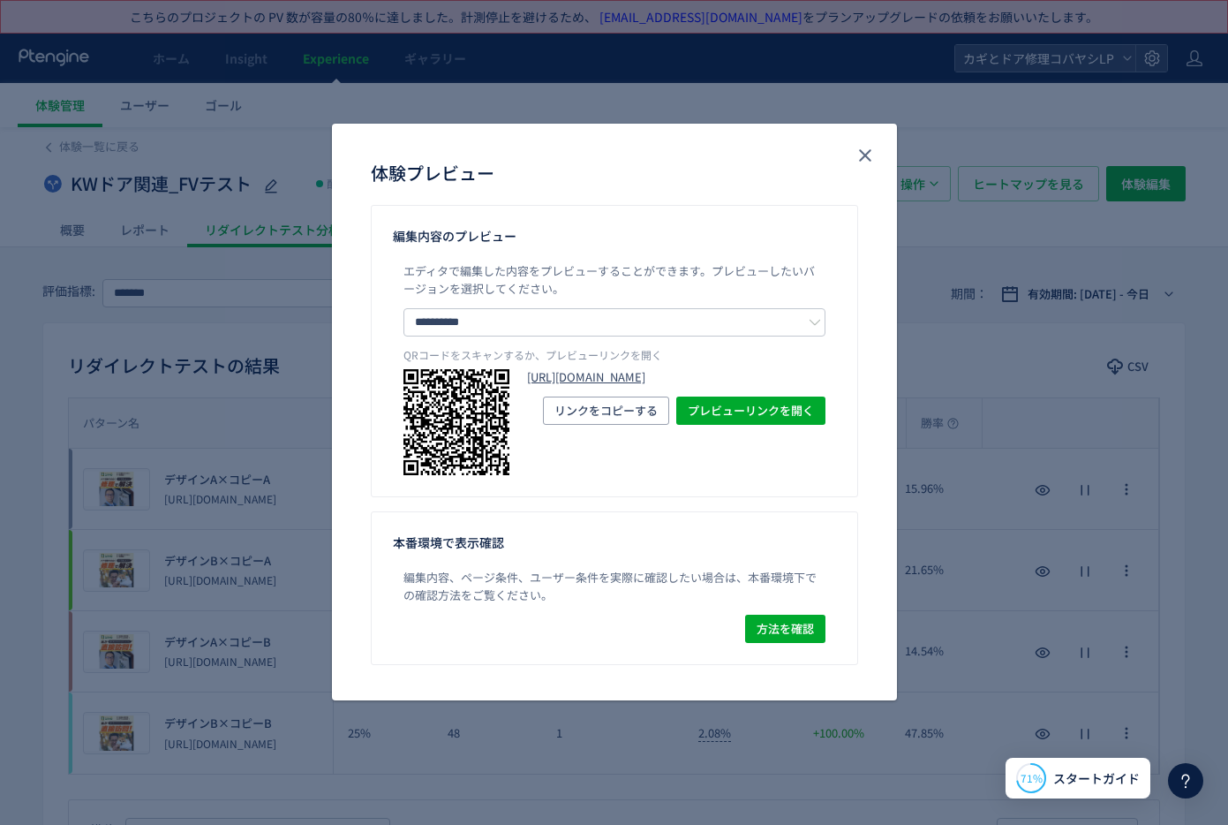
click at [589, 386] on link "https://kagidoakobayashi.com/lp/cp/door-a/?preview_ptx_token=v4-aad5d5e5-17f7-4…" at bounding box center [676, 377] width 298 height 17
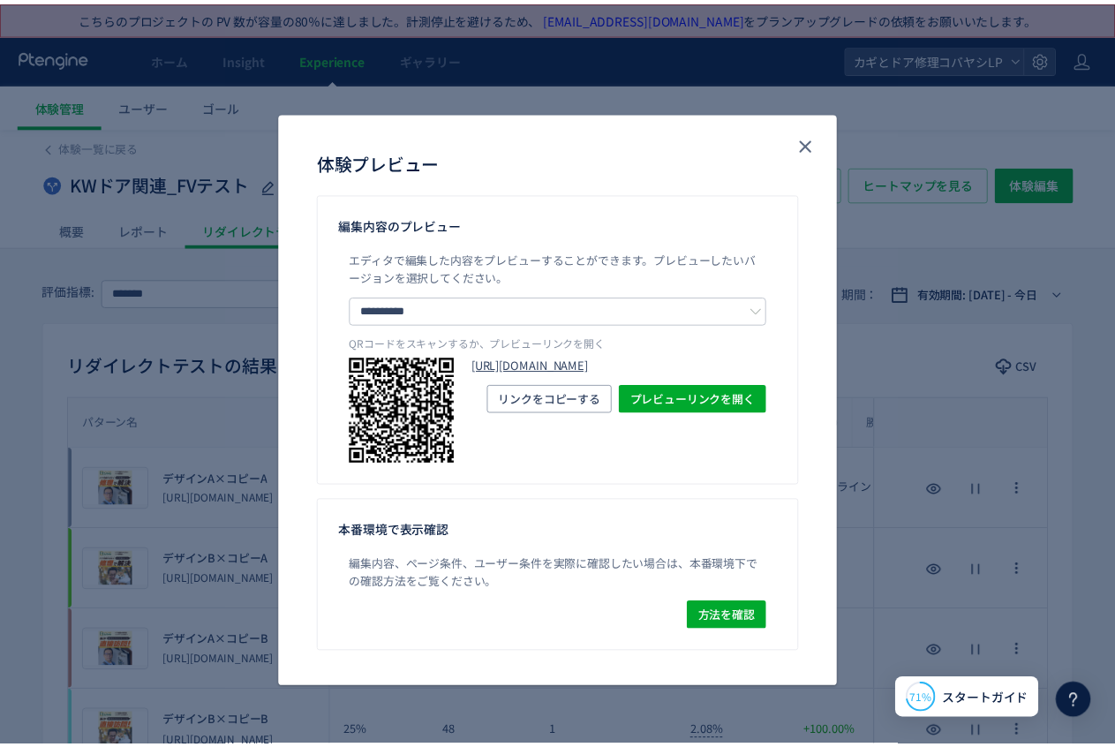
scroll to position [5972, 0]
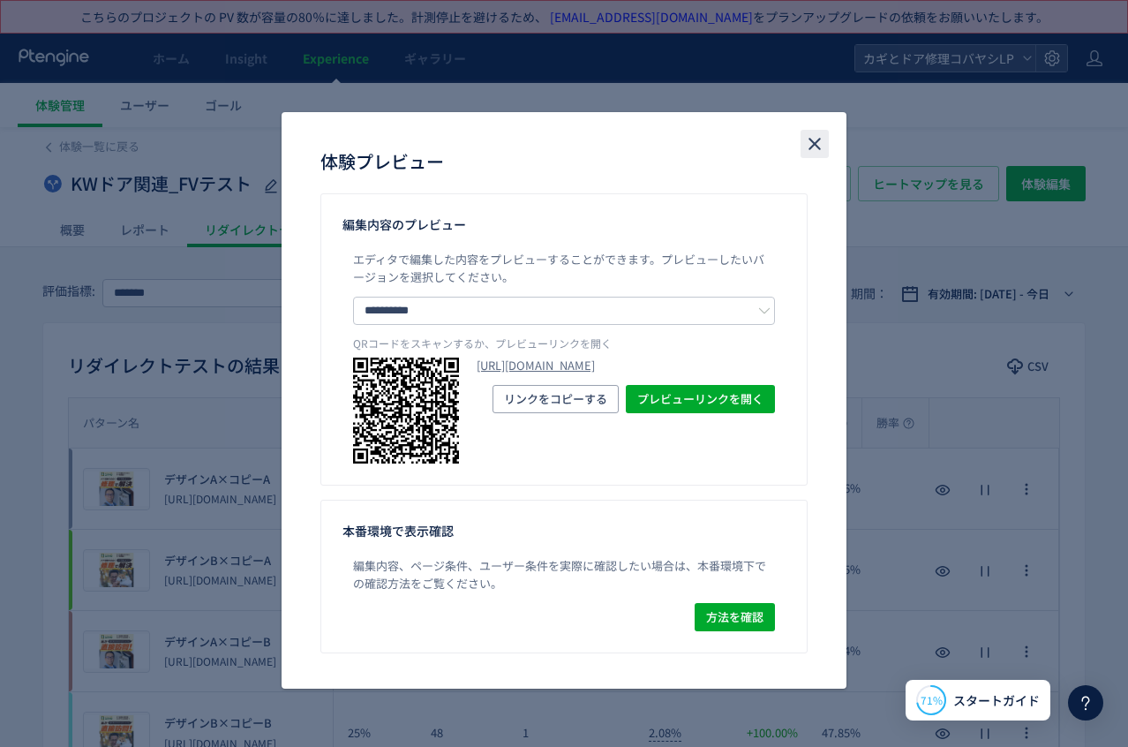
click at [817, 140] on use "close" at bounding box center [815, 144] width 12 height 12
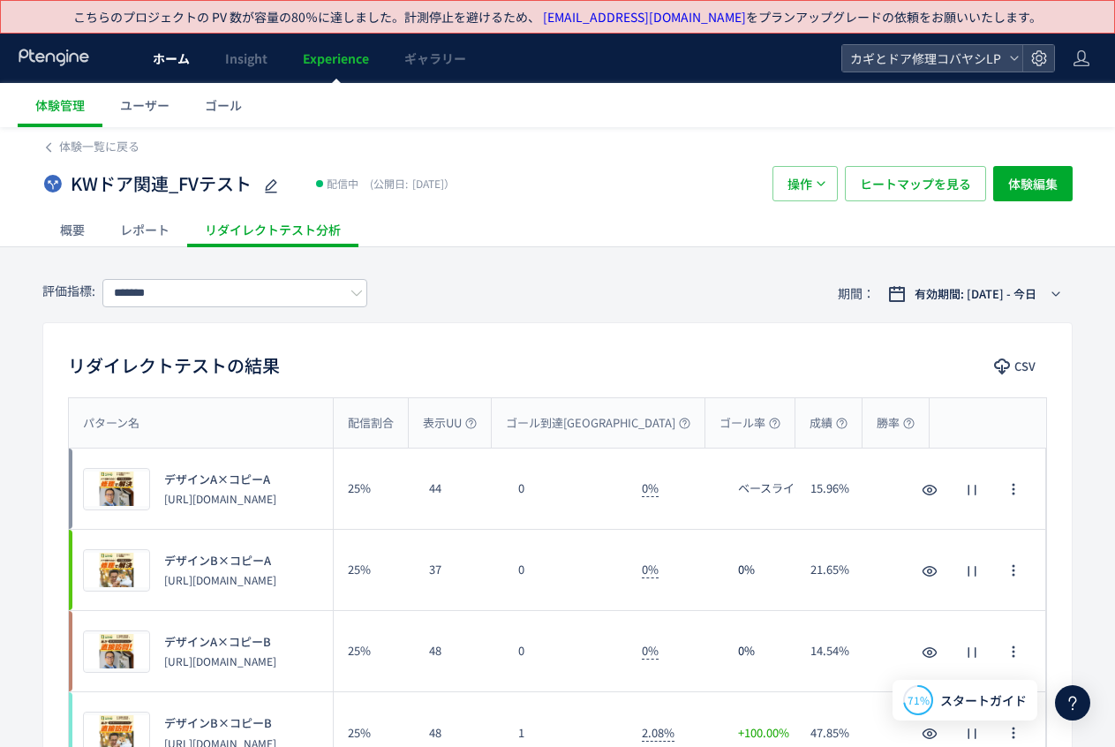
click at [170, 66] on span "ホーム" at bounding box center [171, 58] width 37 height 18
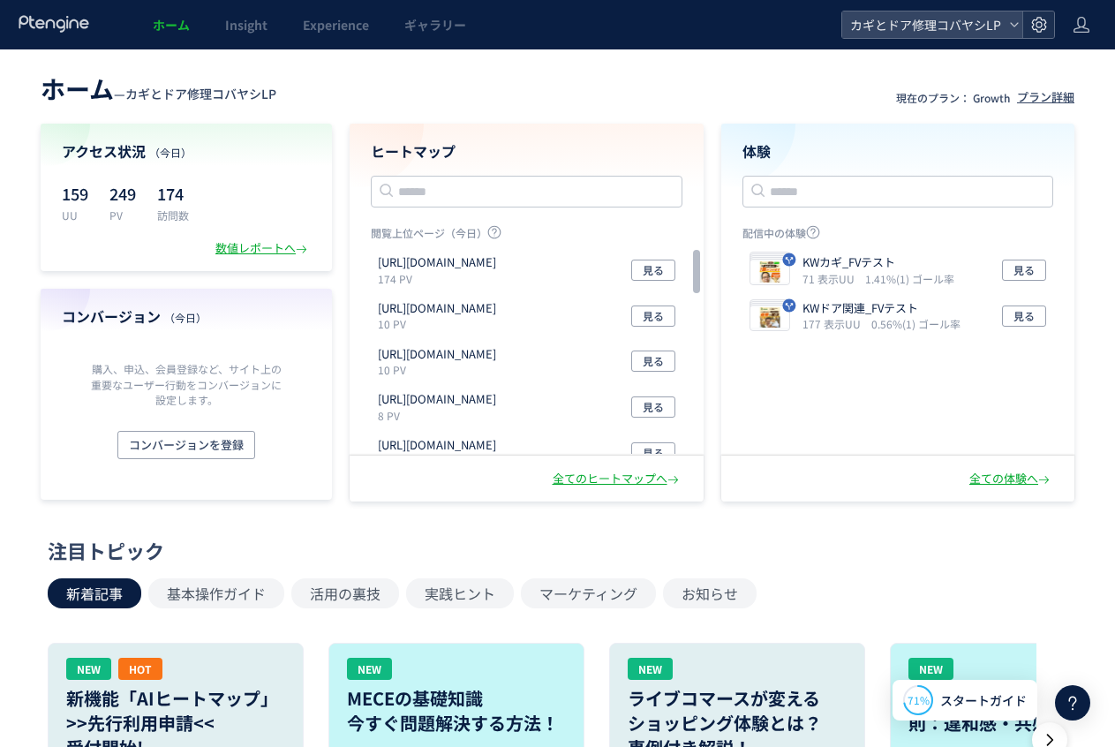
click at [1045, 24] on use at bounding box center [1038, 24] width 15 height 15
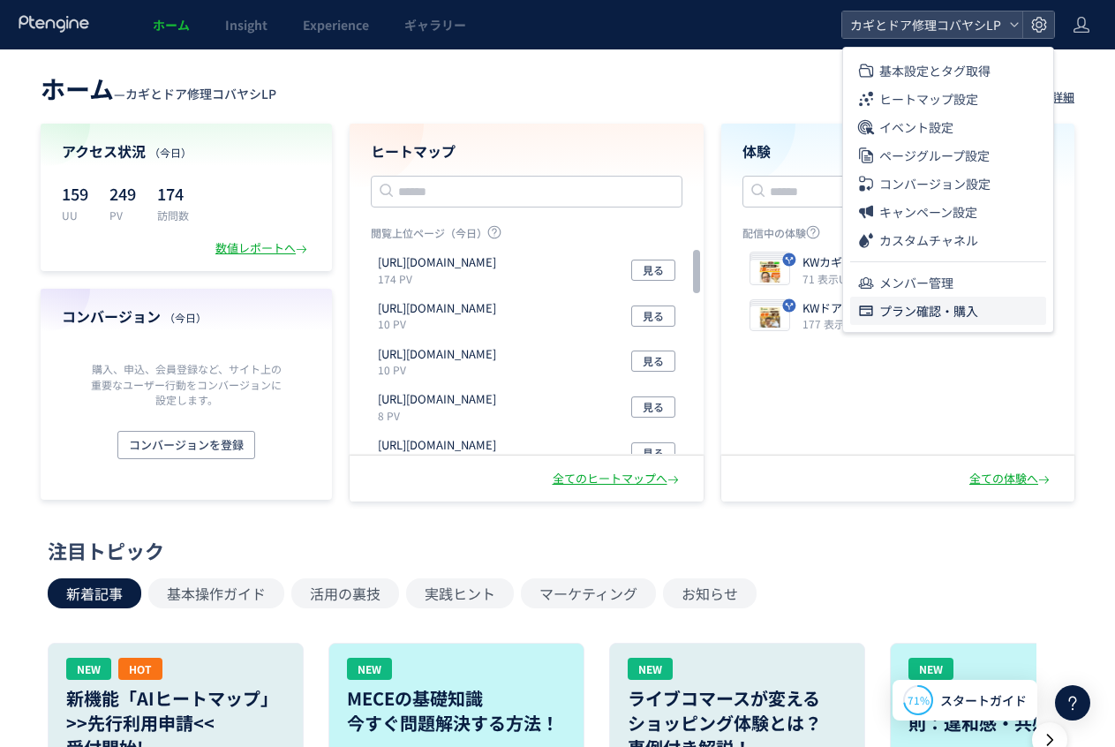
click at [924, 310] on span "プラン確認・購入" at bounding box center [928, 311] width 99 height 28
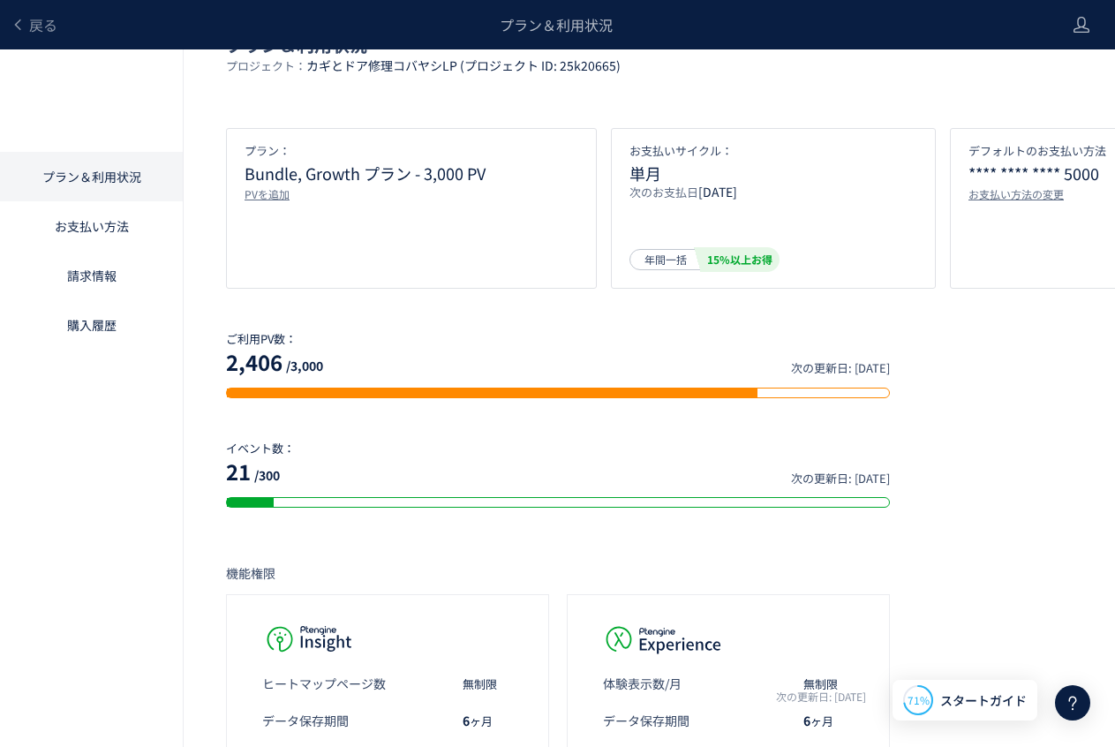
scroll to position [41, 0]
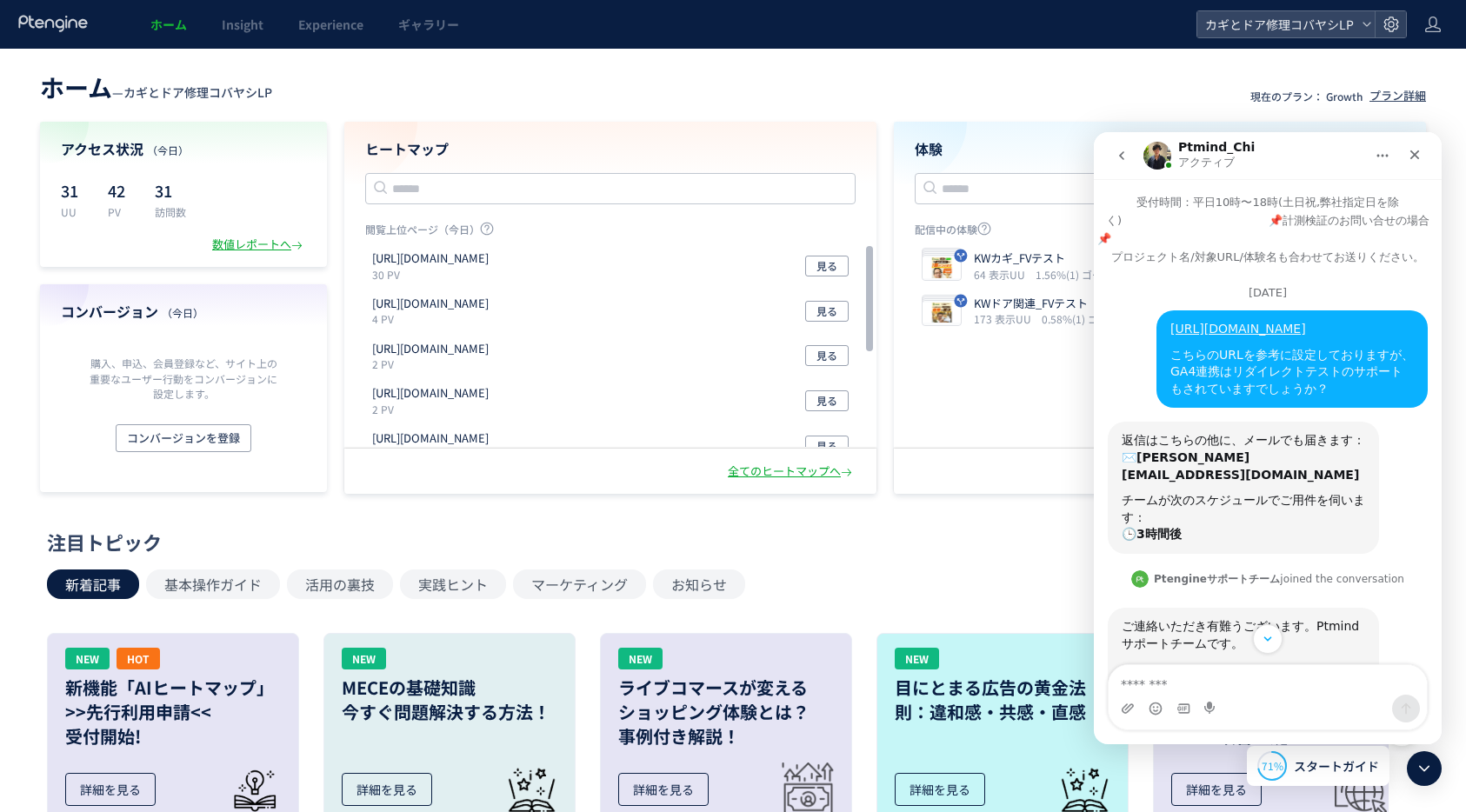
scroll to position [4725, 0]
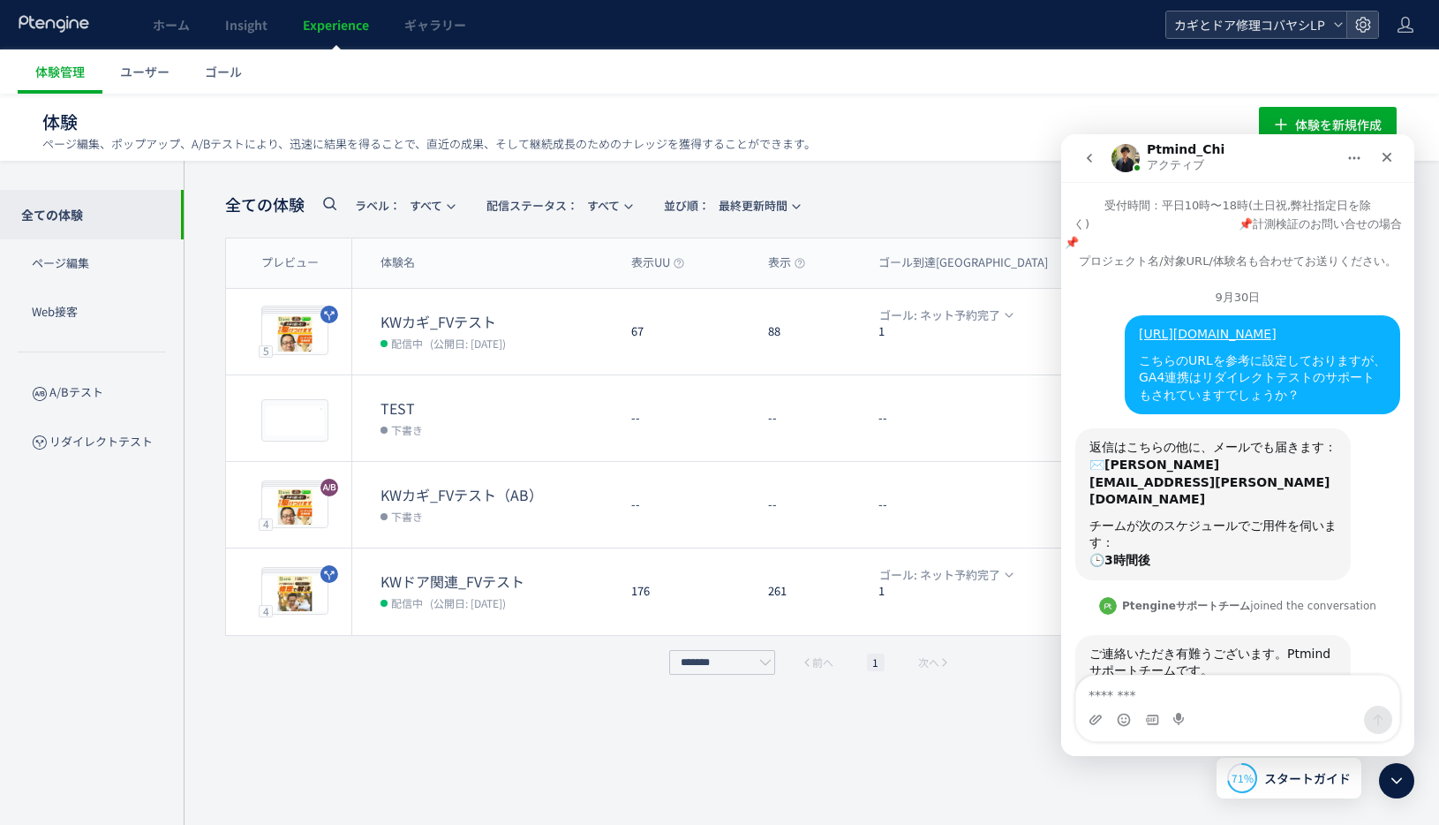
scroll to position [5989, 0]
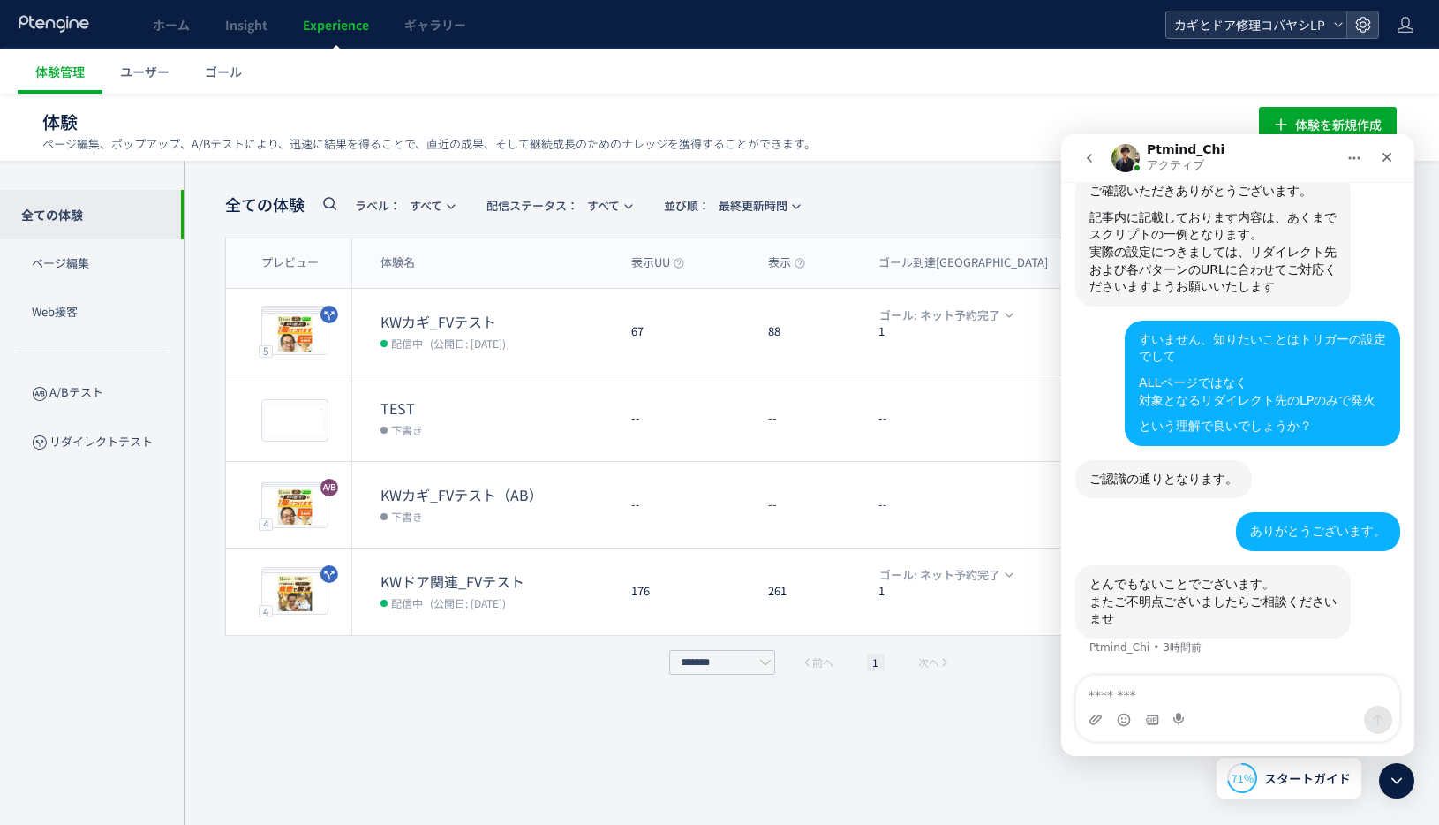
click at [1210, 34] on span "カギとドア修理コバヤシLP" at bounding box center [1247, 24] width 157 height 26
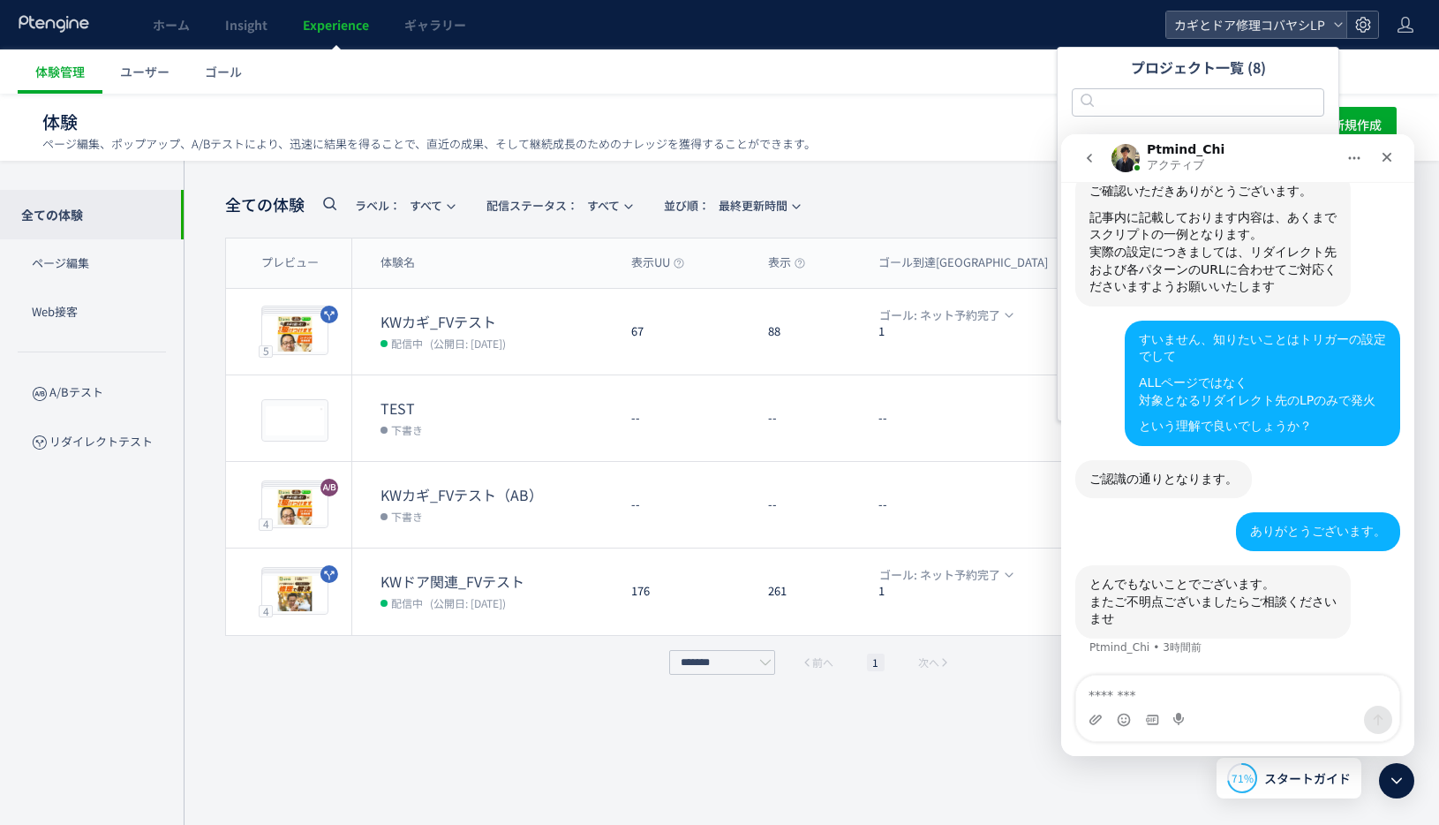
click at [1354, 22] on icon at bounding box center [1363, 25] width 18 height 18
click at [1342, 21] on icon at bounding box center [1338, 24] width 11 height 11
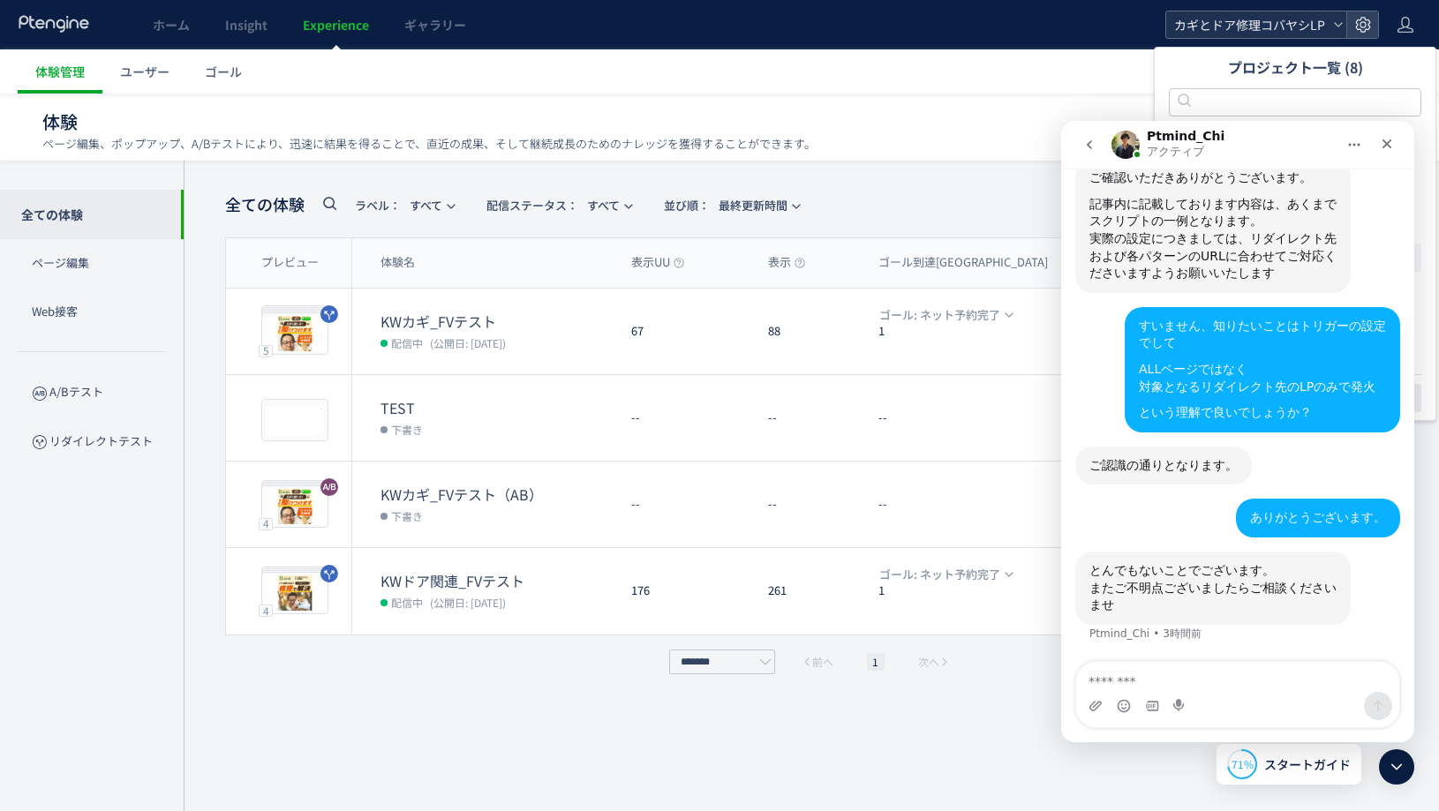
click at [1302, 23] on span "カギとドア修理コバヤシLP" at bounding box center [1247, 24] width 157 height 26
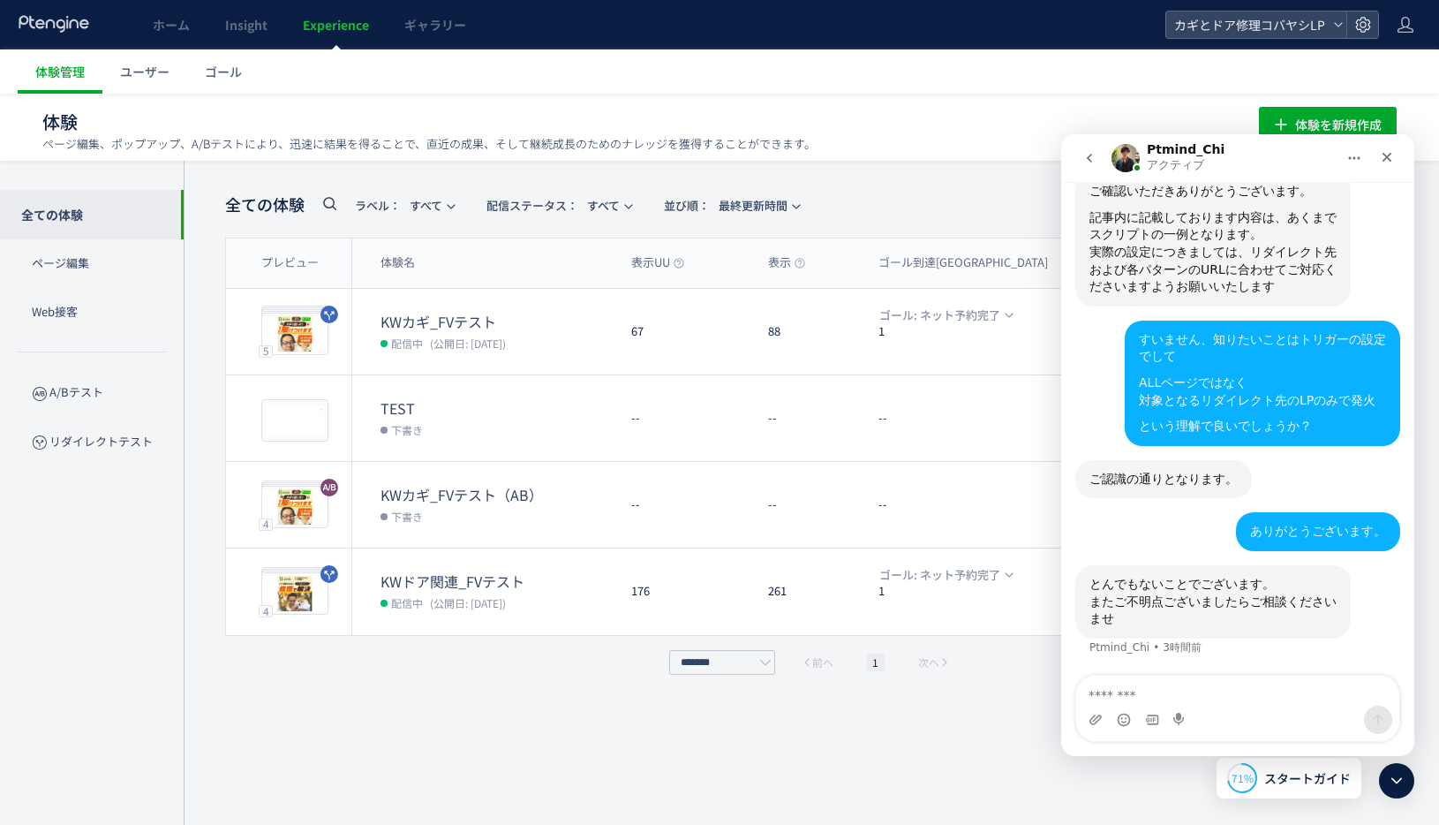
scroll to position [1, 0]
click at [1386, 157] on icon "クローズ" at bounding box center [1388, 158] width 10 height 10
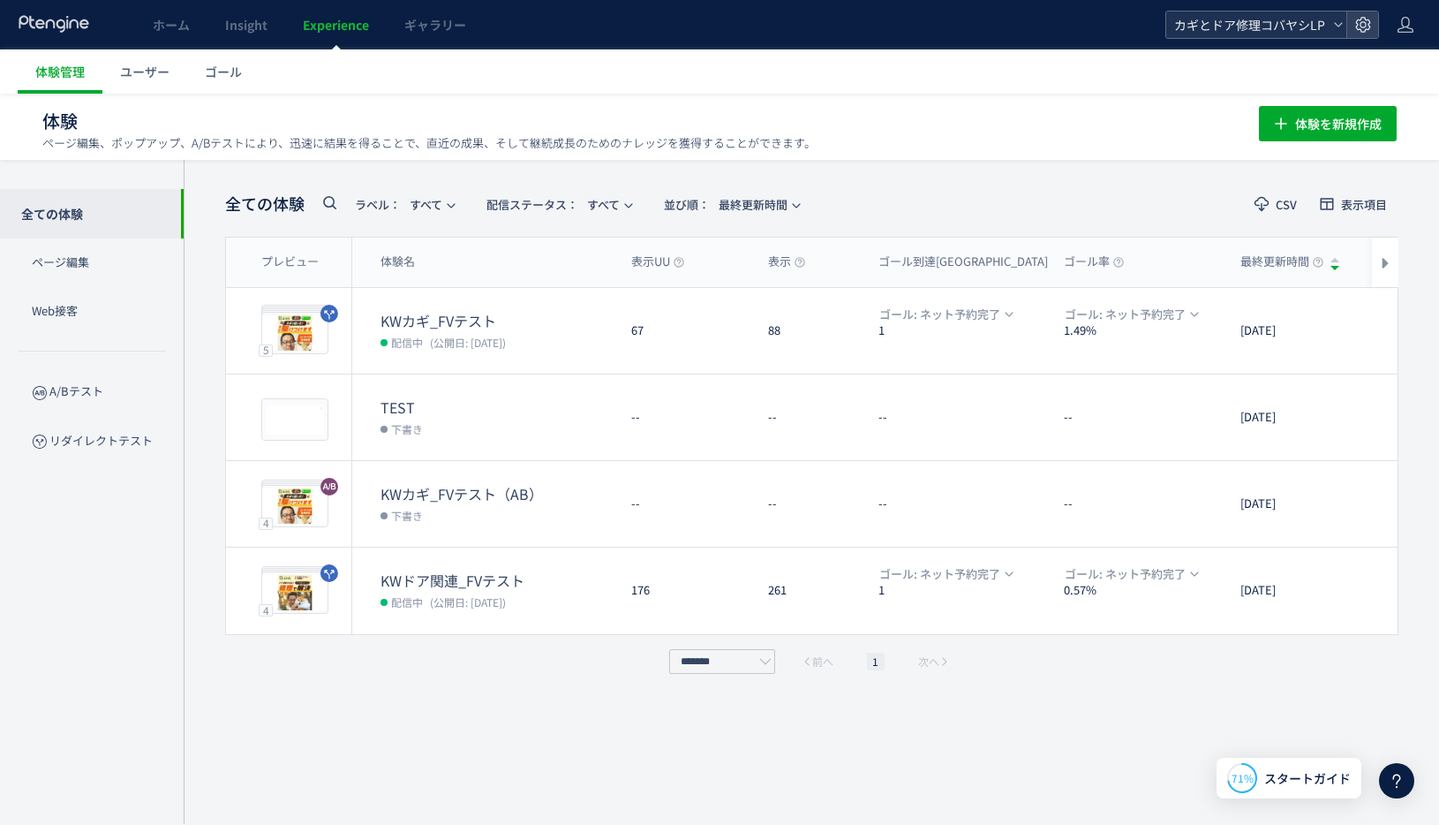
scroll to position [0, 0]
click at [1316, 30] on span "カギとドア修理コバヤシLP" at bounding box center [1247, 24] width 157 height 26
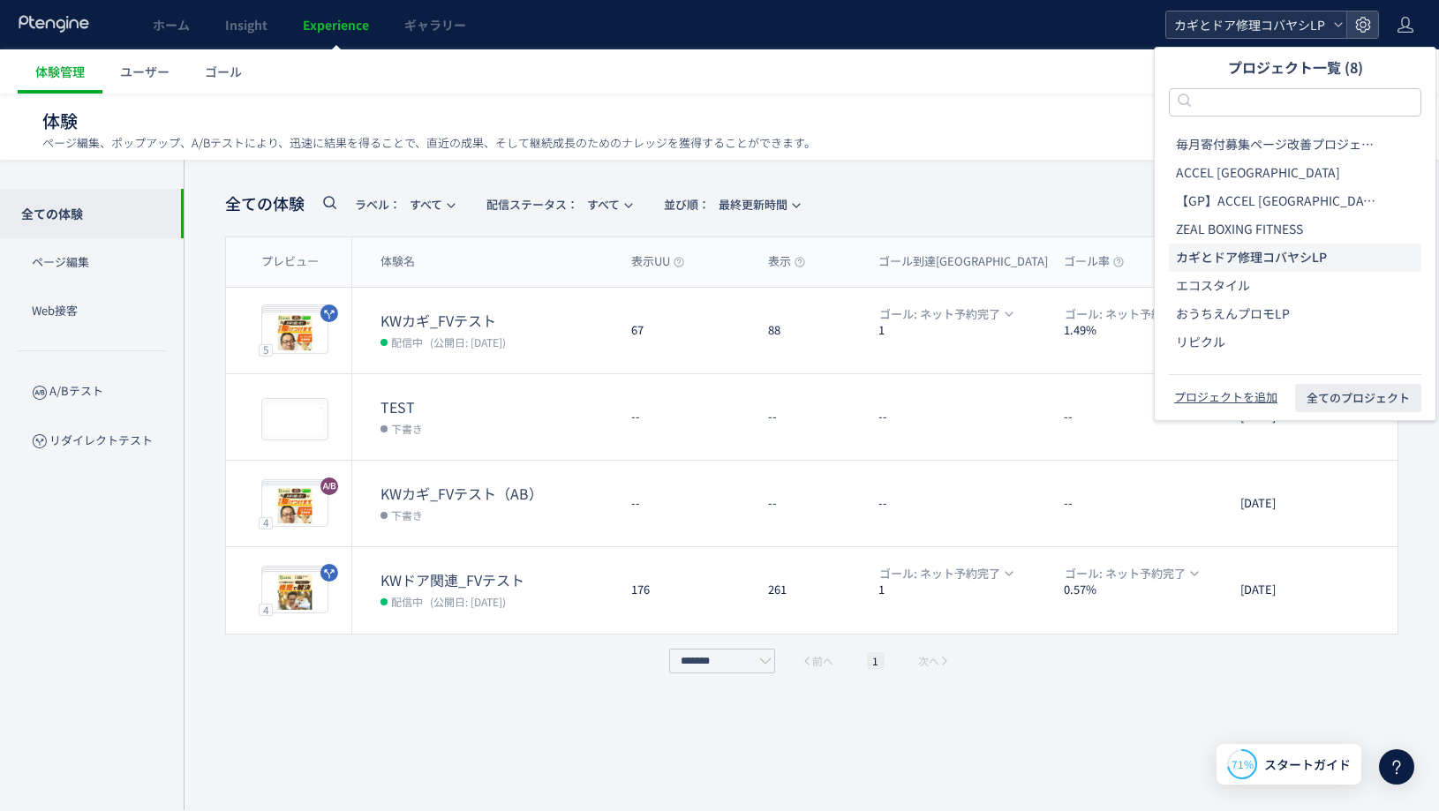
scroll to position [5972, 0]
click at [1284, 290] on li "エコスタイル" at bounding box center [1295, 286] width 253 height 28
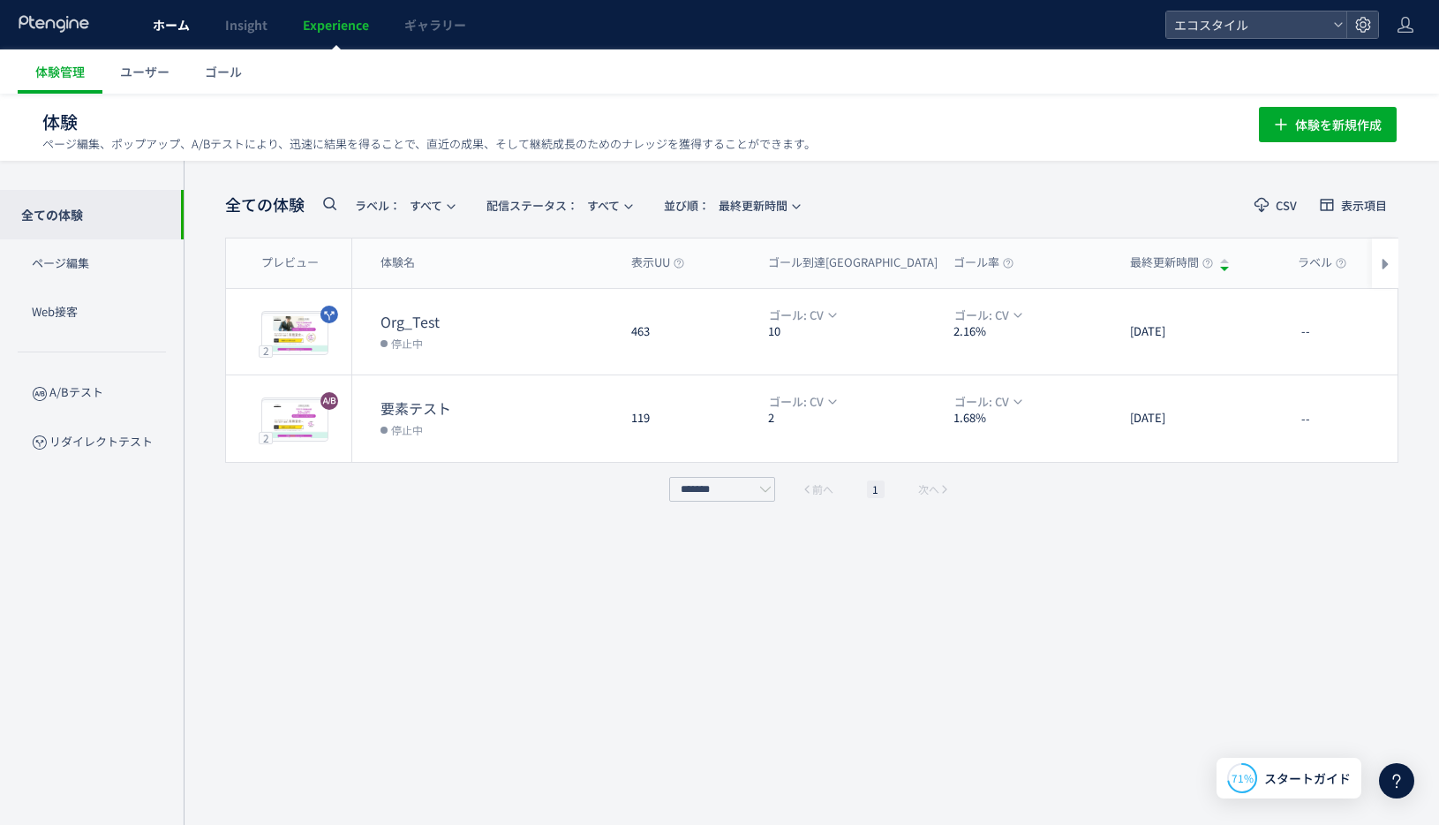
click at [160, 29] on span "ホーム" at bounding box center [171, 25] width 37 height 18
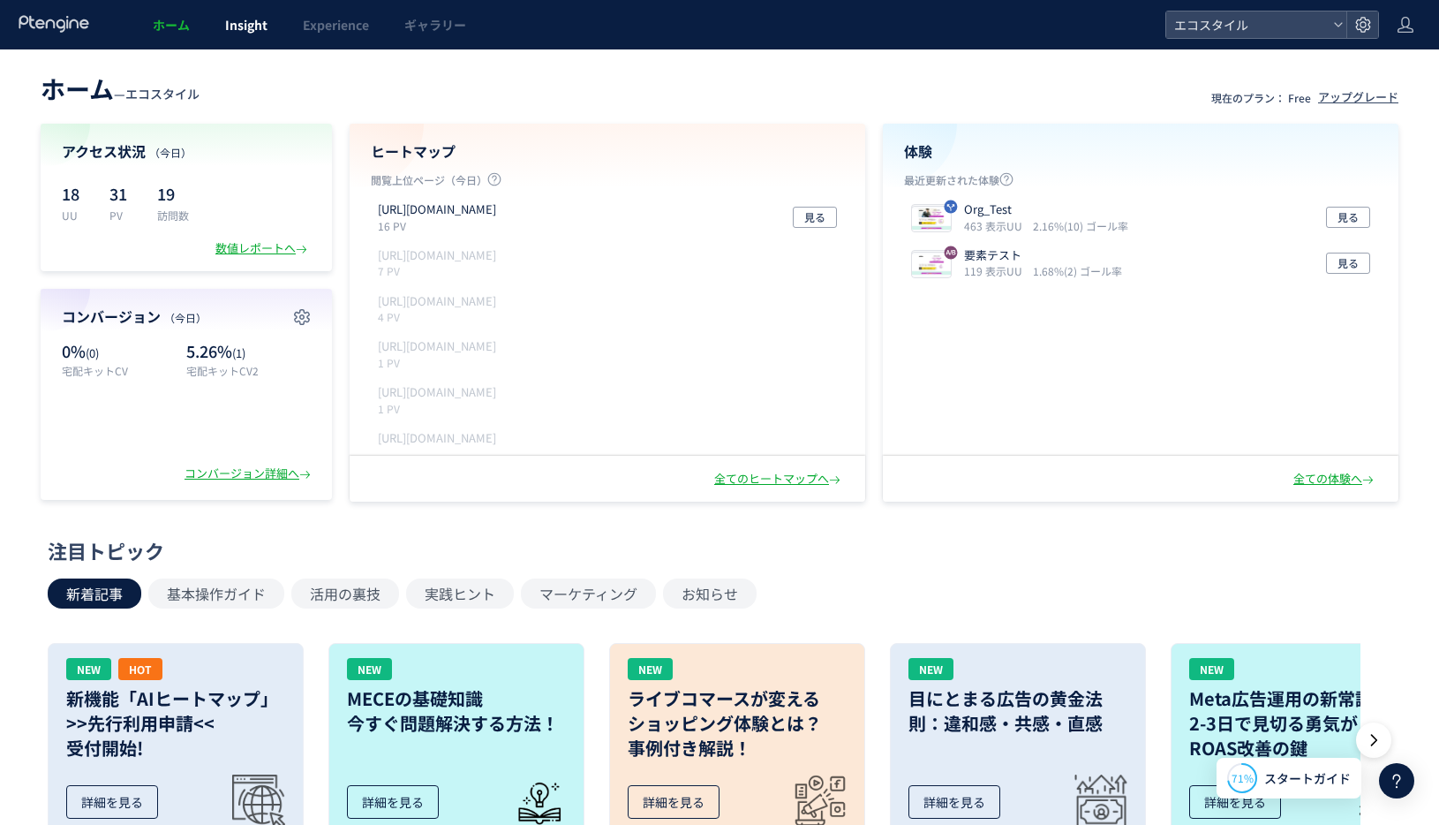
click at [226, 34] on link "Insight" at bounding box center [246, 24] width 78 height 49
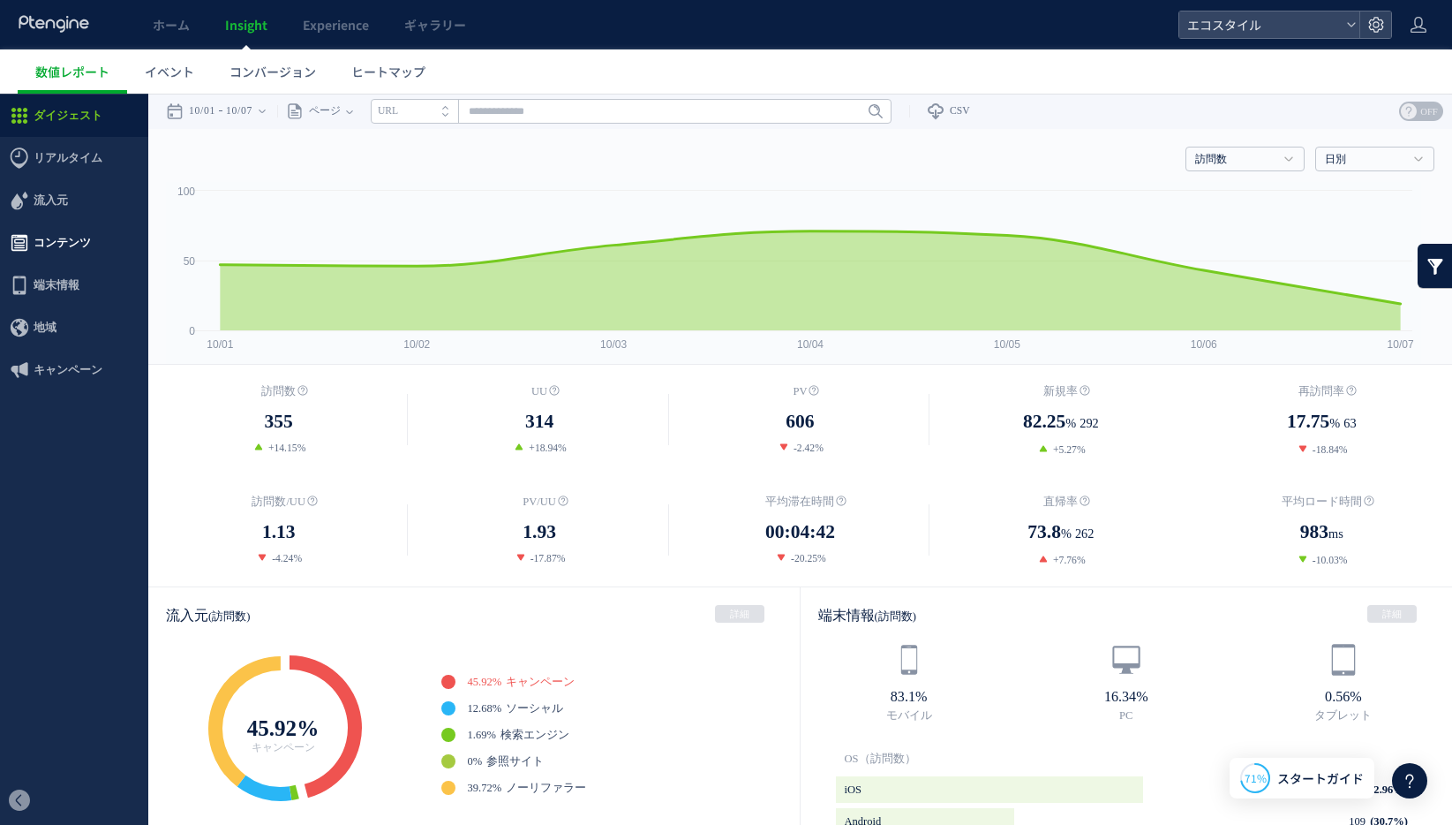
click at [48, 253] on span "コンテンツ" at bounding box center [62, 243] width 57 height 42
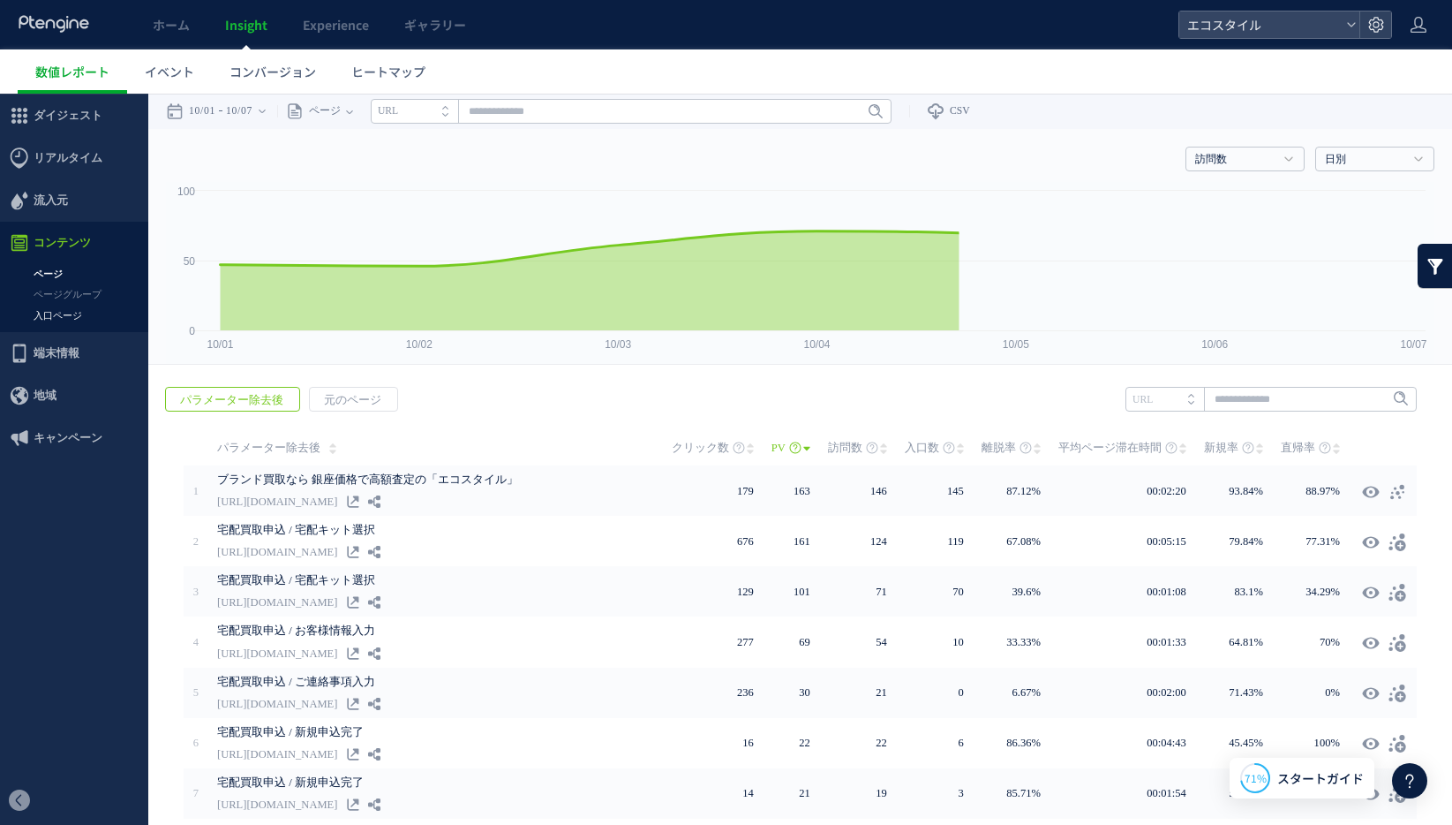
click at [54, 318] on link "入口ページ" at bounding box center [74, 315] width 148 height 20
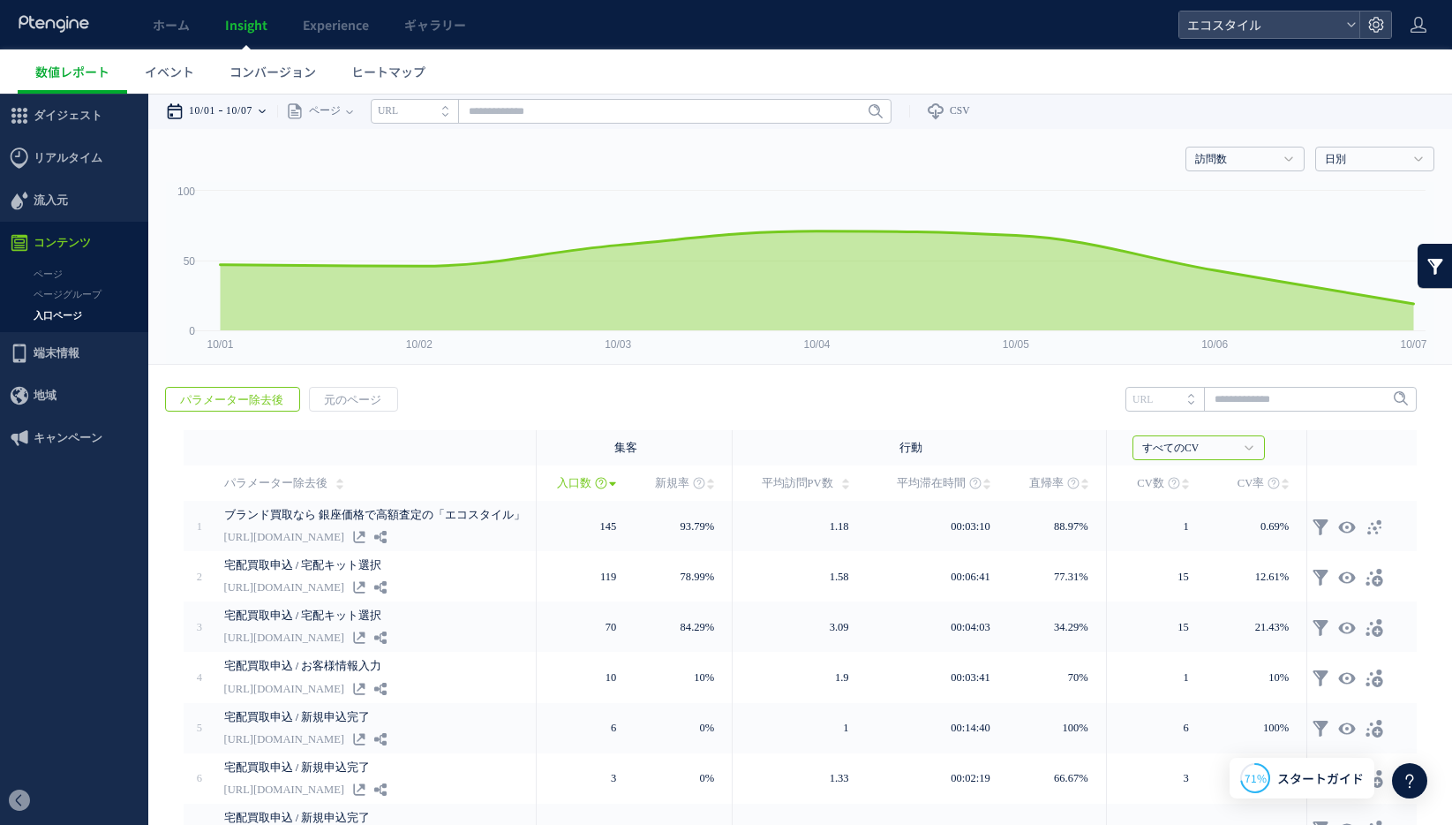
click at [235, 97] on time "10/07" at bounding box center [239, 111] width 26 height 35
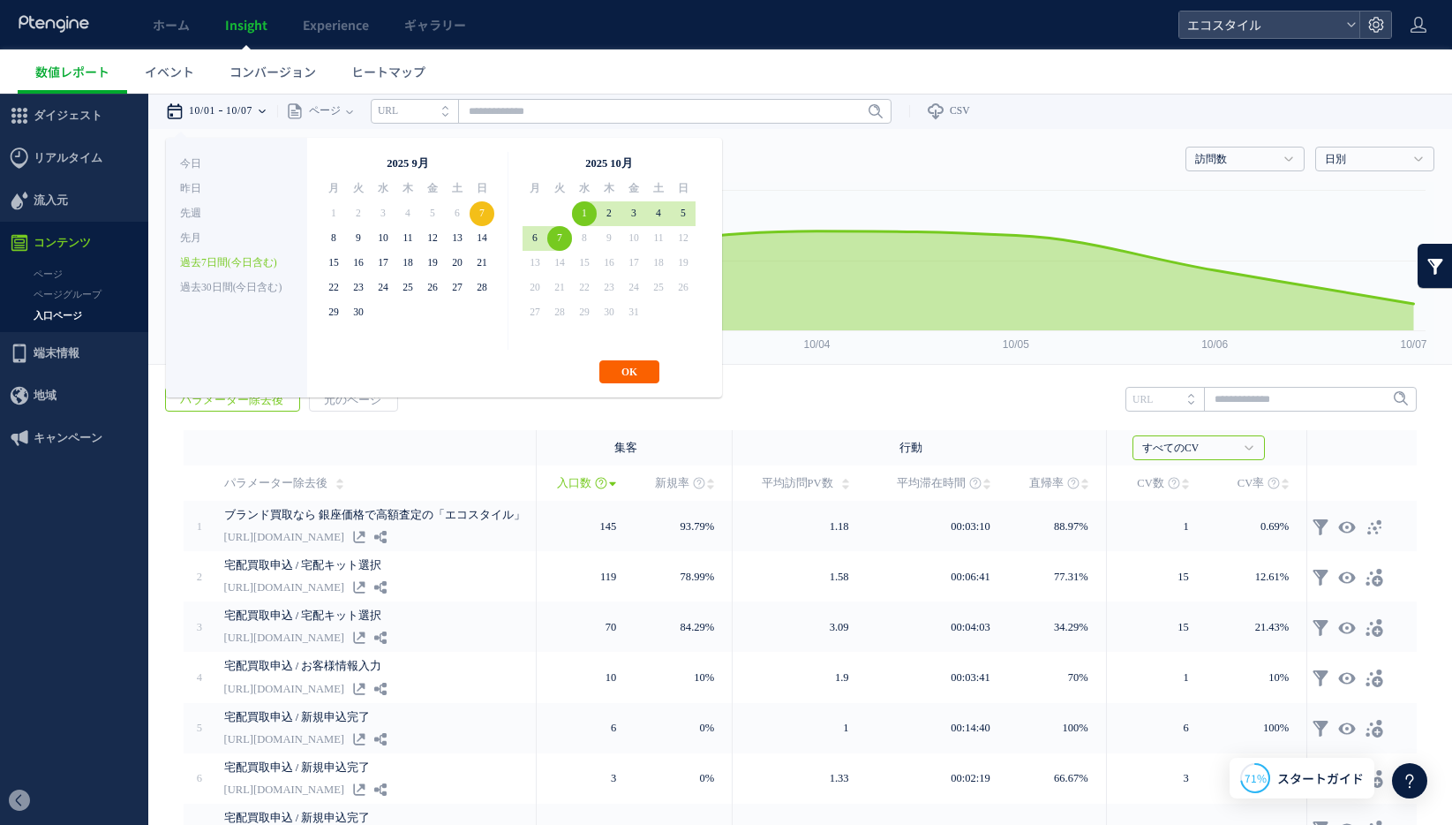
click at [629, 379] on button "OK" at bounding box center [629, 371] width 60 height 23
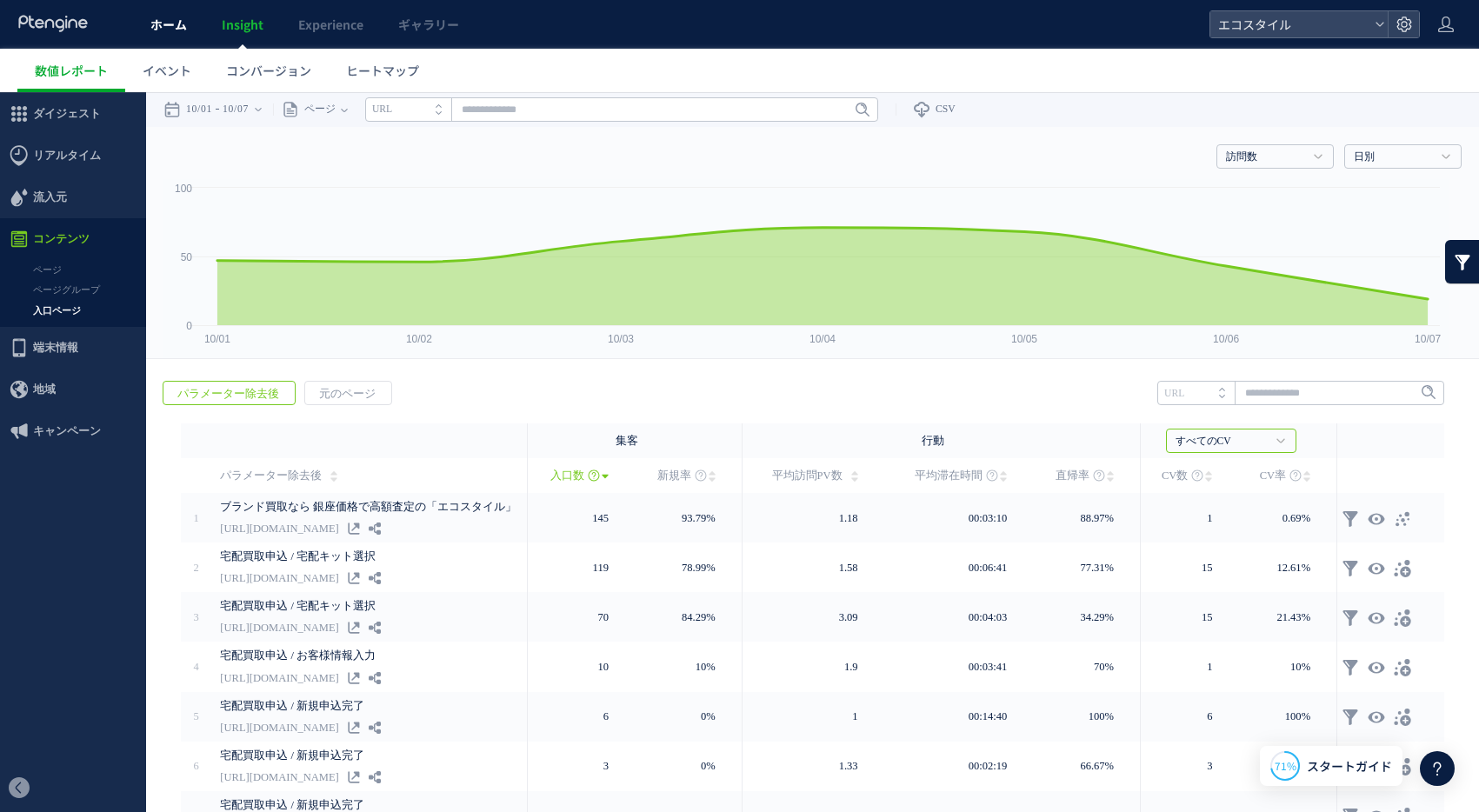
click at [176, 22] on span "ホーム" at bounding box center [168, 25] width 36 height 18
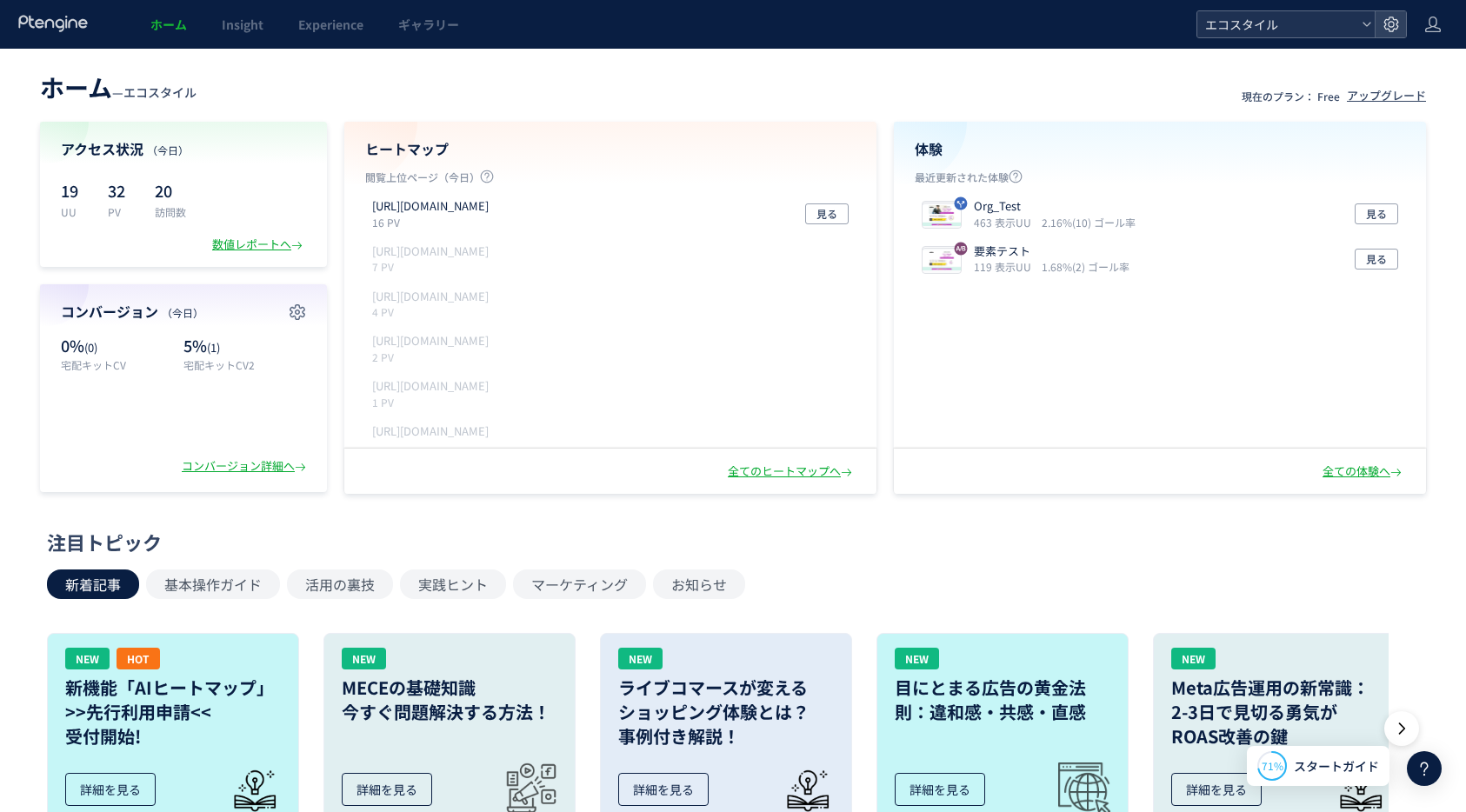
click at [1281, 15] on span "エコスタイル" at bounding box center [1276, 24] width 155 height 26
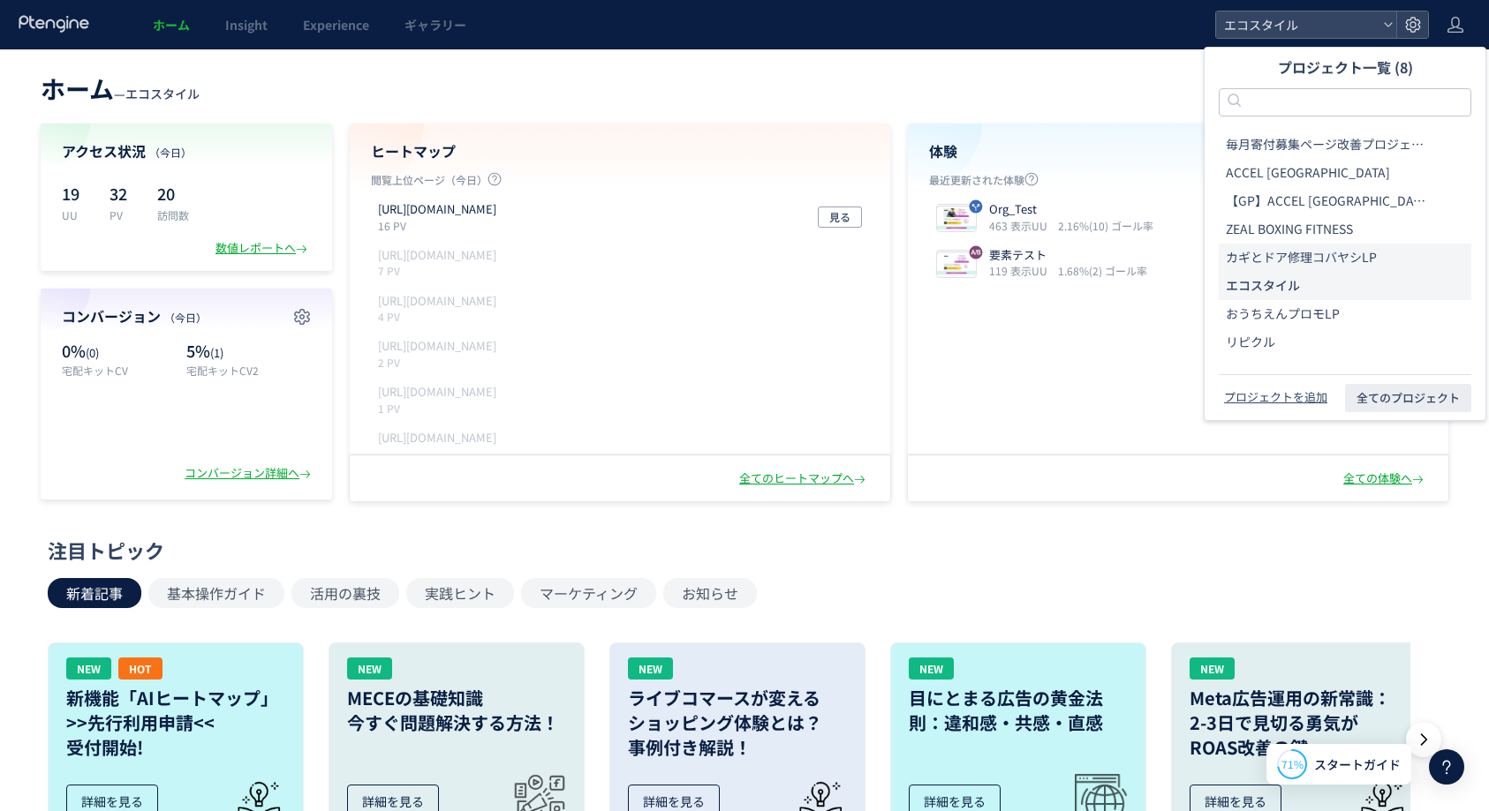
click at [1283, 264] on span "カギとドア修理コバヤシLP" at bounding box center [1300, 258] width 151 height 18
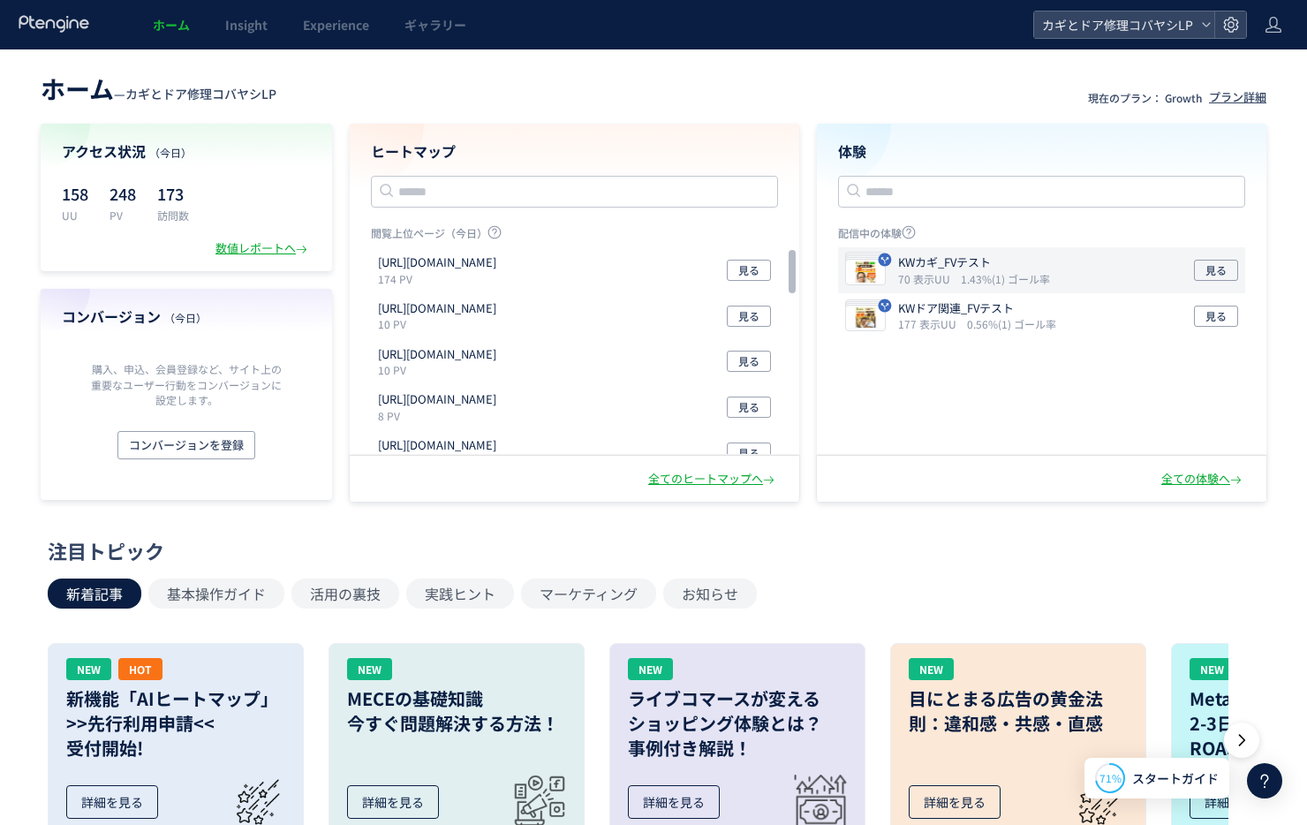
click at [945, 272] on icon "70 表示UU" at bounding box center [927, 278] width 59 height 15
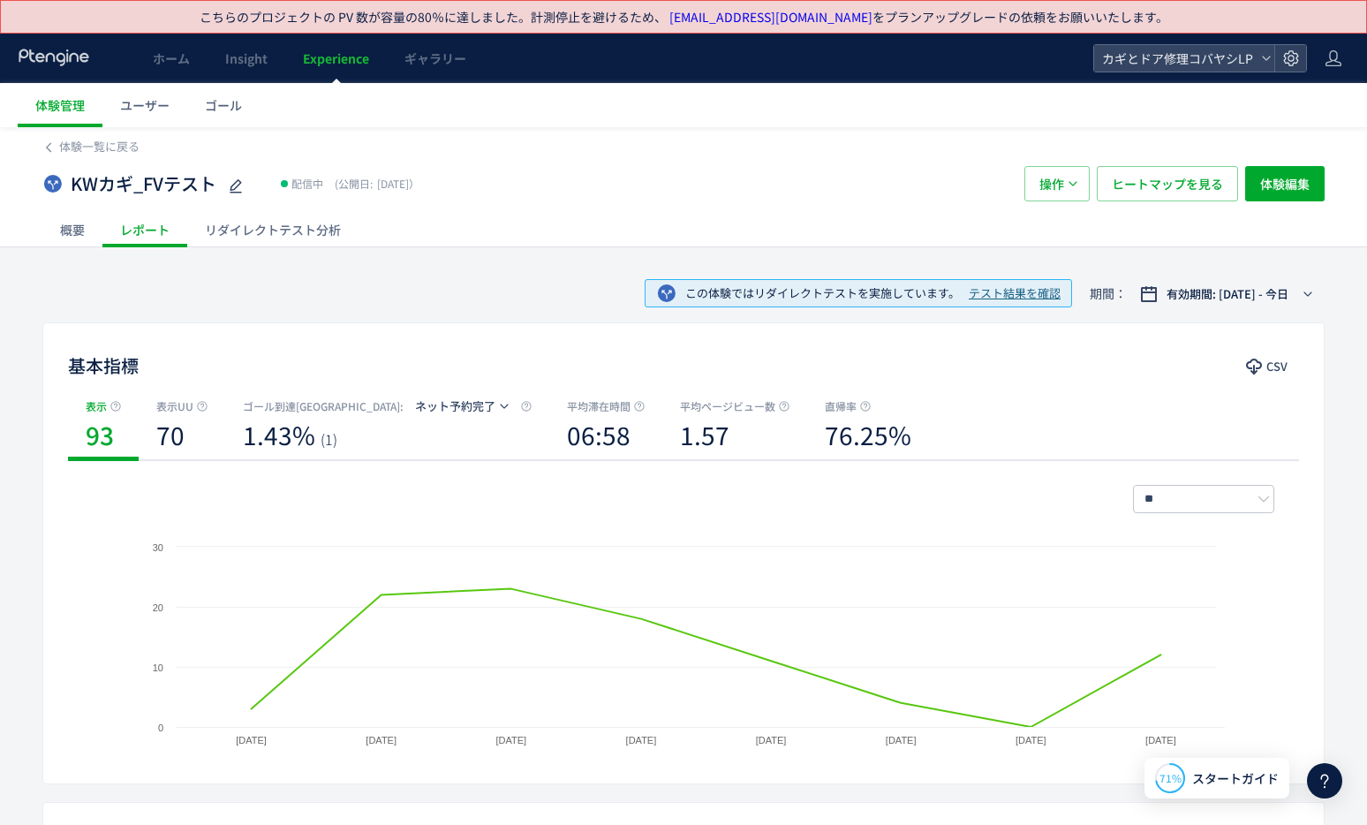
click at [683, 167] on div "KWカギ_FVテスト 配信中 (公開日: 2025/09/30）" at bounding box center [524, 183] width 964 height 35
click at [228, 72] on link "Insight" at bounding box center [246, 58] width 78 height 49
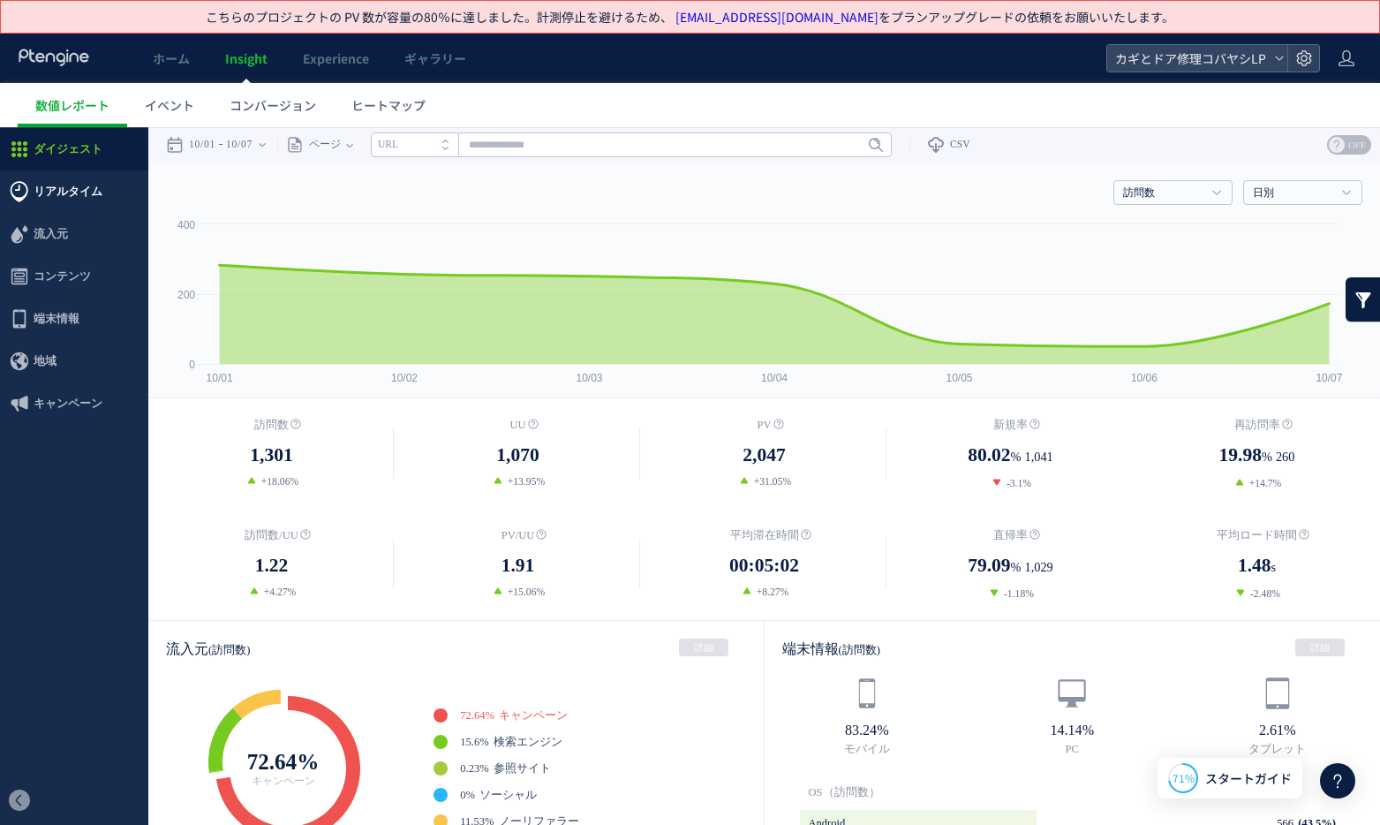
click at [48, 181] on span "リアルタイム" at bounding box center [68, 191] width 69 height 42
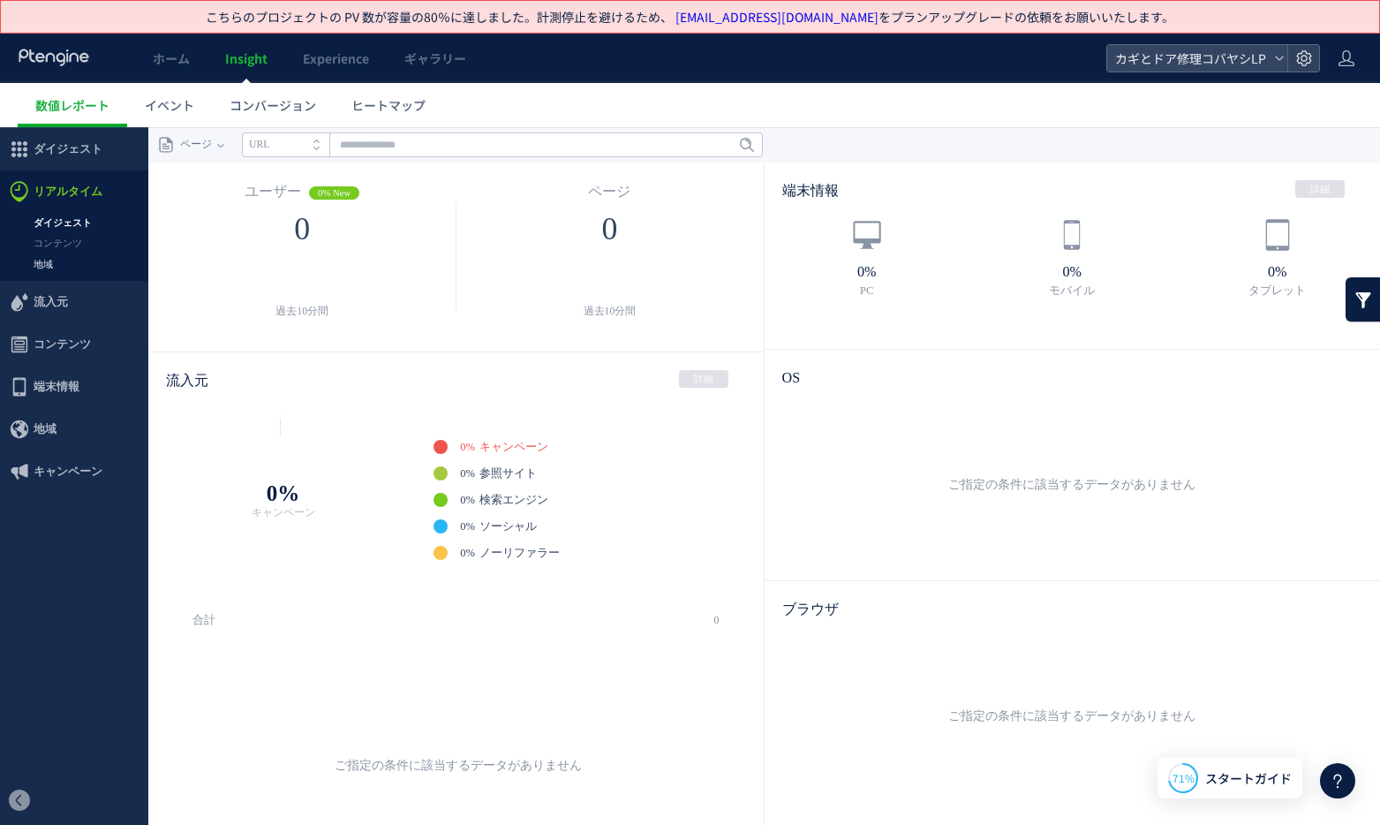
click at [58, 271] on link "地域" at bounding box center [74, 264] width 148 height 20
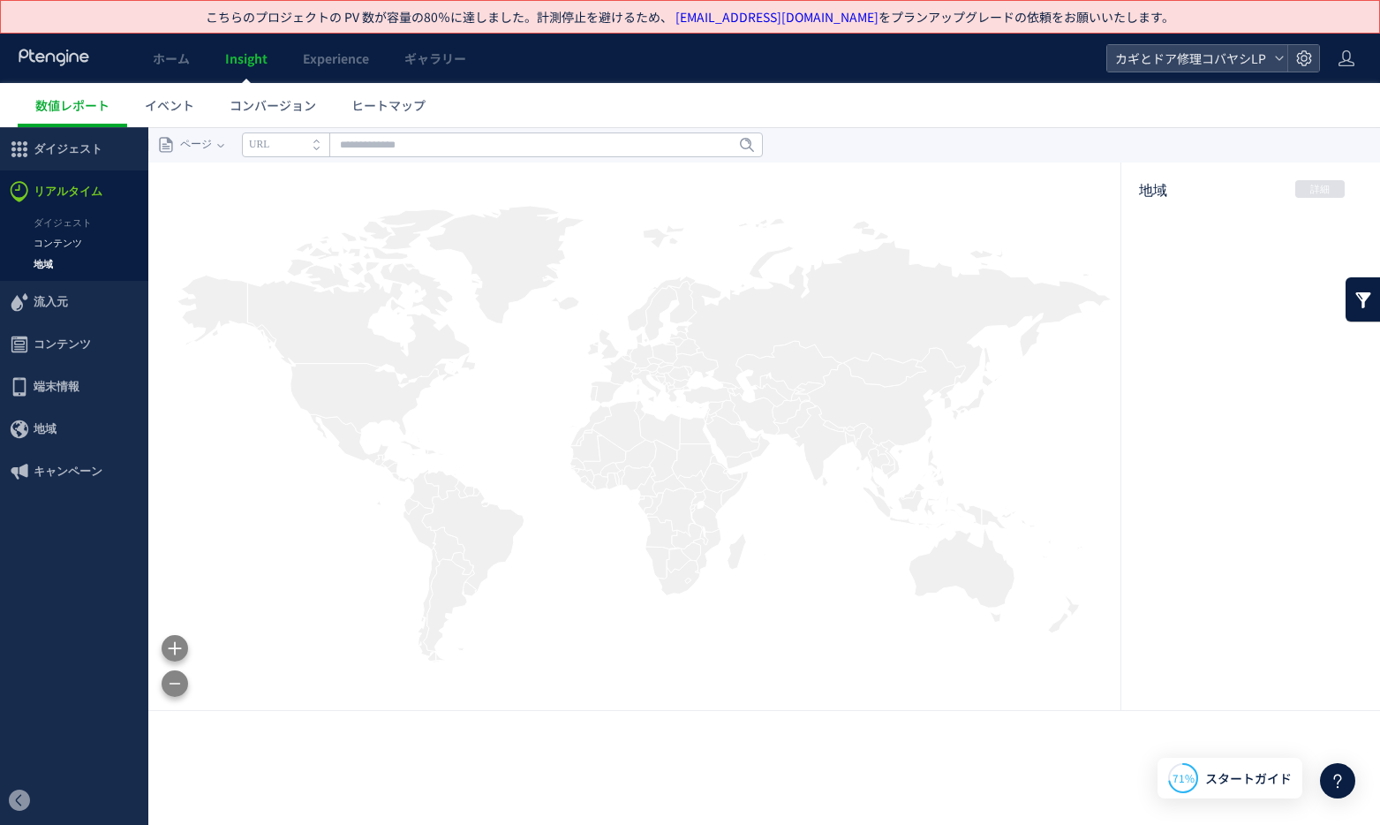
click at [80, 239] on link "コンテンツ" at bounding box center [74, 243] width 148 height 20
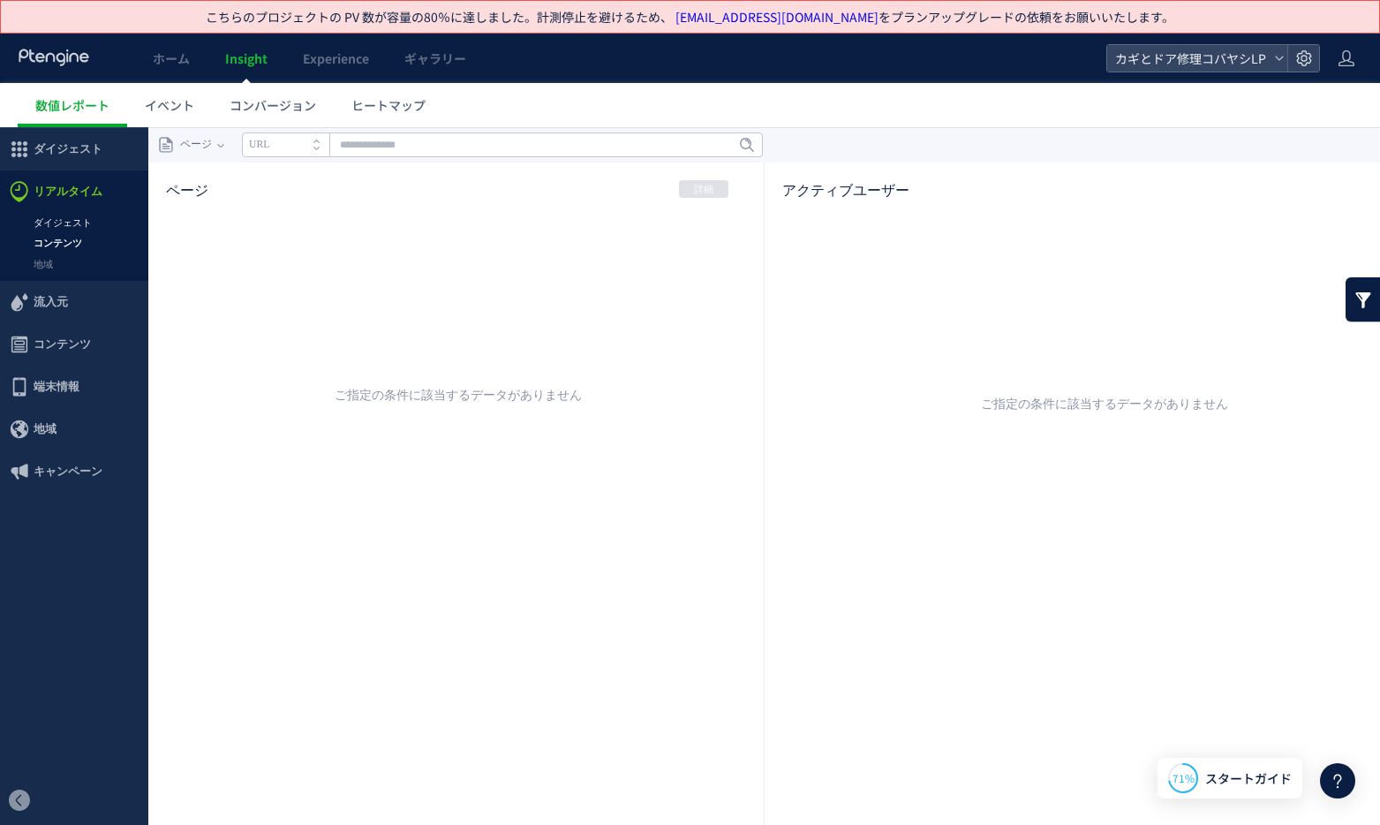
click at [76, 214] on link "ダイジェスト" at bounding box center [74, 223] width 148 height 20
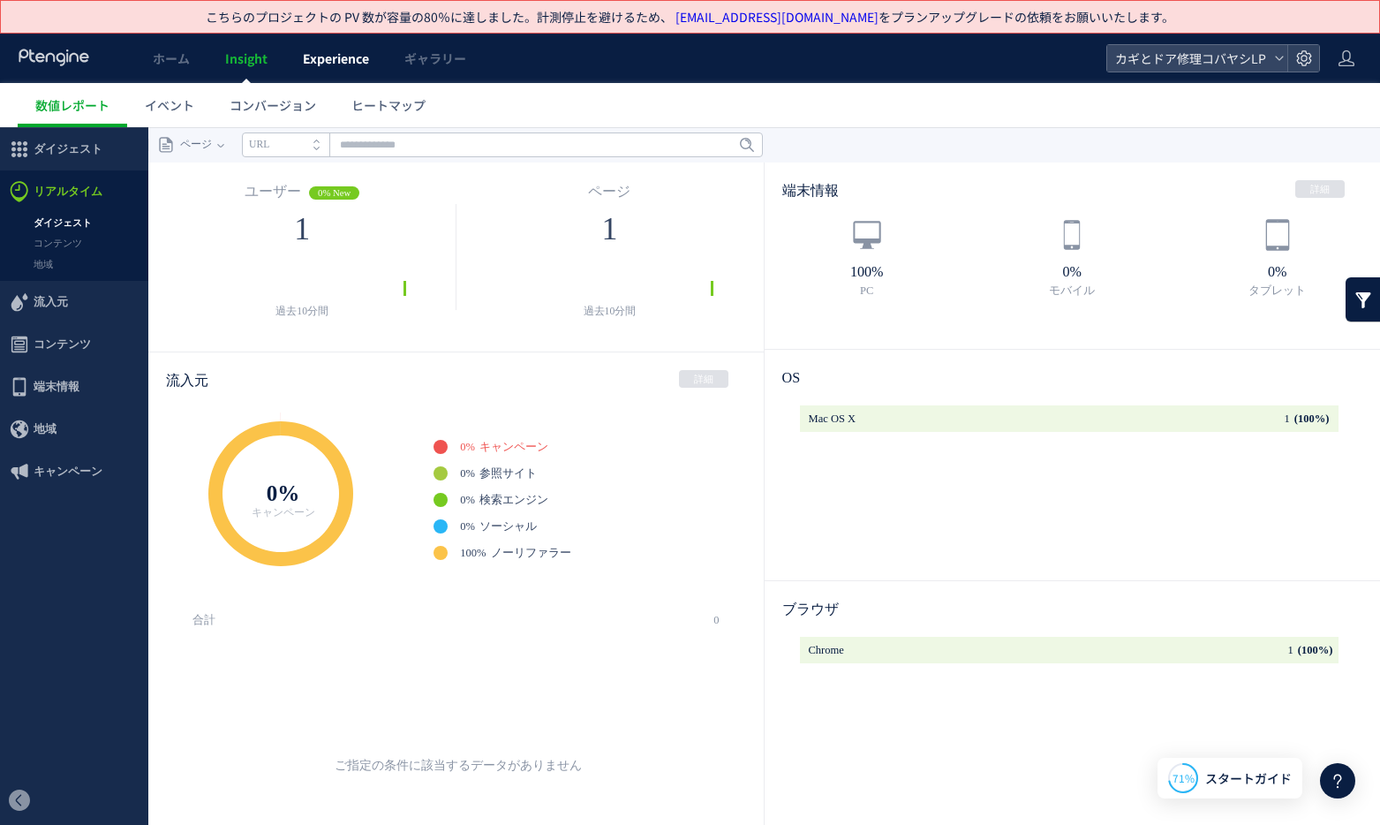
click at [335, 59] on span "Experience" at bounding box center [336, 58] width 66 height 18
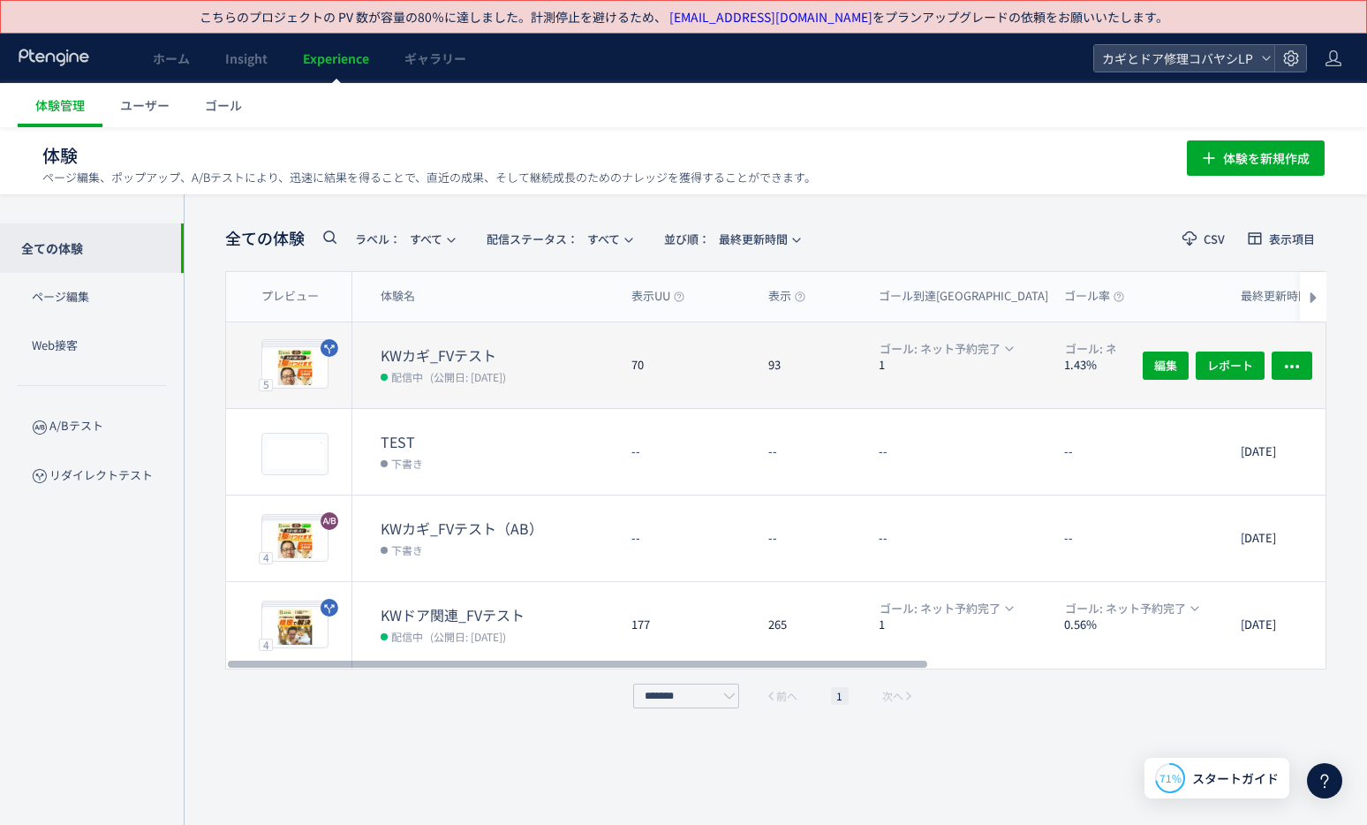
click at [559, 361] on dt "KWカギ_FVテスト" at bounding box center [499, 355] width 237 height 20
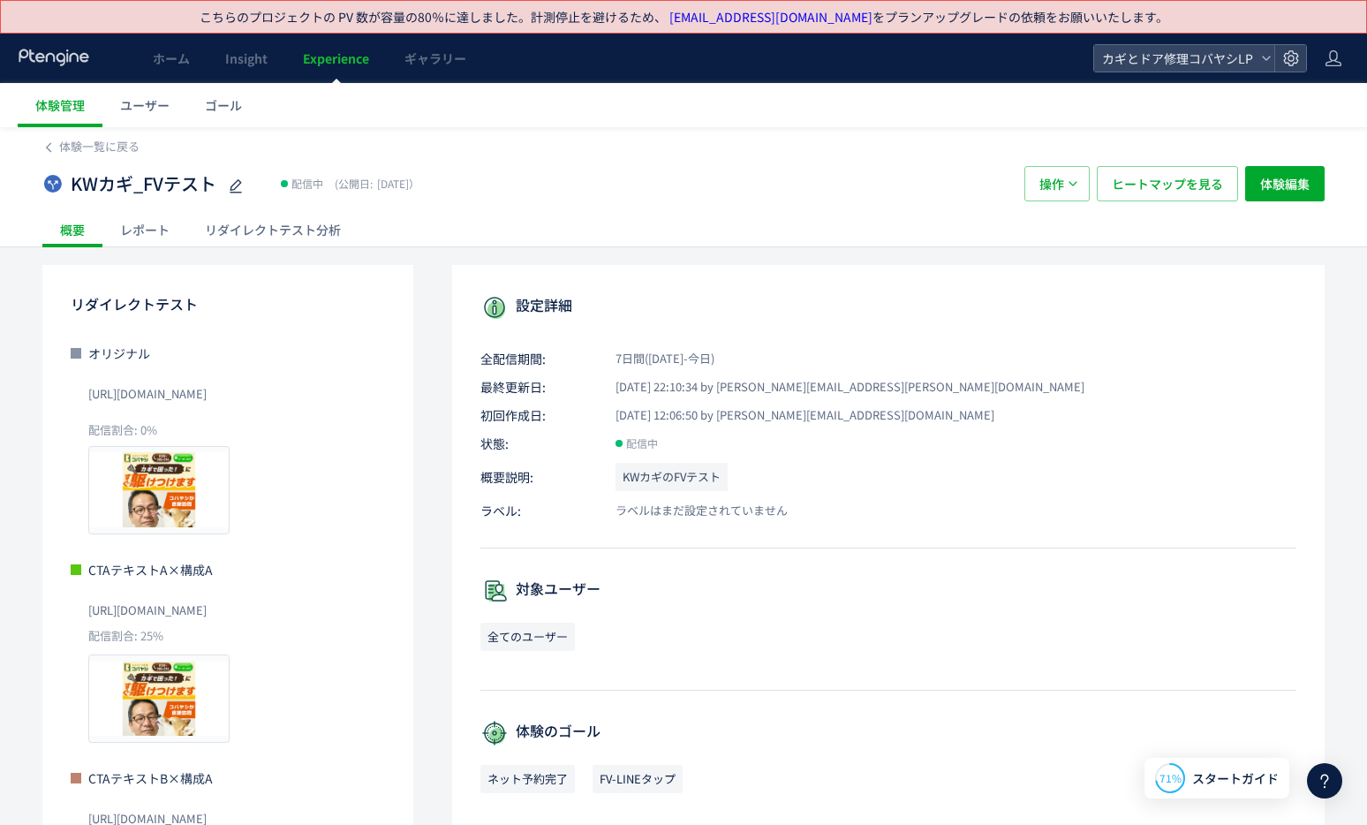
click at [325, 237] on div "リダイレクトテスト分析" at bounding box center [272, 229] width 171 height 35
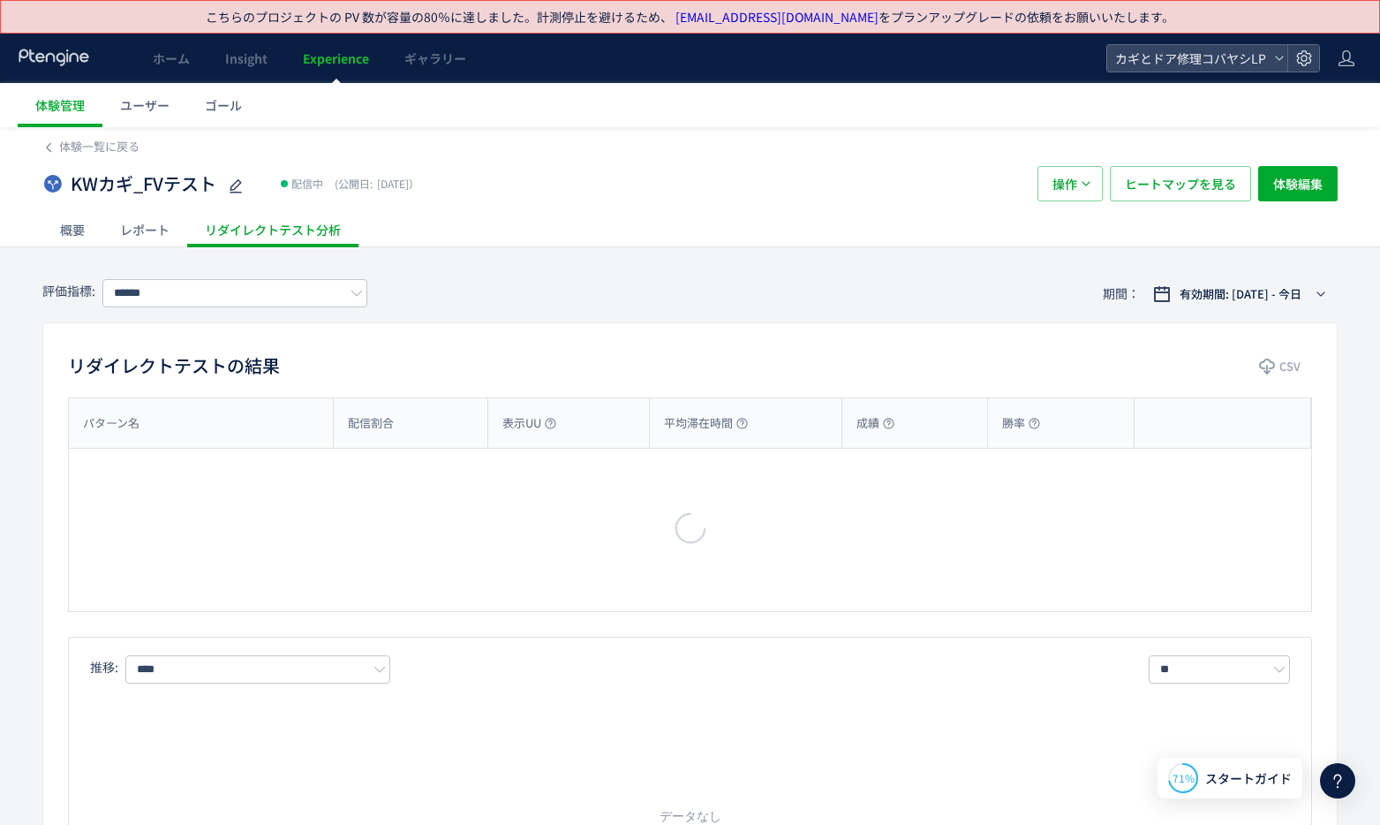
type input "*******"
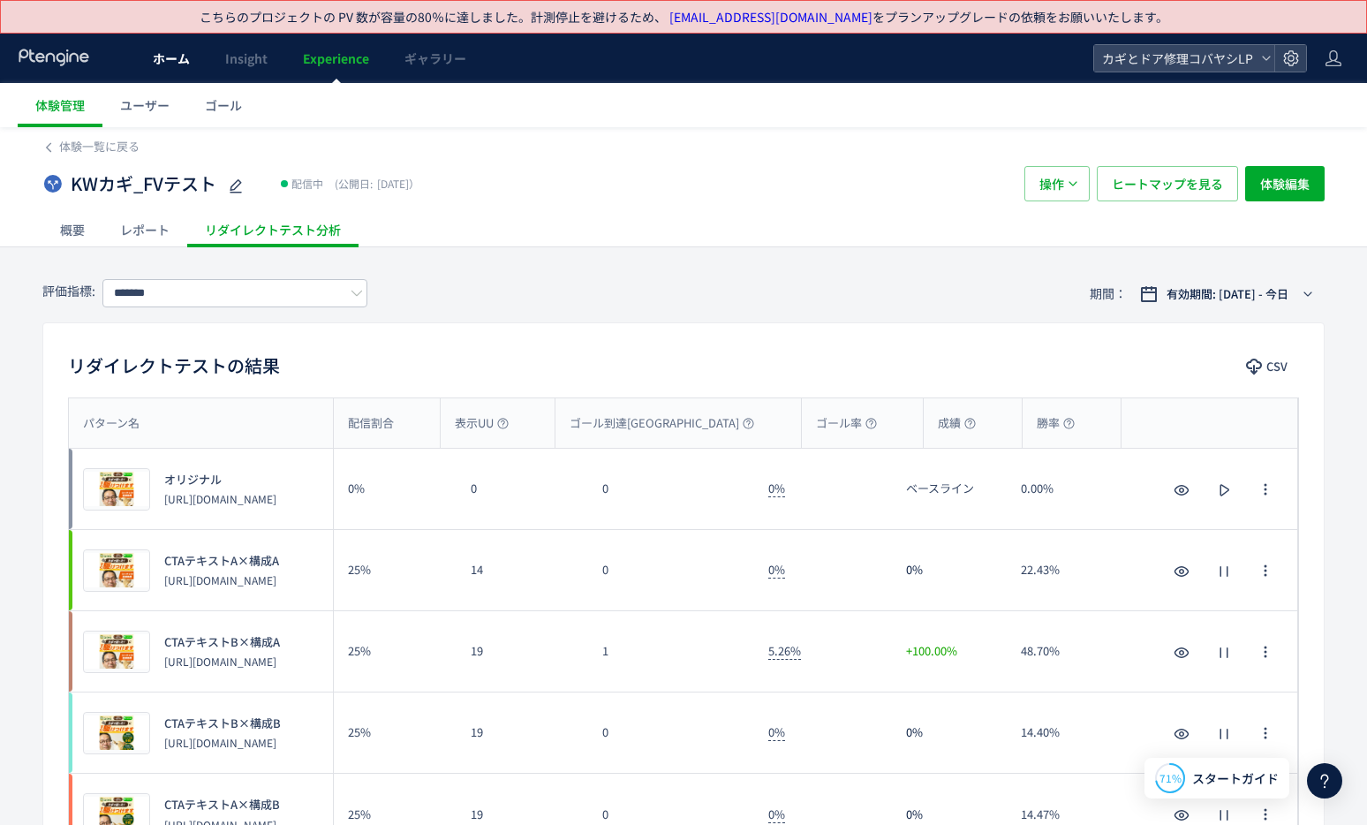
click at [168, 64] on span "ホーム" at bounding box center [171, 58] width 37 height 18
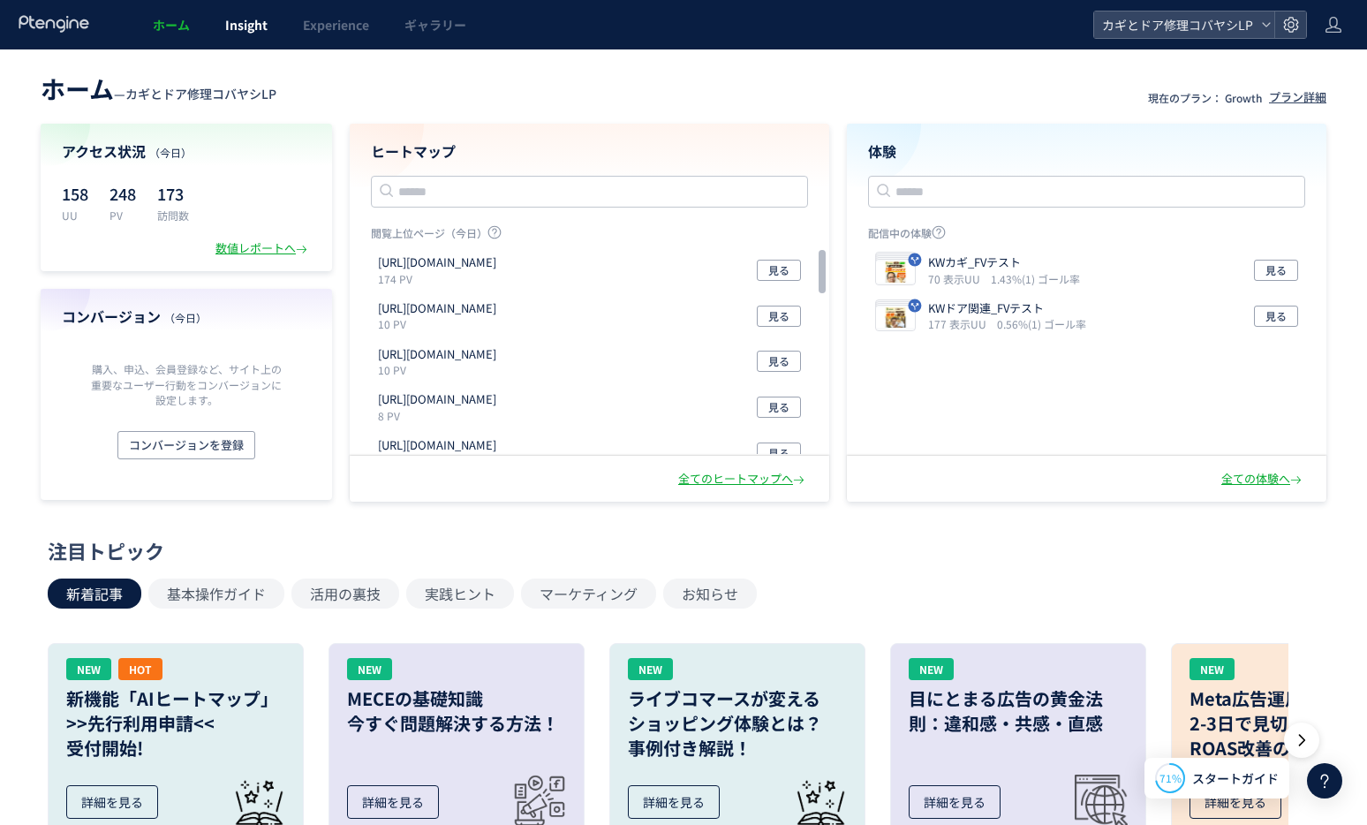
click at [252, 30] on span "Insight" at bounding box center [246, 25] width 42 height 18
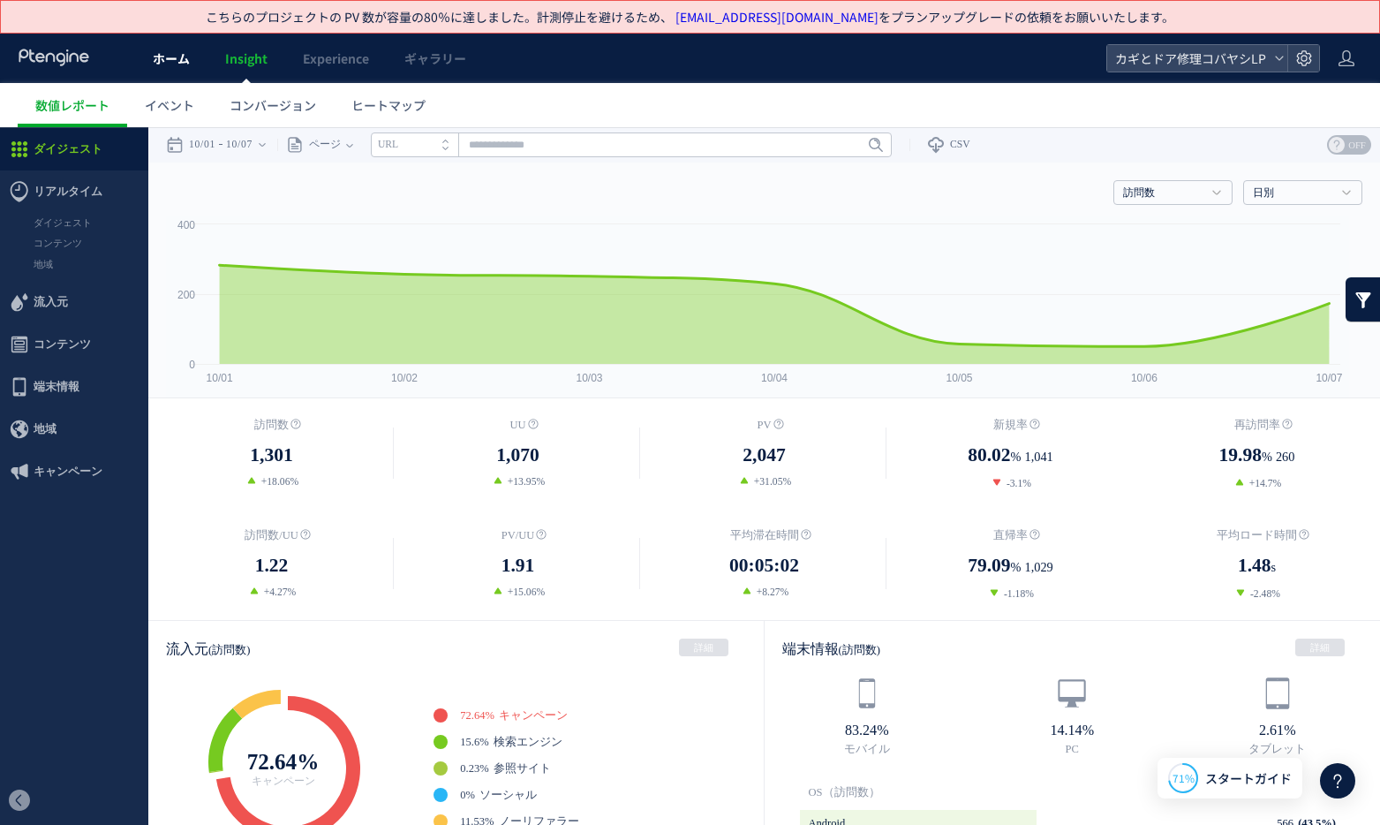
click at [176, 55] on span "ホーム" at bounding box center [171, 58] width 37 height 18
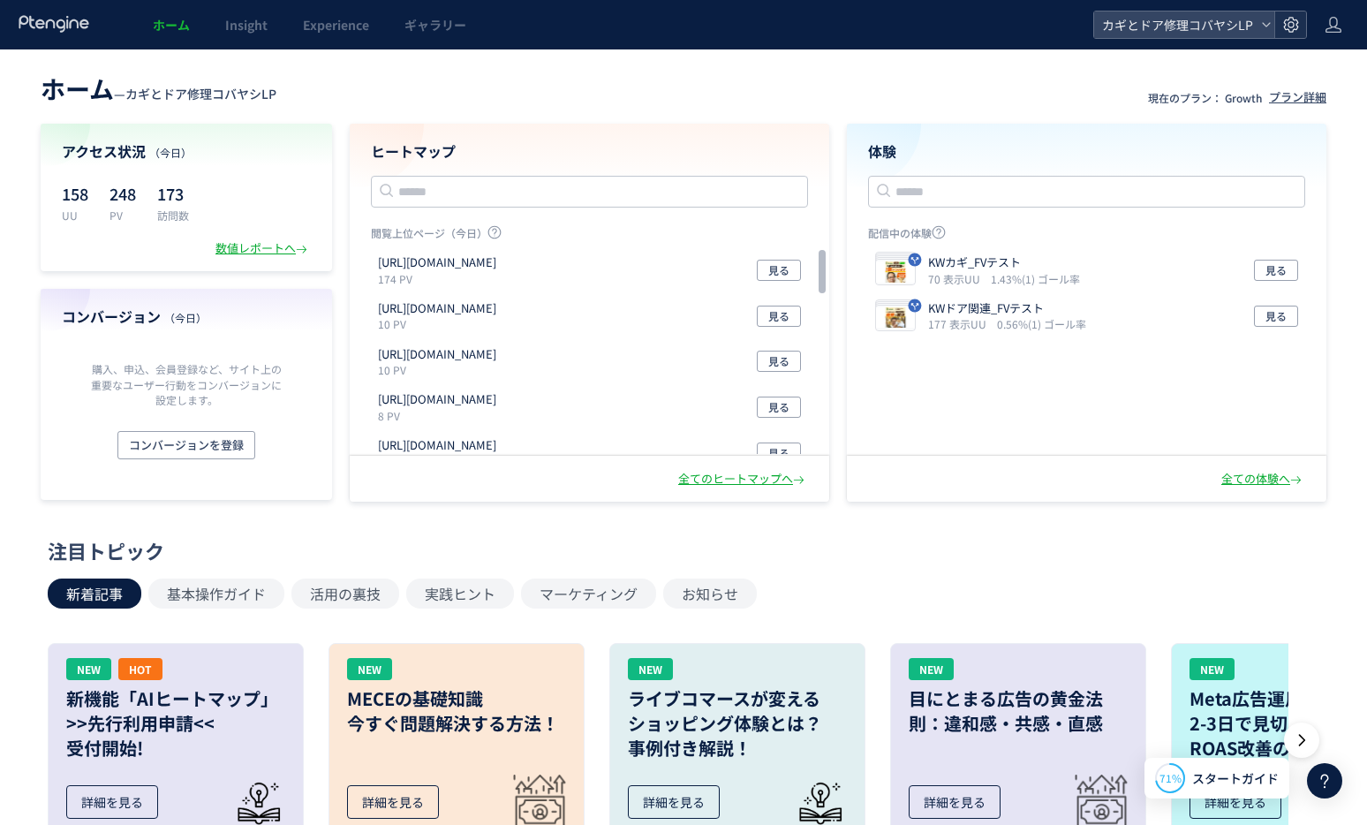
click at [1302, 33] on div at bounding box center [1290, 24] width 32 height 26
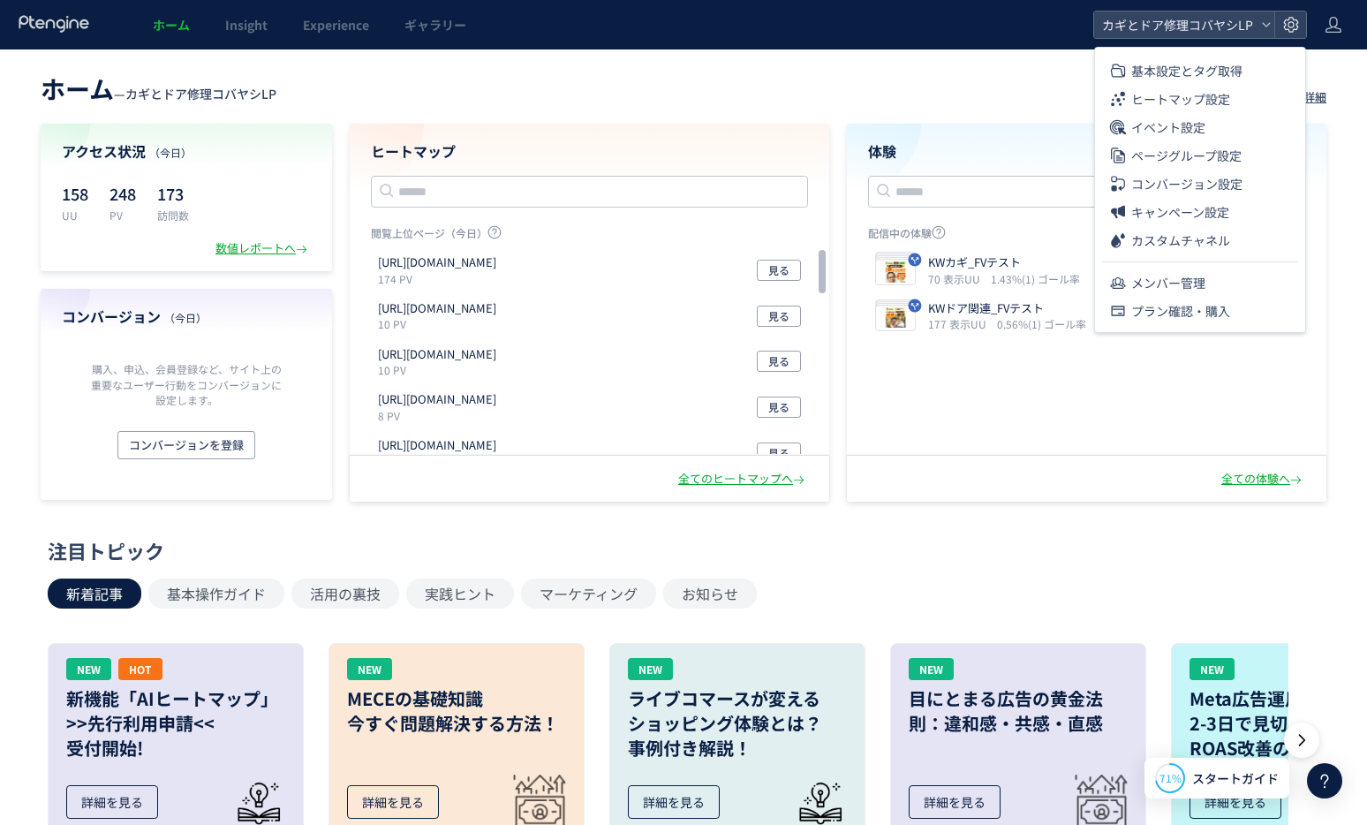
click at [751, 104] on header "ホーム — カギとドア修理コバヤシLP 現在のプラン： Growth プラン詳細" at bounding box center [683, 86] width 1285 height 39
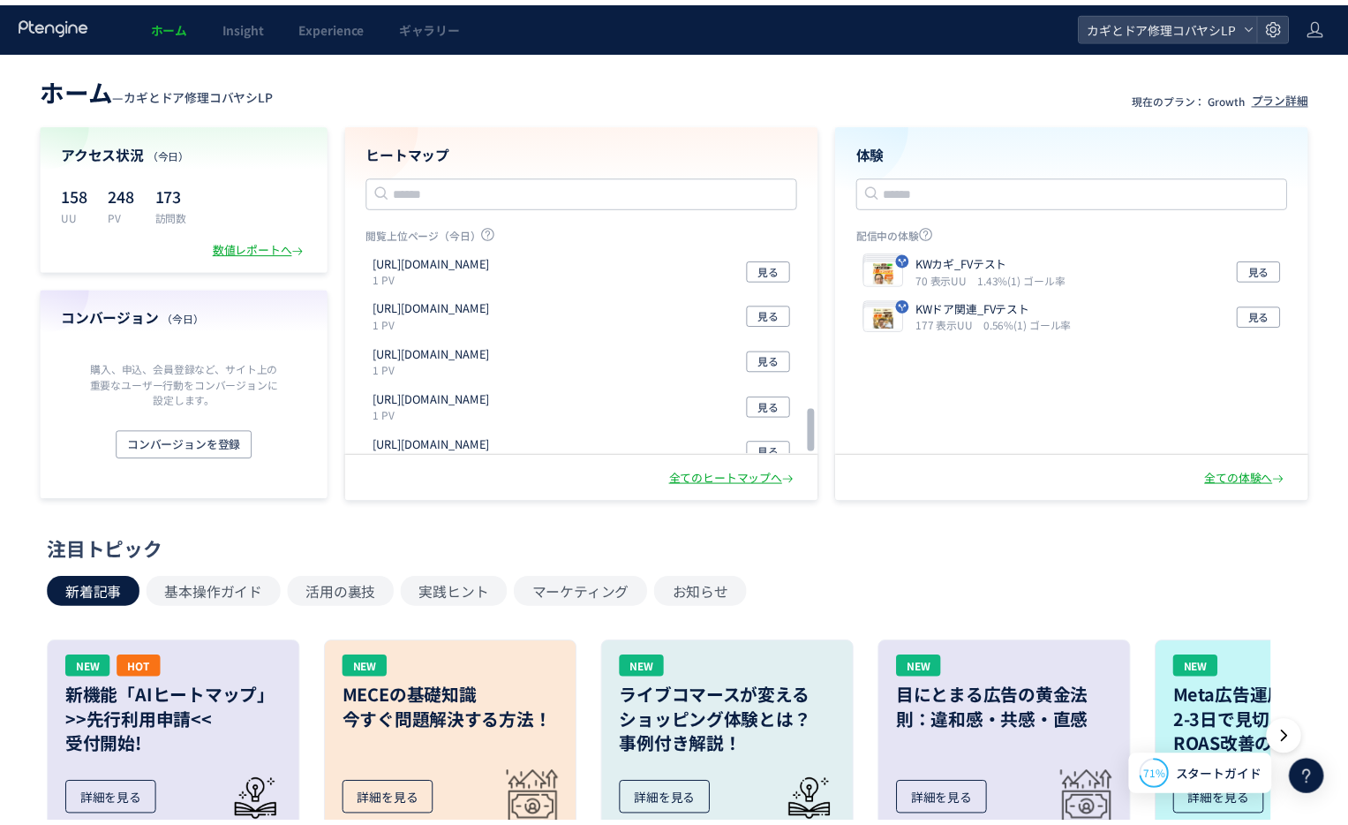
scroll to position [772, 0]
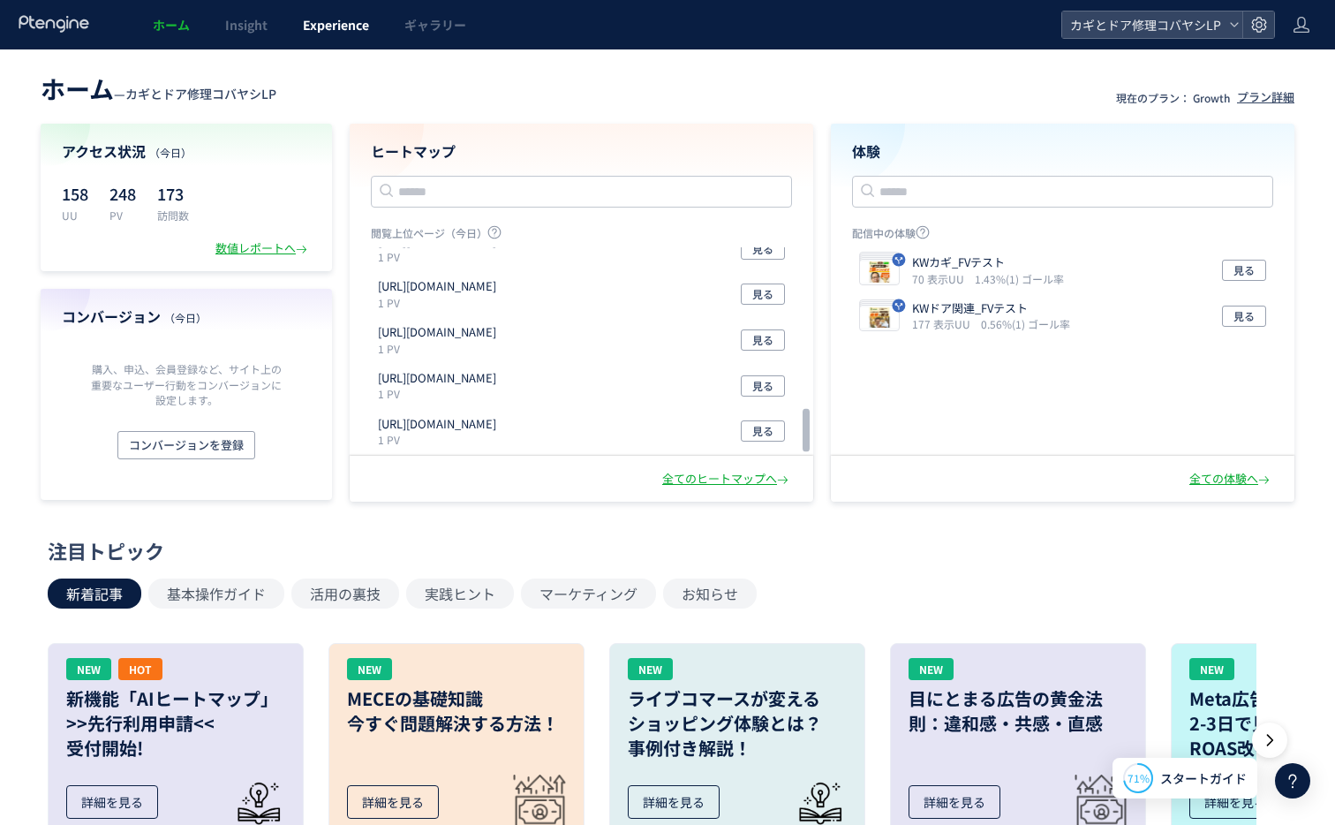
click at [307, 17] on span "Experience" at bounding box center [336, 25] width 66 height 18
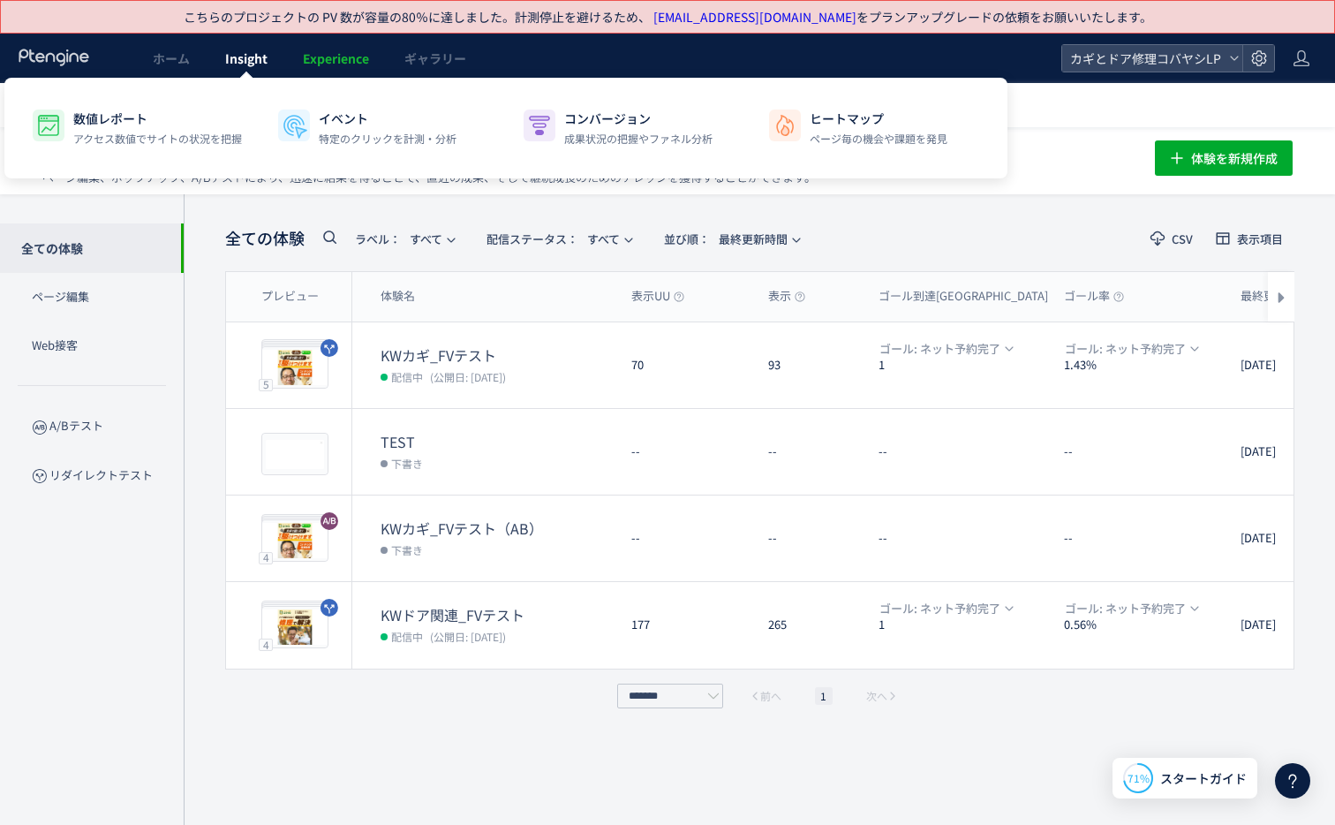
click at [238, 69] on link "Insight" at bounding box center [246, 58] width 78 height 49
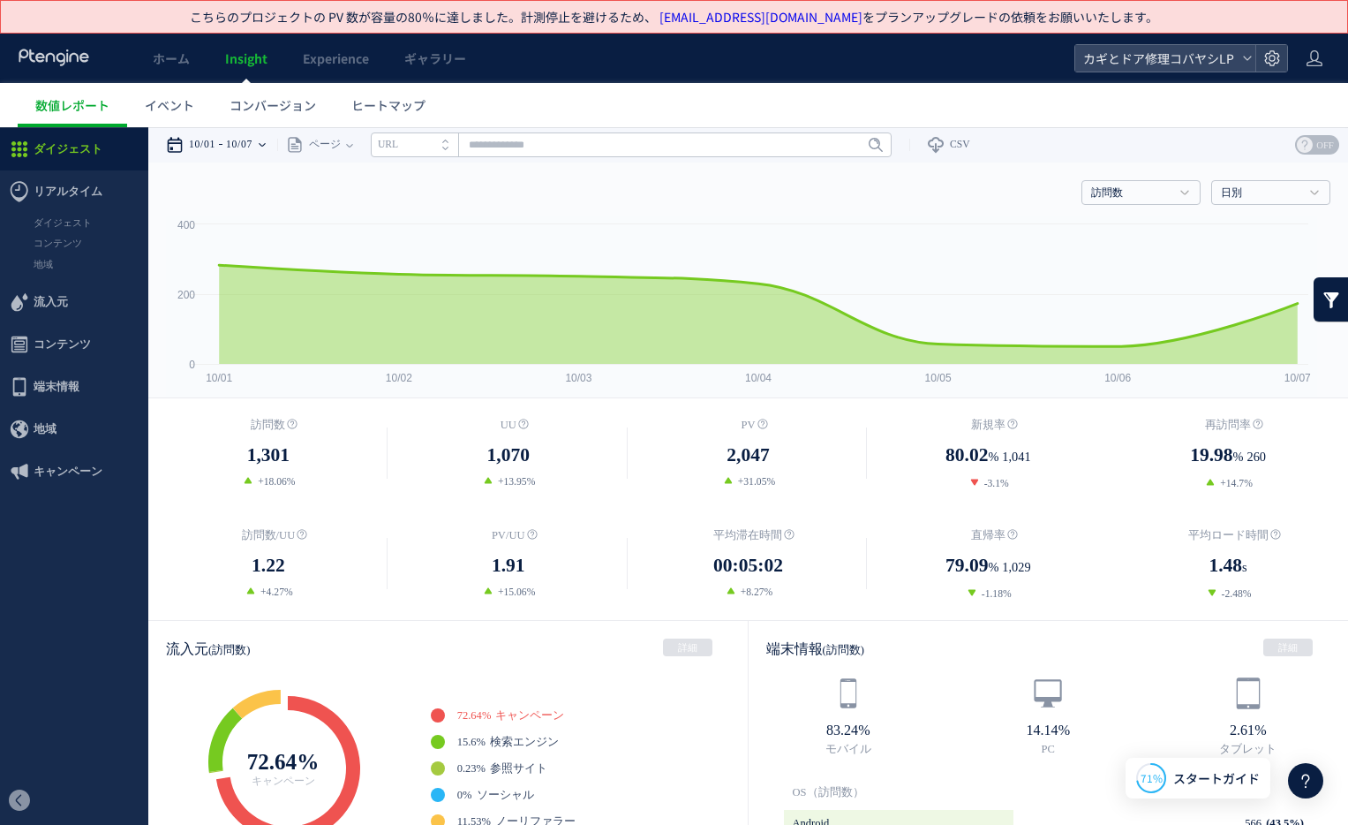
click at [207, 144] on time "10/01" at bounding box center [202, 144] width 26 height 35
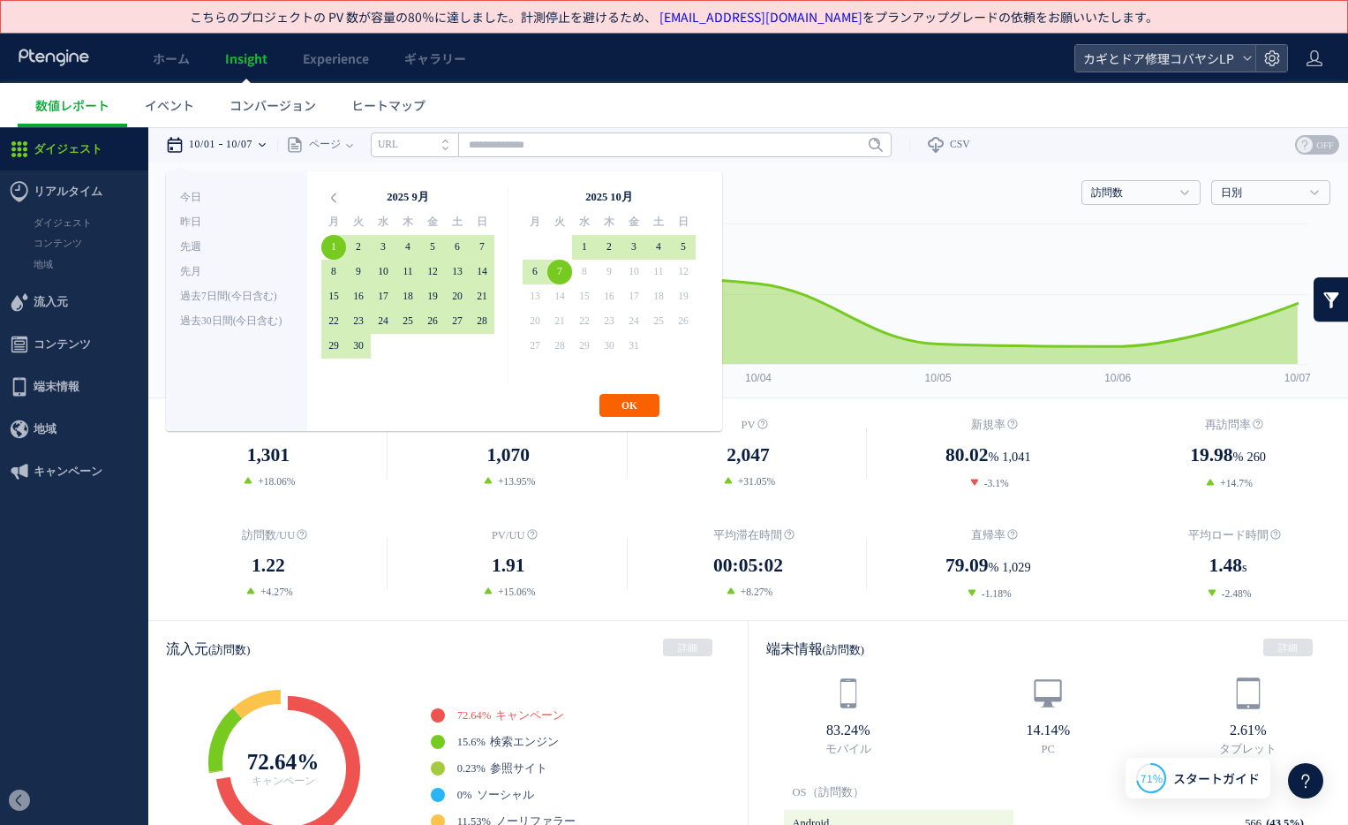
click at [639, 410] on button "OK" at bounding box center [629, 405] width 60 height 23
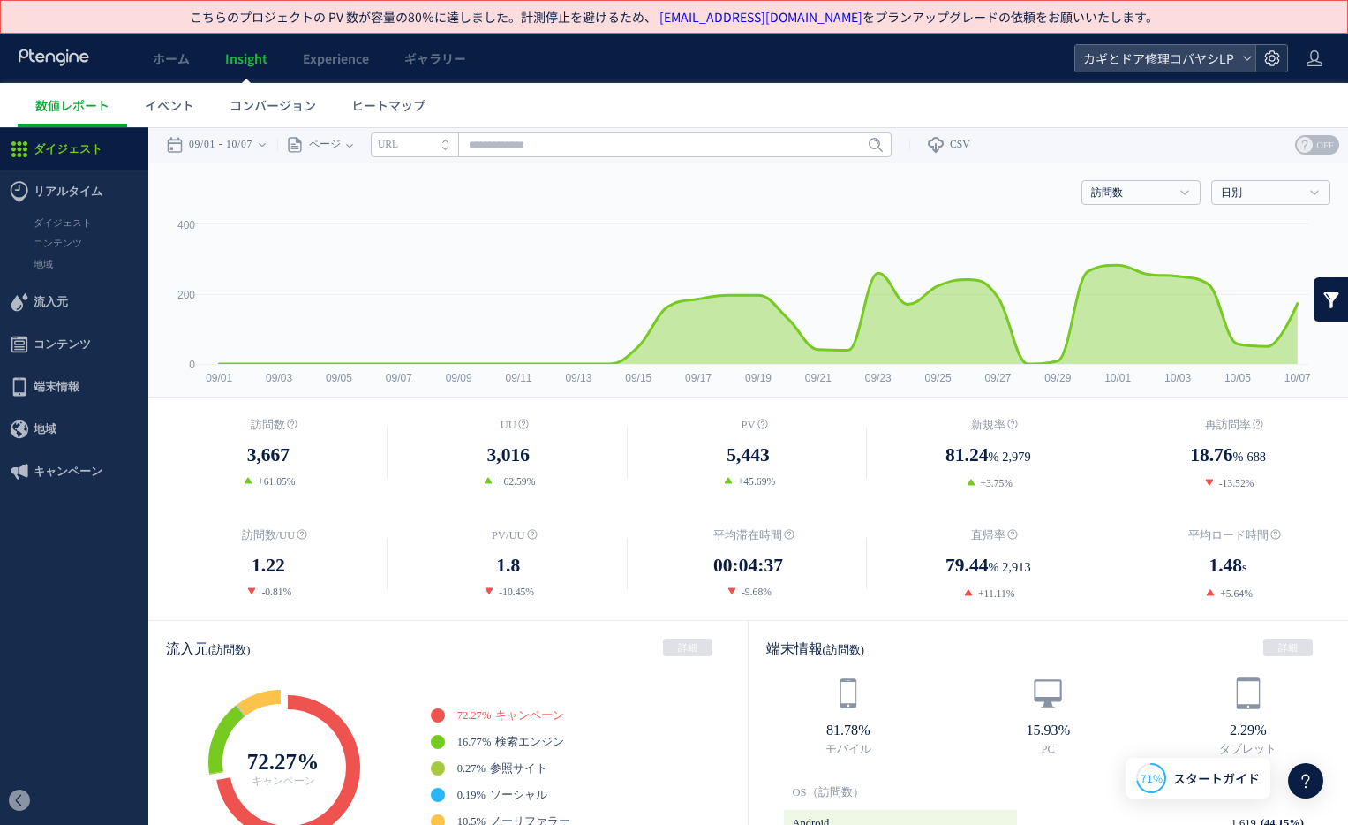
click at [1265, 59] on use at bounding box center [1271, 57] width 15 height 15
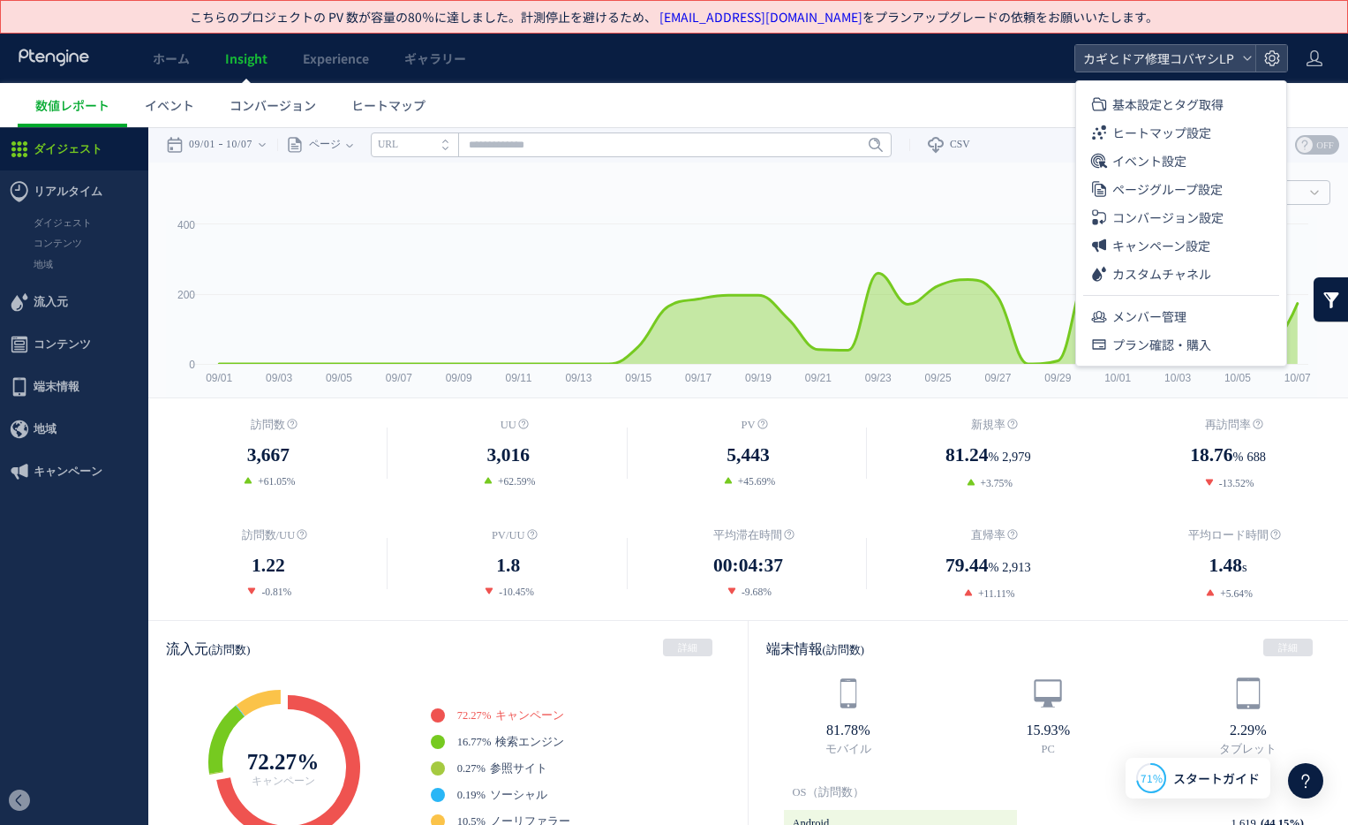
click at [797, 201] on div "訪問数 訪問数 UU PV 新規率 再訪問率 訪問数/UU PV/UU 平均滞在時間 直帰率 平均ロード時間 日別" at bounding box center [748, 188] width 1165 height 53
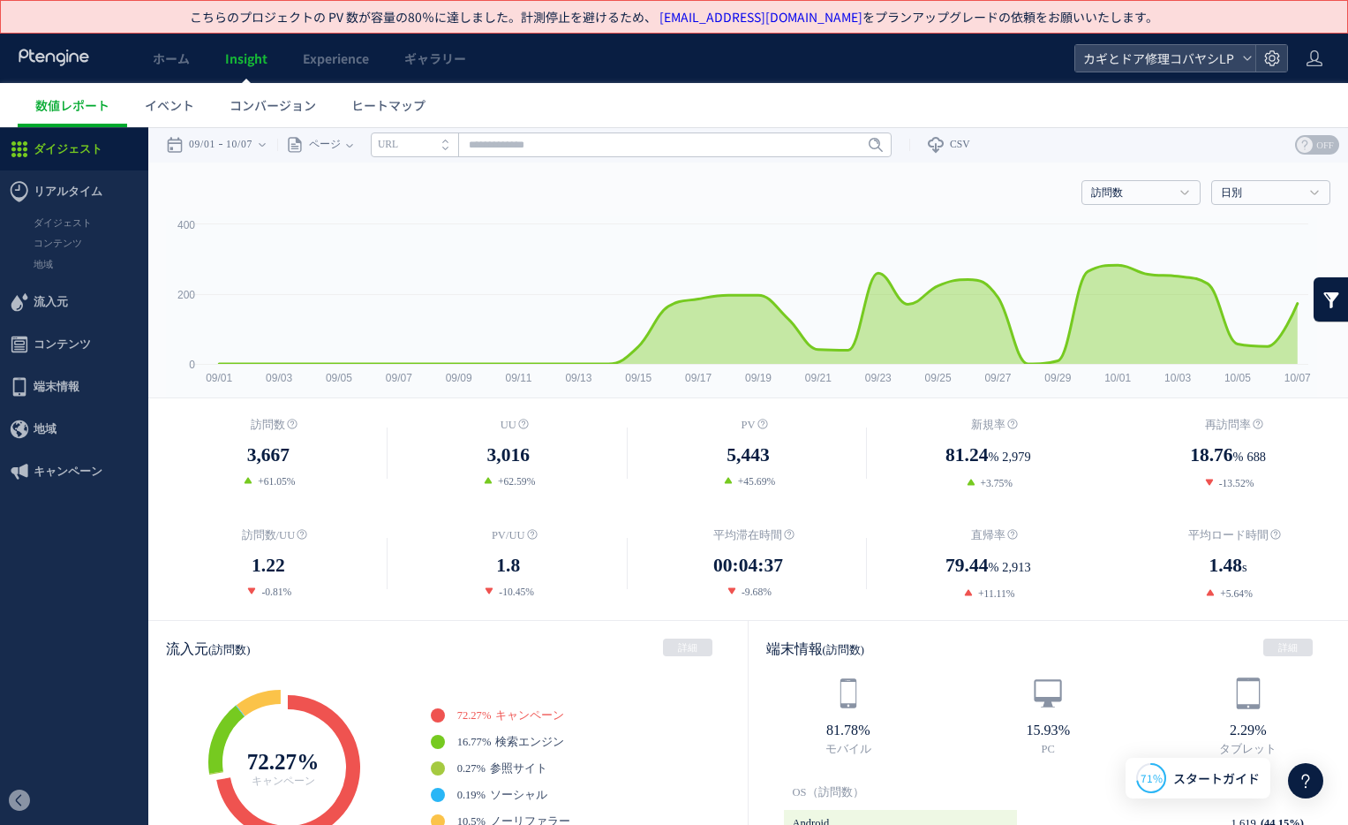
click at [1282, 73] on header "ホーム Insight Experience ギャラリー カギとドア修理コバヤシLP" at bounding box center [674, 58] width 1348 height 49
click at [1278, 57] on use at bounding box center [1271, 57] width 15 height 15
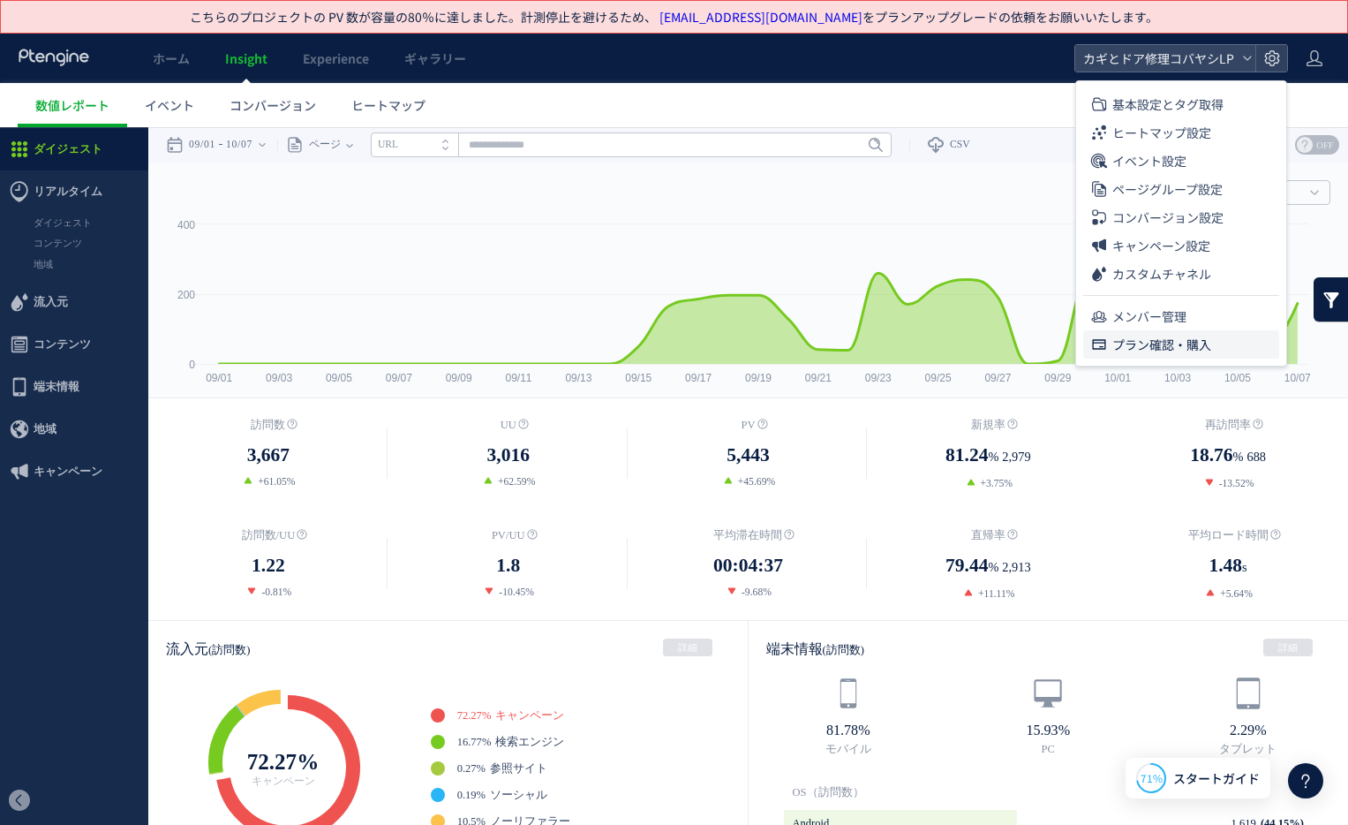
click at [1165, 347] on span "プラン確認・購入" at bounding box center [1161, 344] width 99 height 28
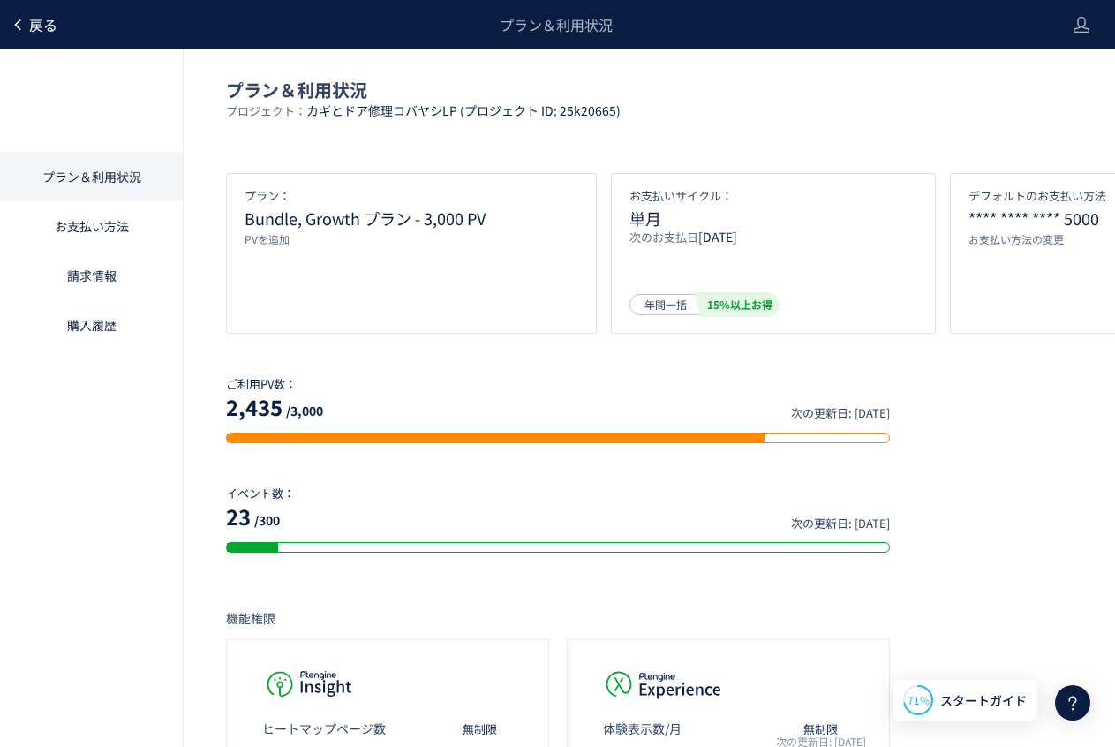
click at [38, 30] on span "戻る" at bounding box center [43, 24] width 28 height 21
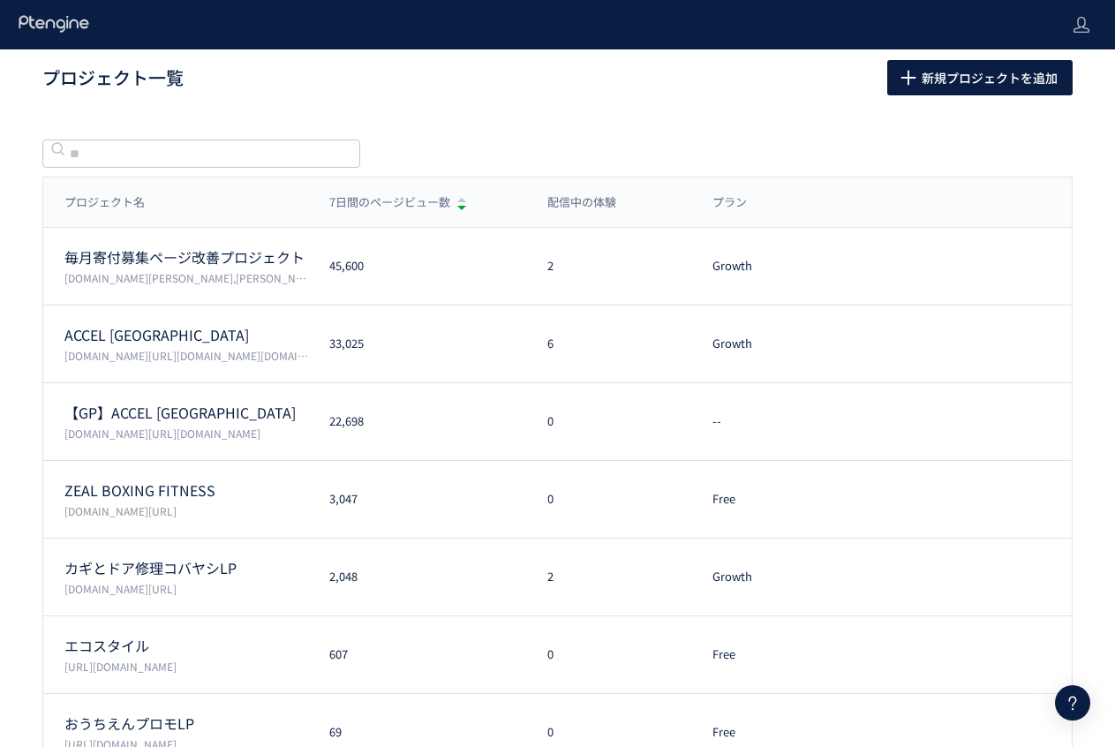
click at [51, 25] on icon at bounding box center [54, 24] width 73 height 18
